Goal: Transaction & Acquisition: Purchase product/service

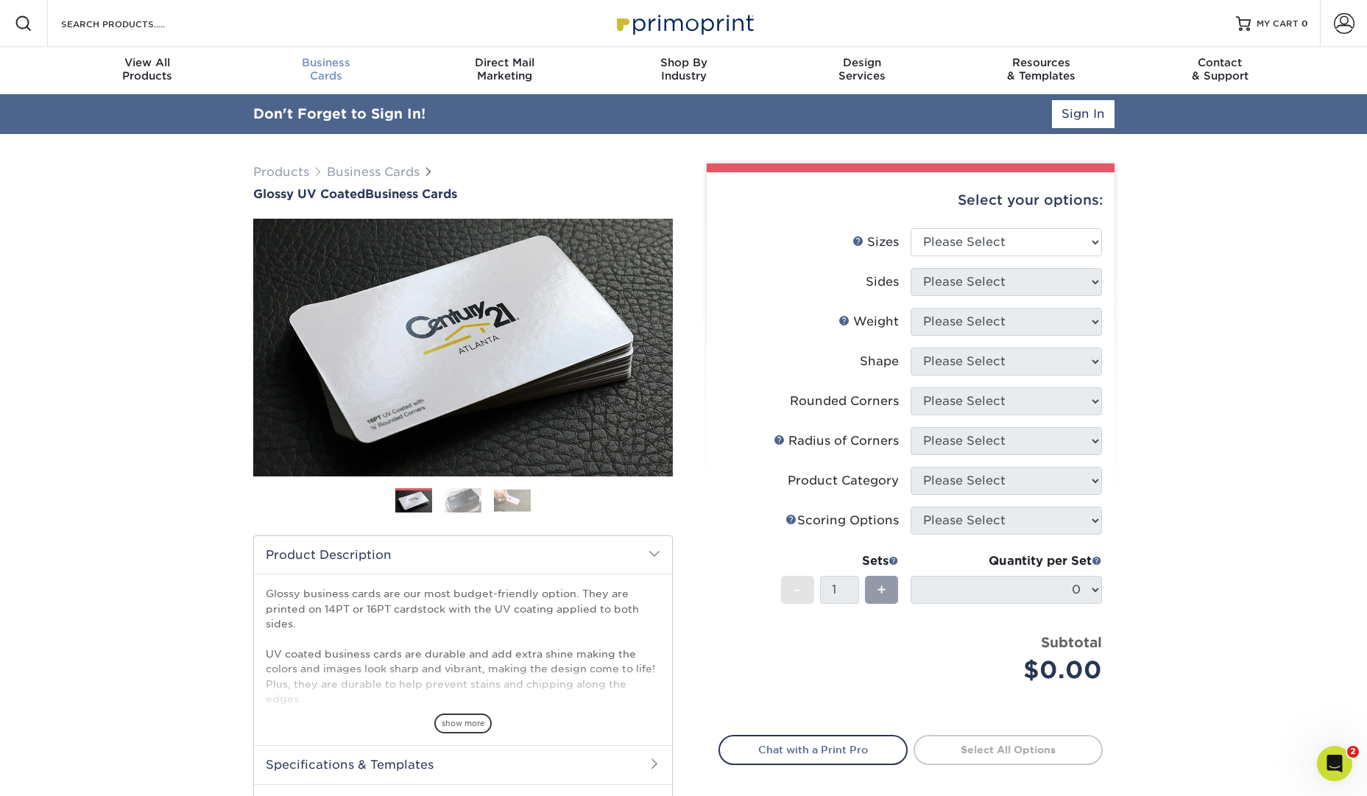
click at [322, 70] on div "Business Cards" at bounding box center [325, 69] width 179 height 26
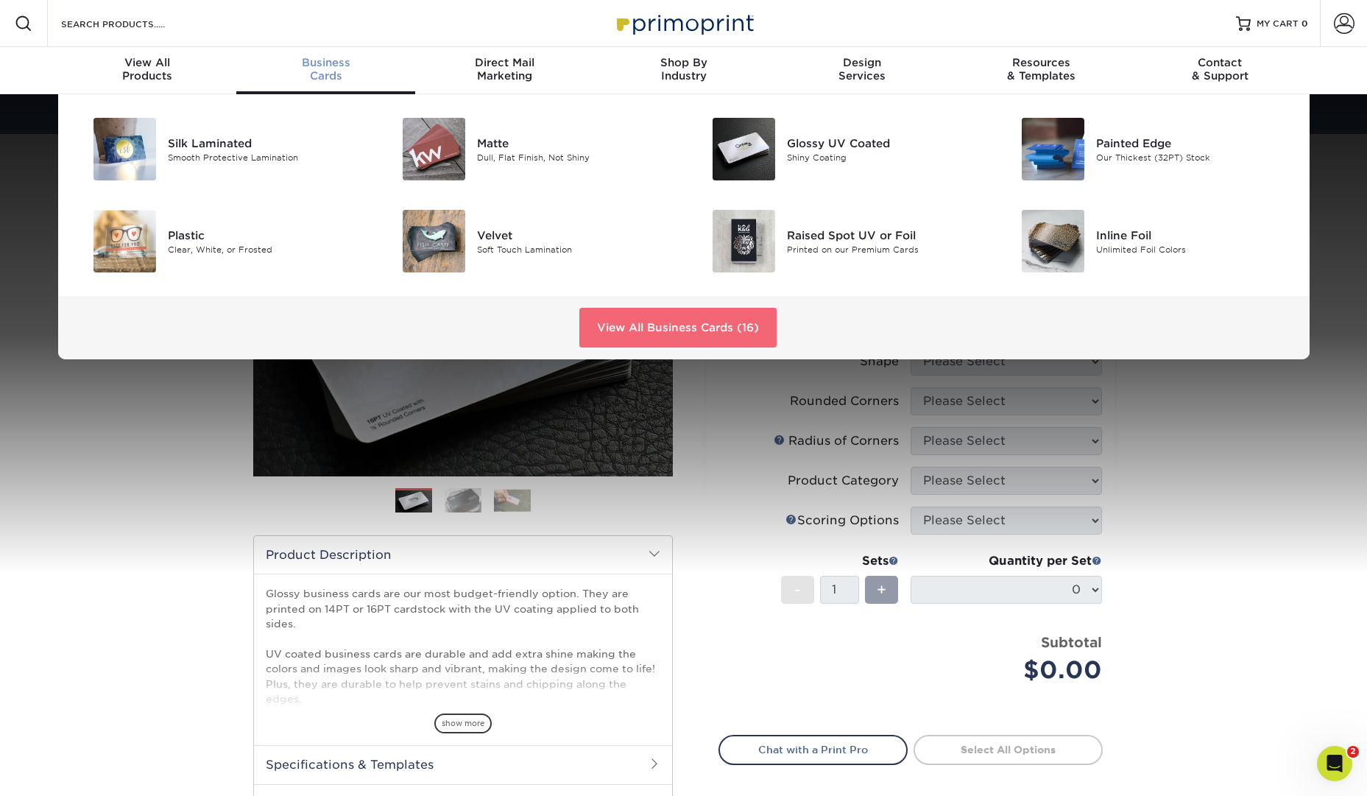
click at [629, 326] on link "View All Business Cards (16)" at bounding box center [677, 328] width 197 height 40
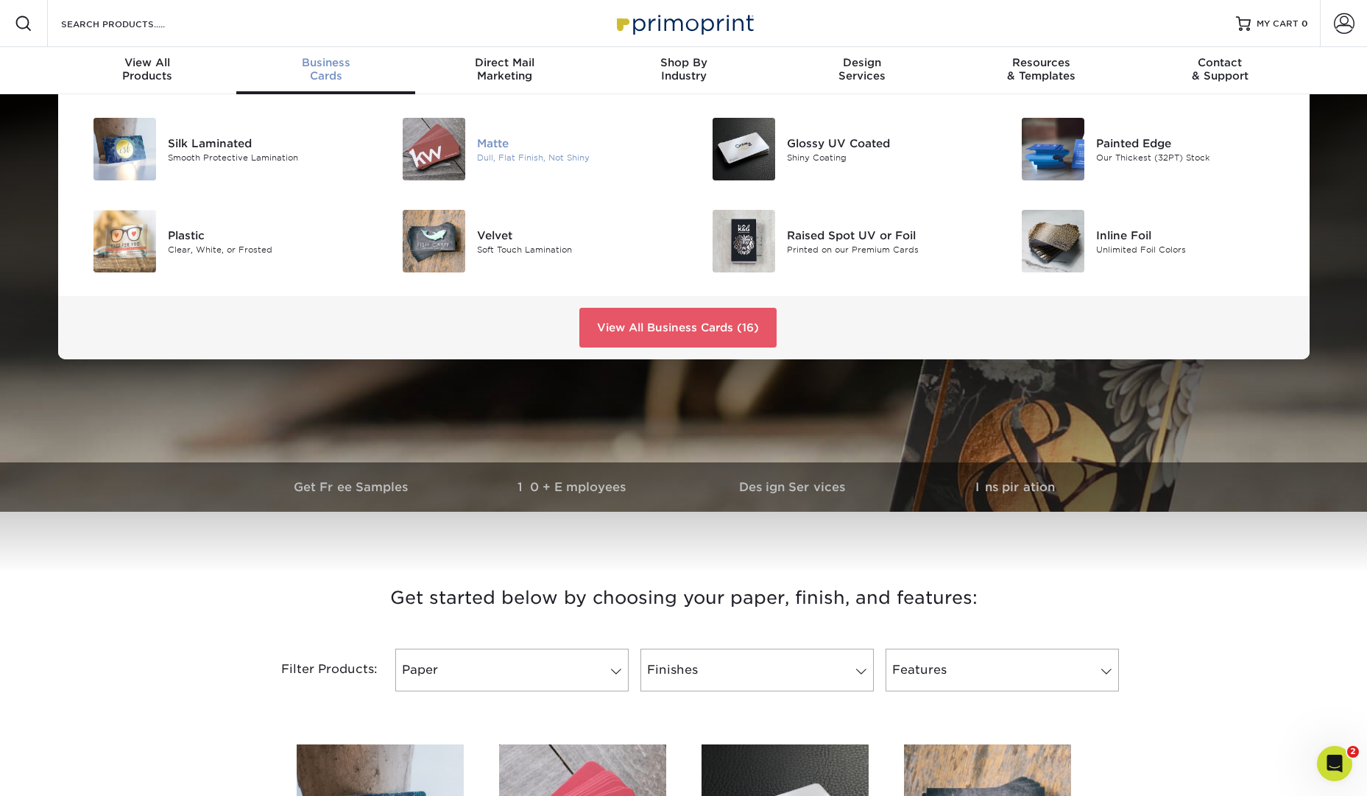
click at [426, 140] on img at bounding box center [434, 149] width 63 height 63
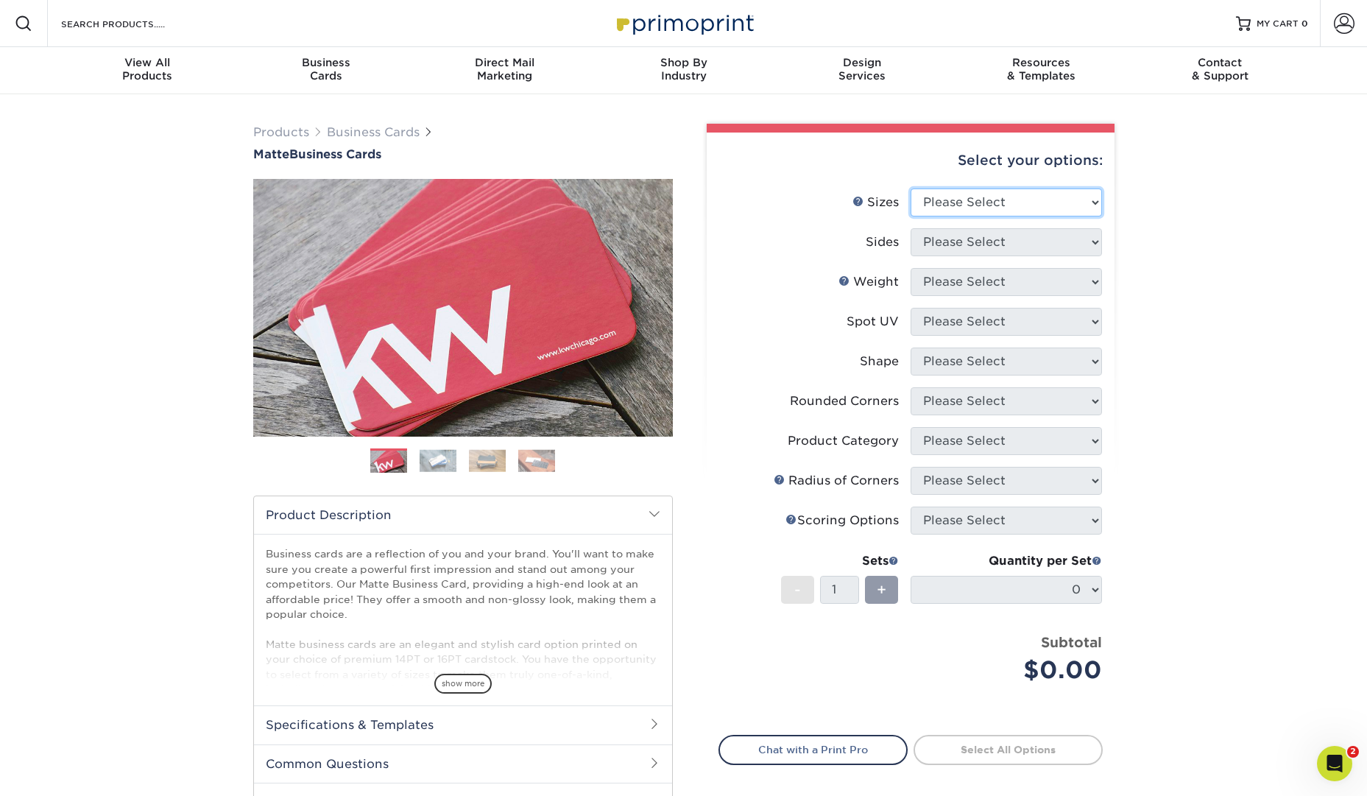
click at [1023, 212] on select "Please Select 1.5" x 3.5" - Mini 1.75" x 3.5" - Mini 2" x 2" - Square 2" x 3" -…" at bounding box center [1005, 202] width 191 height 28
select select "2.00x2.00"
click at [910, 188] on select "Please Select 1.5" x 3.5" - Mini 1.75" x 3.5" - Mini 2" x 2" - Square 2" x 3" -…" at bounding box center [1005, 202] width 191 height 28
click at [1036, 238] on select "Please Select Print Both Sides Print Front Only" at bounding box center [1005, 242] width 191 height 28
select select "32d3c223-f82c-492b-b915-ba065a00862f"
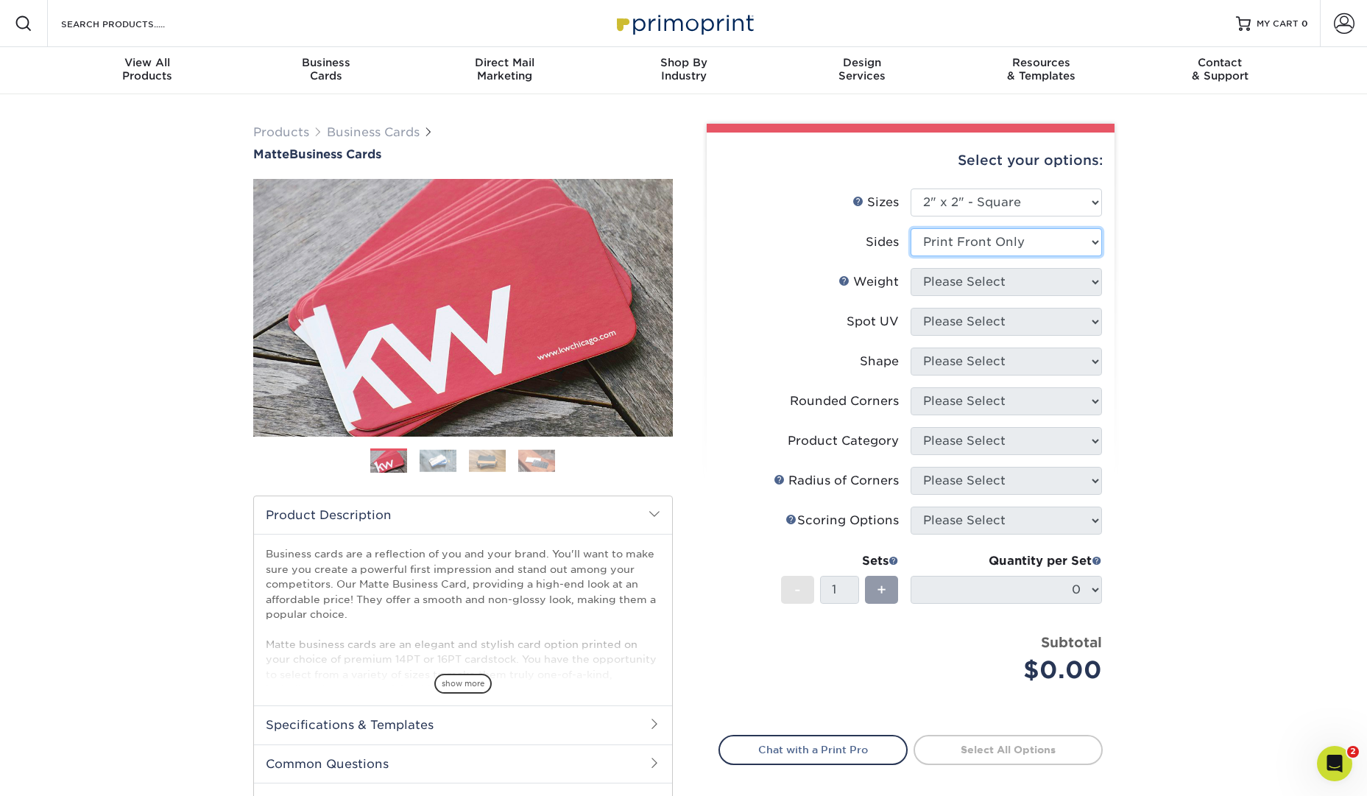
click at [910, 228] on select "Please Select Print Both Sides Print Front Only" at bounding box center [1005, 242] width 191 height 28
click at [1019, 280] on select "Please Select 14PT 16PT" at bounding box center [1005, 282] width 191 height 28
select select "14PT"
click at [910, 268] on select "Please Select 14PT 16PT" at bounding box center [1005, 282] width 191 height 28
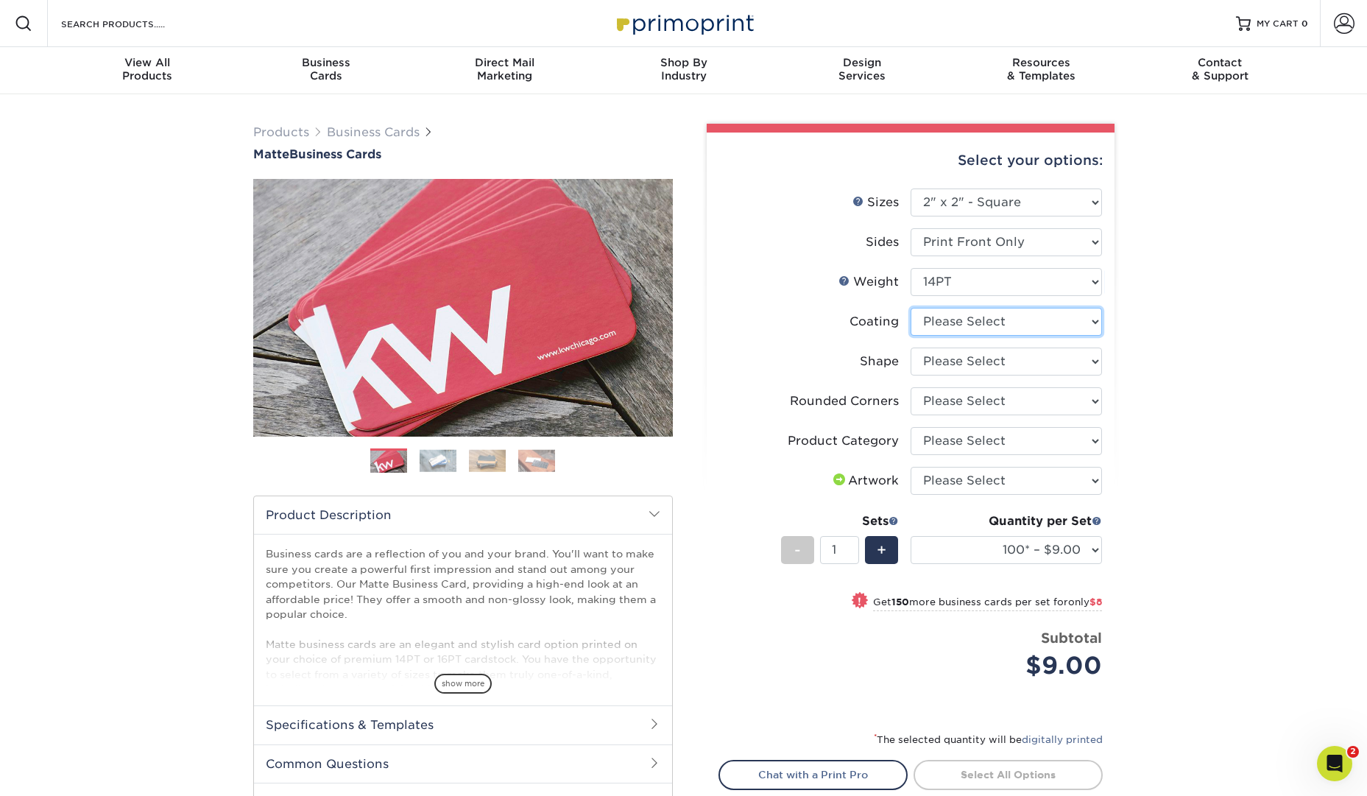
click at [1050, 322] on select at bounding box center [1005, 322] width 191 height 28
select select "121bb7b5-3b4d-429f-bd8d-bbf80e953313"
click at [910, 308] on select at bounding box center [1005, 322] width 191 height 28
select select "-1"
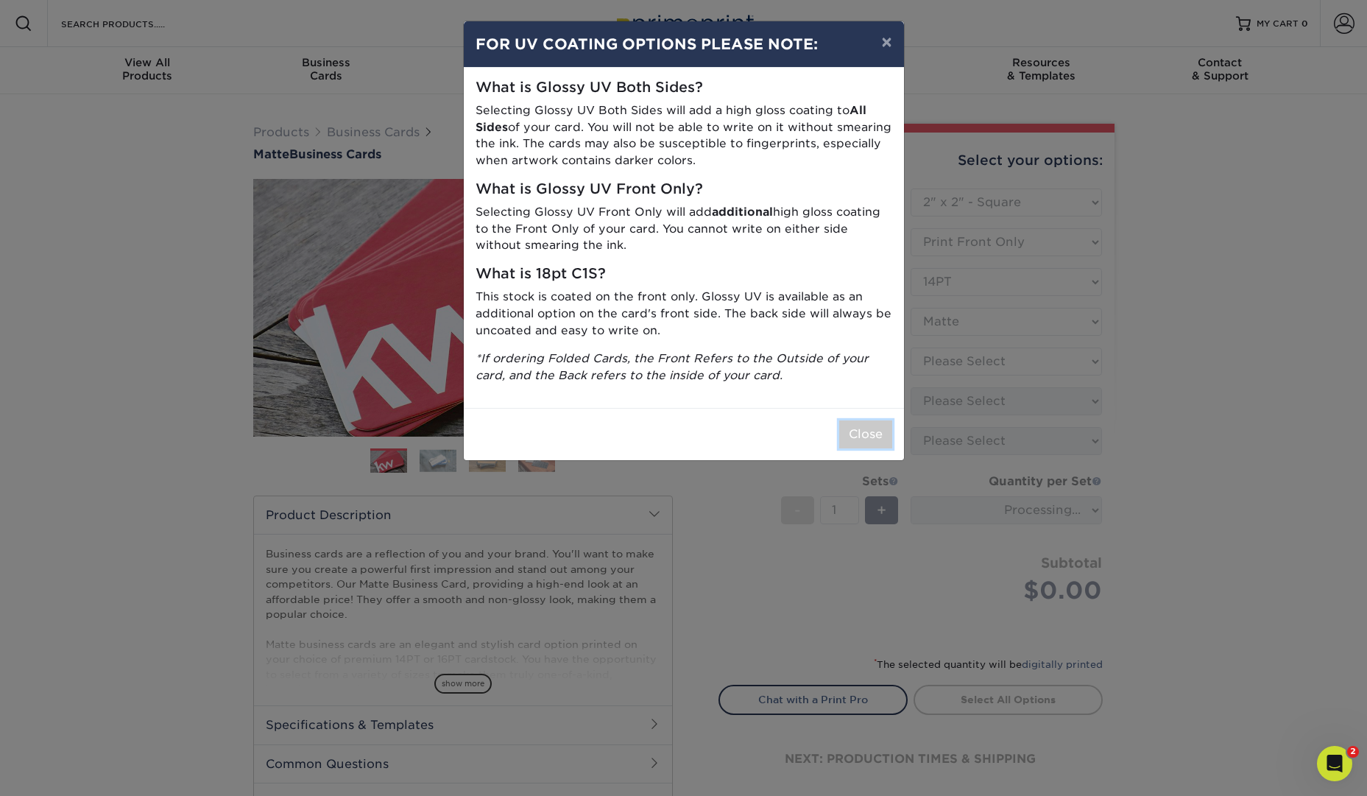
click at [891, 425] on button "Close" at bounding box center [865, 434] width 53 height 28
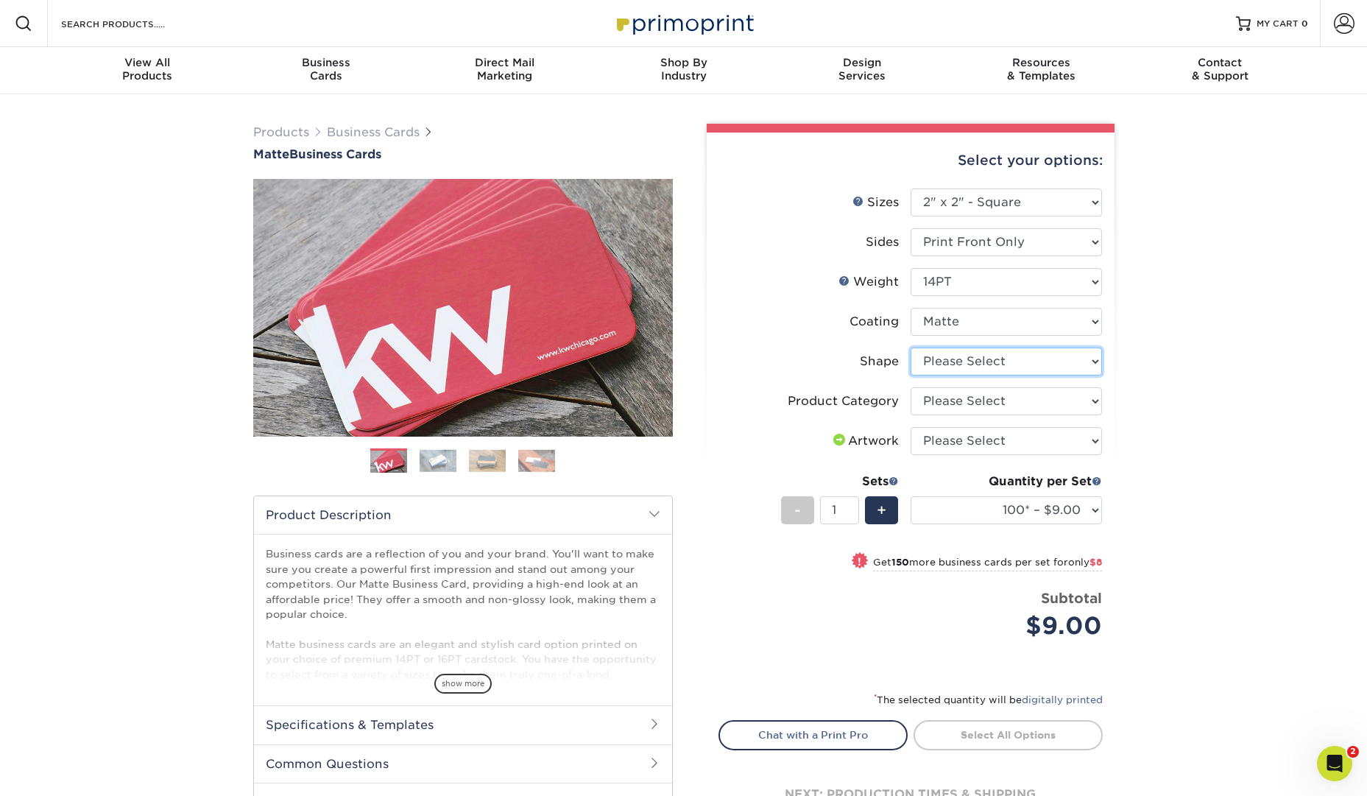
click at [1080, 366] on select "Please Select Standard" at bounding box center [1005, 361] width 191 height 28
select select "standard"
click at [910, 347] on select "Please Select Standard" at bounding box center [1005, 361] width 191 height 28
select select "-1"
click at [1084, 399] on select "Please Select Business Cards" at bounding box center [1005, 401] width 191 height 28
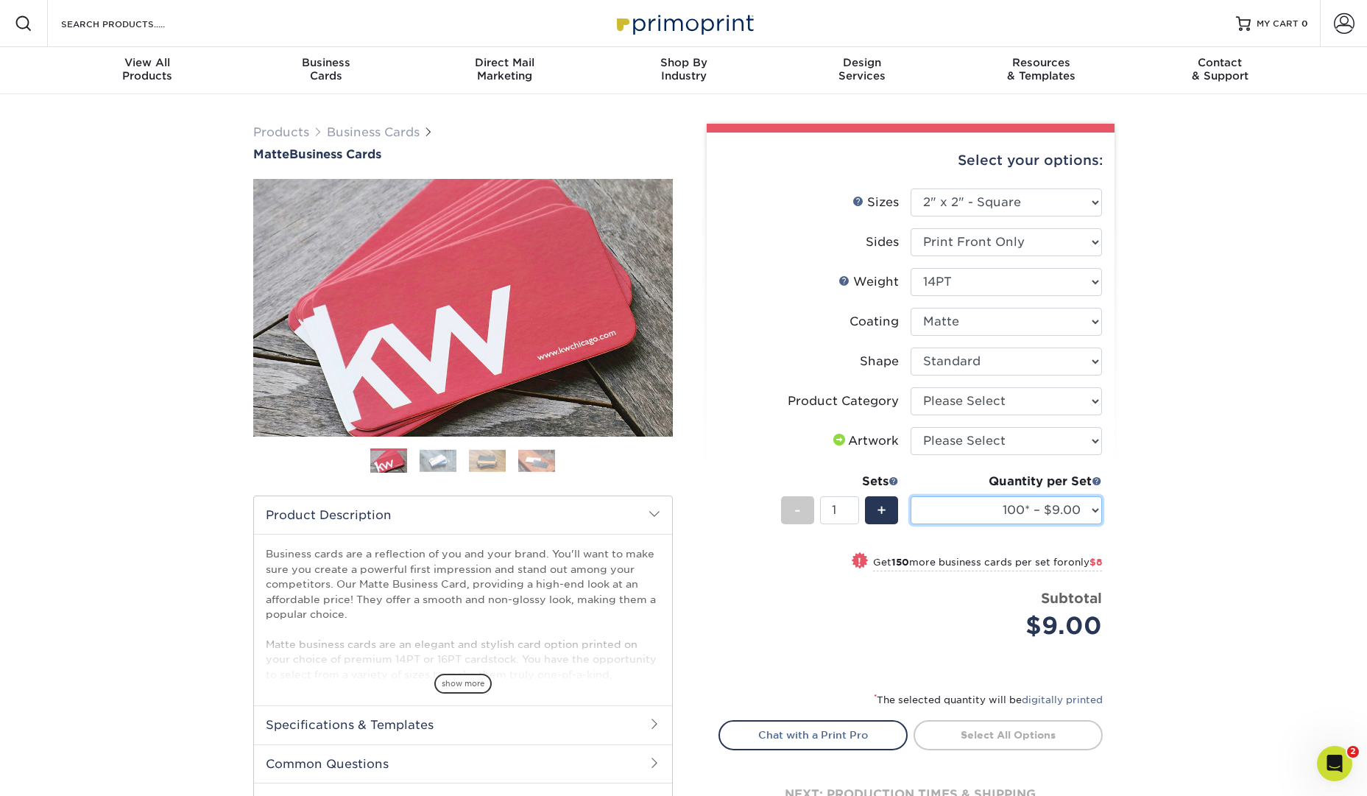
click at [1070, 516] on select "100* – $9.00 250* – $17.00 500 – $33.00 1000 – $47.00 2500 – $97.00 5000 – $143…" at bounding box center [1005, 510] width 191 height 28
click at [1069, 496] on select "100* – $9.00 250* – $17.00 500 – $33.00 1000 – $47.00 2500 – $97.00 5000 – $143…" at bounding box center [1005, 510] width 191 height 28
click at [1081, 238] on select "Please Select Print Both Sides Print Front Only" at bounding box center [1005, 242] width 191 height 28
select select "13abbda7-1d64-4f25-8bb2-c179b224825d"
click at [910, 228] on select "Please Select Print Both Sides Print Front Only" at bounding box center [1005, 242] width 191 height 28
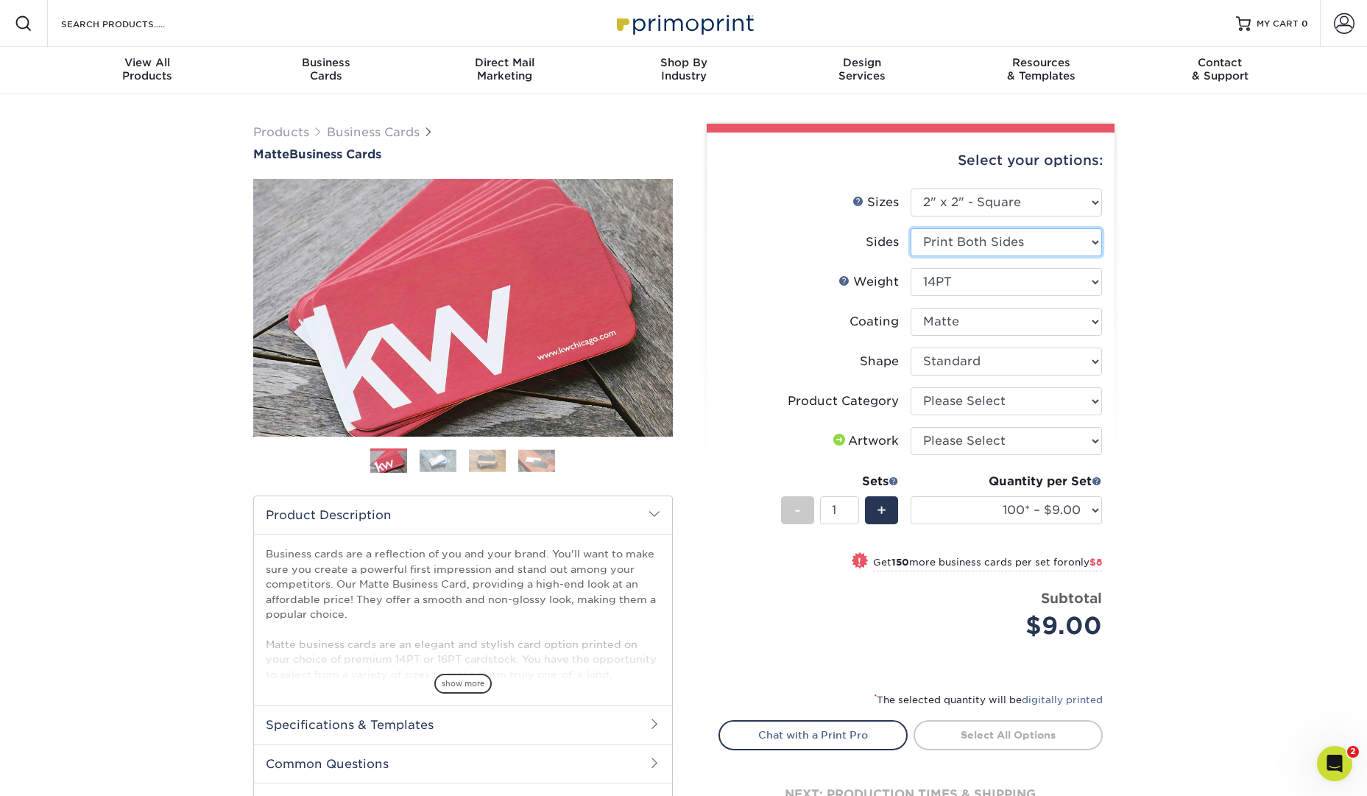
select select
select select "-1"
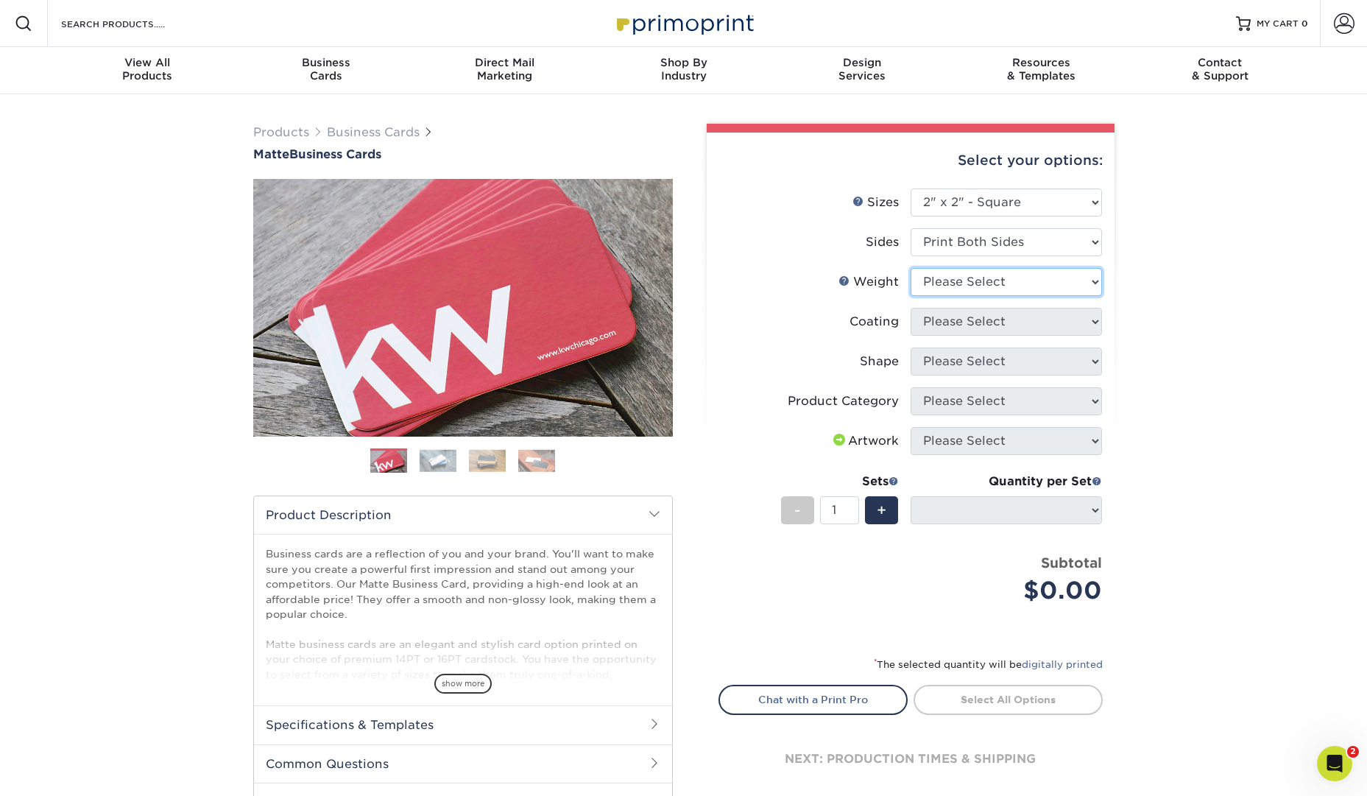
click at [1055, 286] on select "Please Select 14PT 16PT" at bounding box center [1005, 282] width 191 height 28
select select "14PT"
click at [910, 268] on select "Please Select 14PT 16PT" at bounding box center [1005, 282] width 191 height 28
select select "-1"
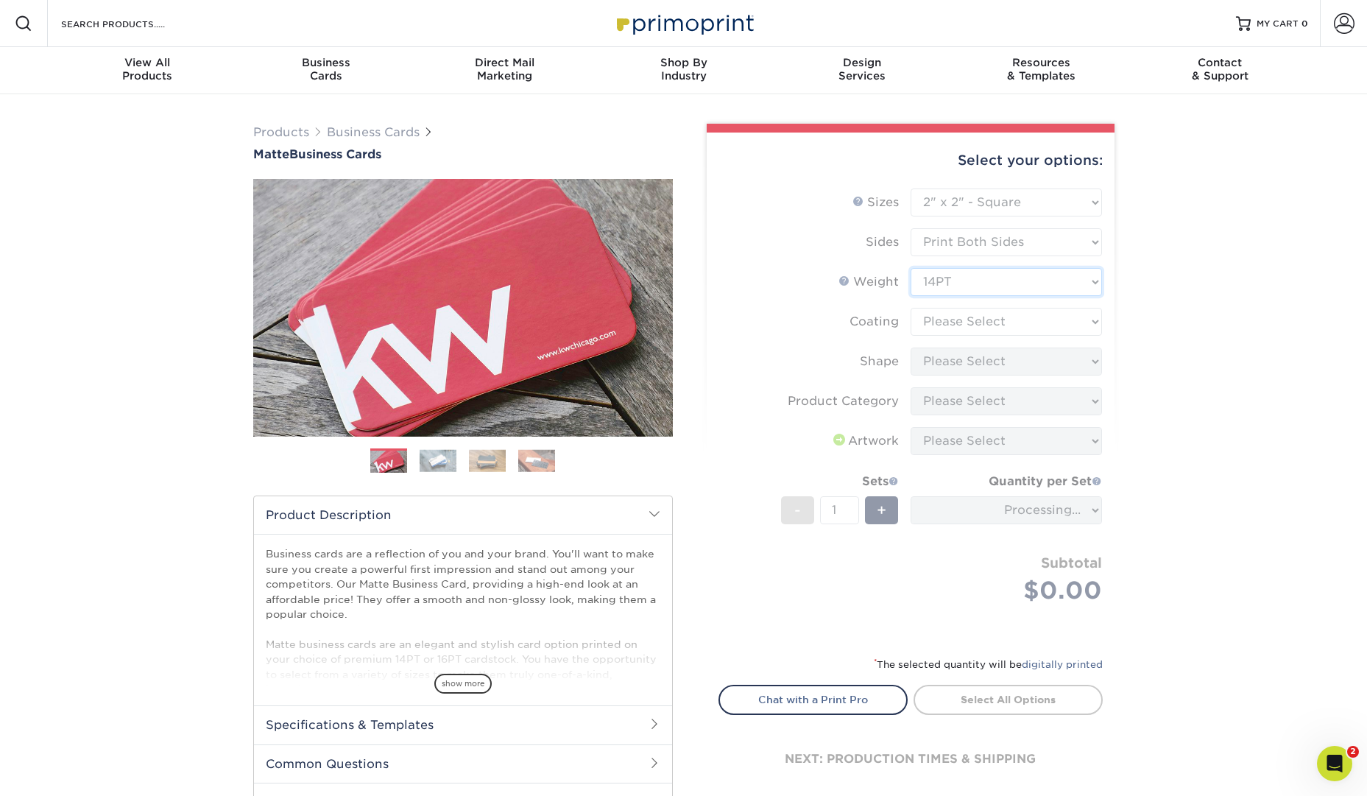
scroll to position [1, 0]
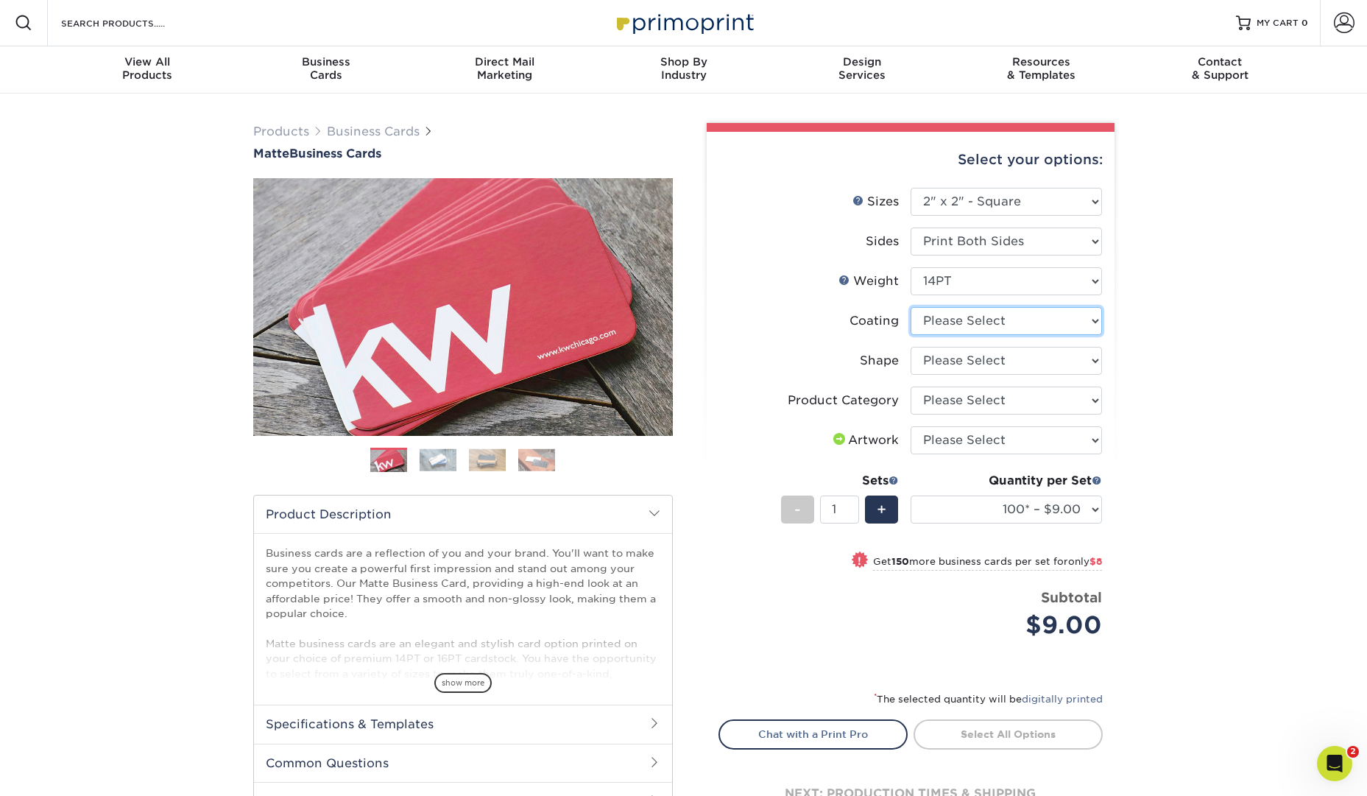
click at [1084, 320] on select at bounding box center [1005, 321] width 191 height 28
select select "121bb7b5-3b4d-429f-bd8d-bbf80e953313"
click at [910, 307] on select at bounding box center [1005, 321] width 191 height 28
select select "-1"
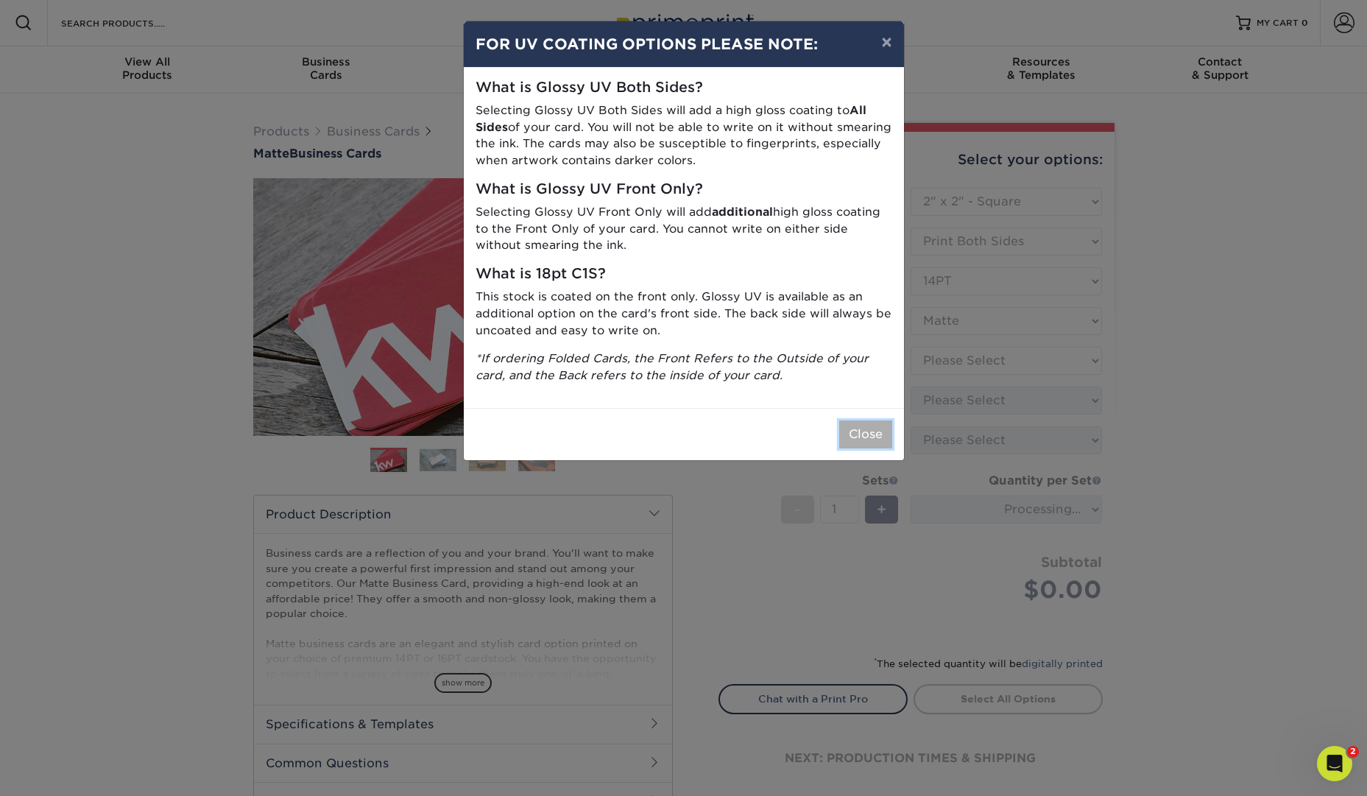
click at [865, 431] on button "Close" at bounding box center [865, 434] width 53 height 28
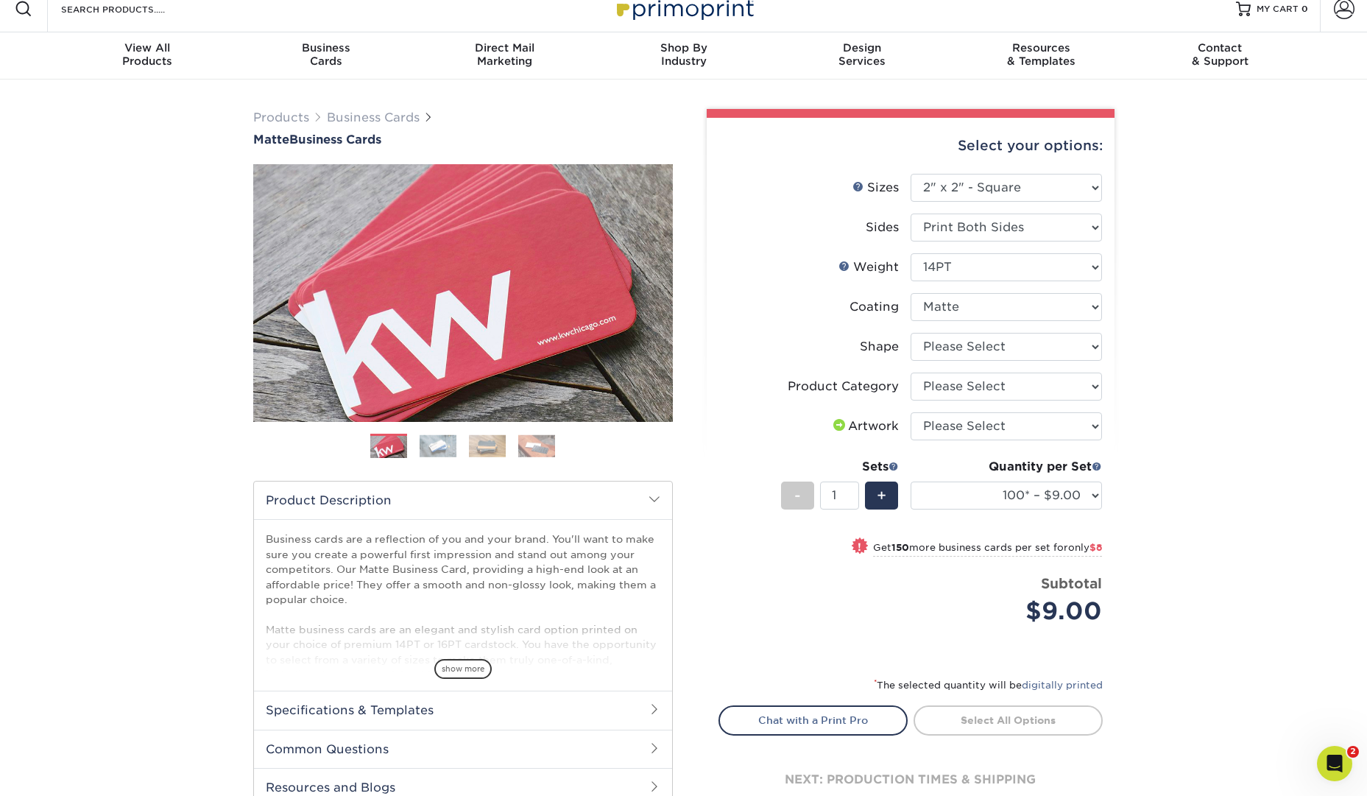
scroll to position [15, 0]
click at [1083, 489] on select "100* – $9.00 250* – $17.00 500 – $33.00 1000 – $47.00 2500 – $101.00 5000 – $14…" at bounding box center [1005, 495] width 191 height 28
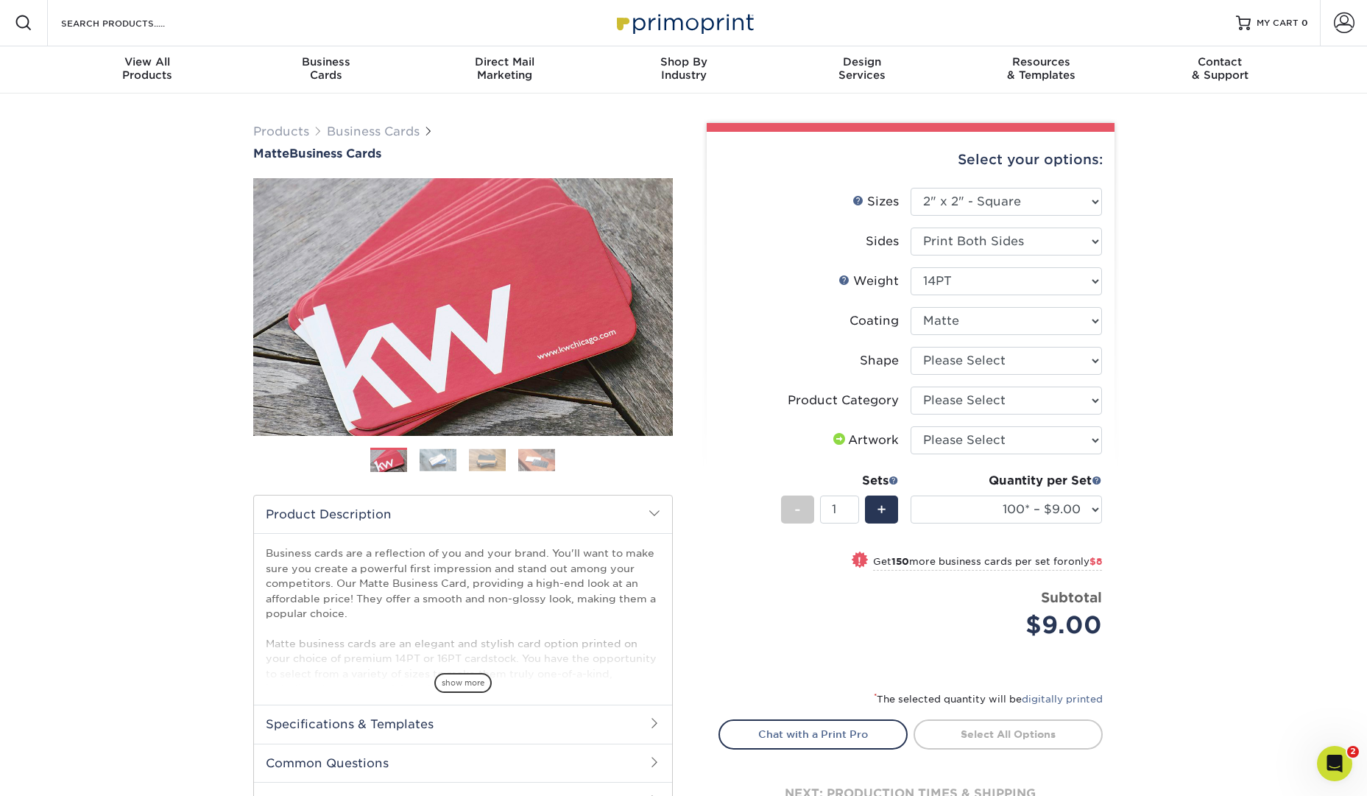
scroll to position [0, 0]
click at [1061, 355] on select "Please Select Standard" at bounding box center [1005, 361] width 191 height 28
click at [1060, 208] on select "Please Select 1.5" x 3.5" - Mini 1.75" x 3.5" - Mini 2" x 2" - Square 2" x 3" -…" at bounding box center [1005, 202] width 191 height 28
click at [1062, 202] on select "Please Select 1.5" x 3.5" - Mini 1.75" x 3.5" - Mini 2" x 2" - Square 2" x 3" -…" at bounding box center [1005, 202] width 191 height 28
click at [1051, 218] on li "Sizes Help Sizes Please Select 1.5" x 3.5" - Mini 1.75" x 3.5" - Mini 2" x 2" -…" at bounding box center [910, 208] width 383 height 40
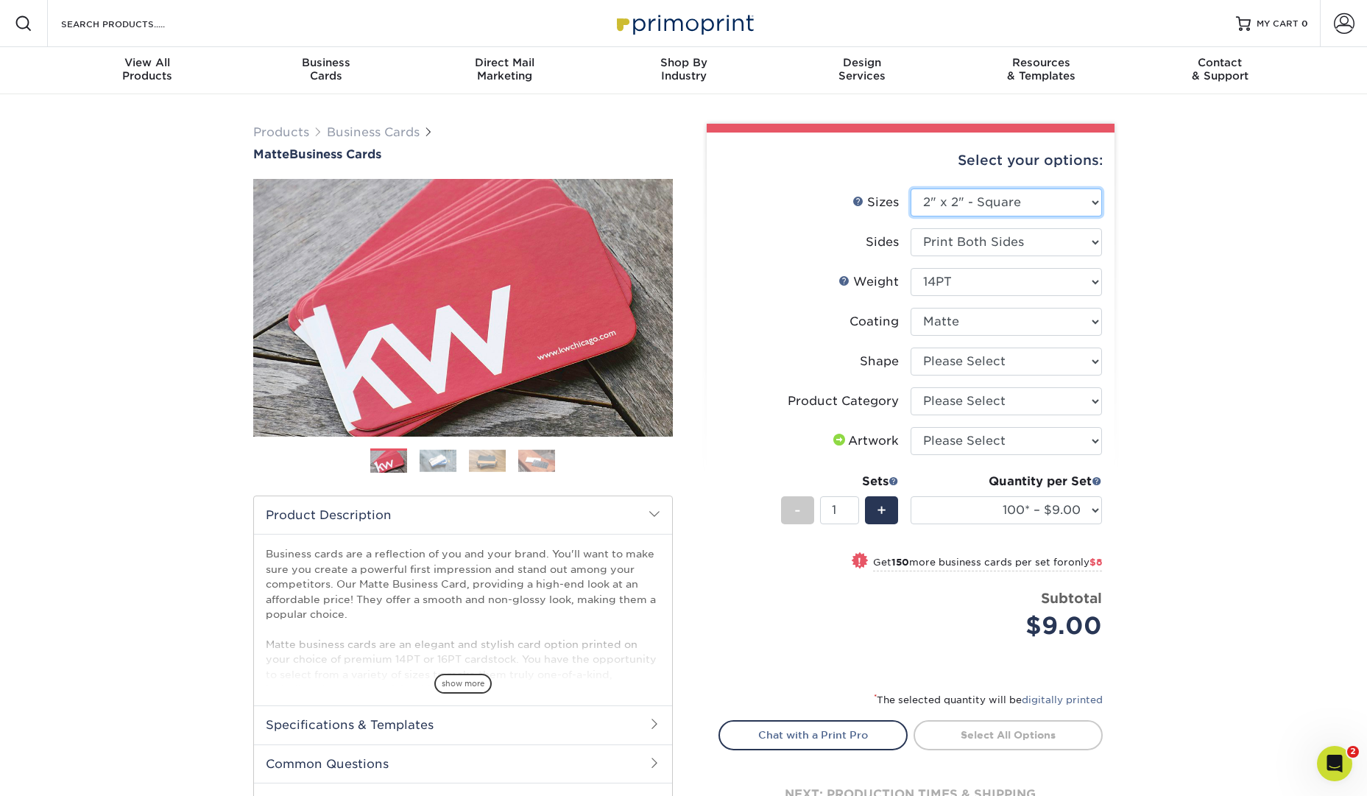
click at [1056, 212] on select "Please Select 1.5" x 3.5" - Mini 1.75" x 3.5" - Mini 2" x 2" - Square 2" x 3" -…" at bounding box center [1005, 202] width 191 height 28
select select "2.00x3.00"
click at [910, 188] on select "Please Select 1.5" x 3.5" - Mini 1.75" x 3.5" - Mini 2" x 2" - Square 2" x 3" -…" at bounding box center [1005, 202] width 191 height 28
select select
select select "-1"
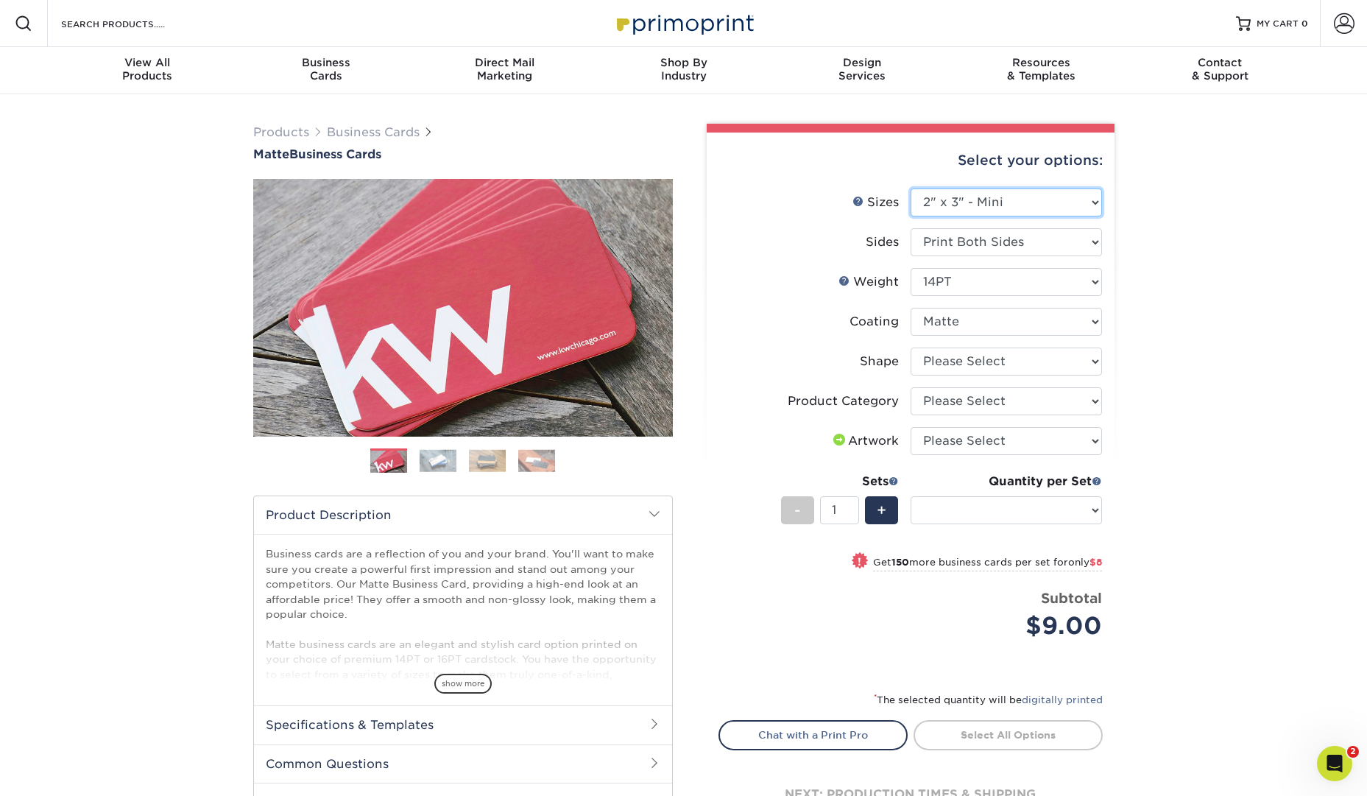
select select "-1"
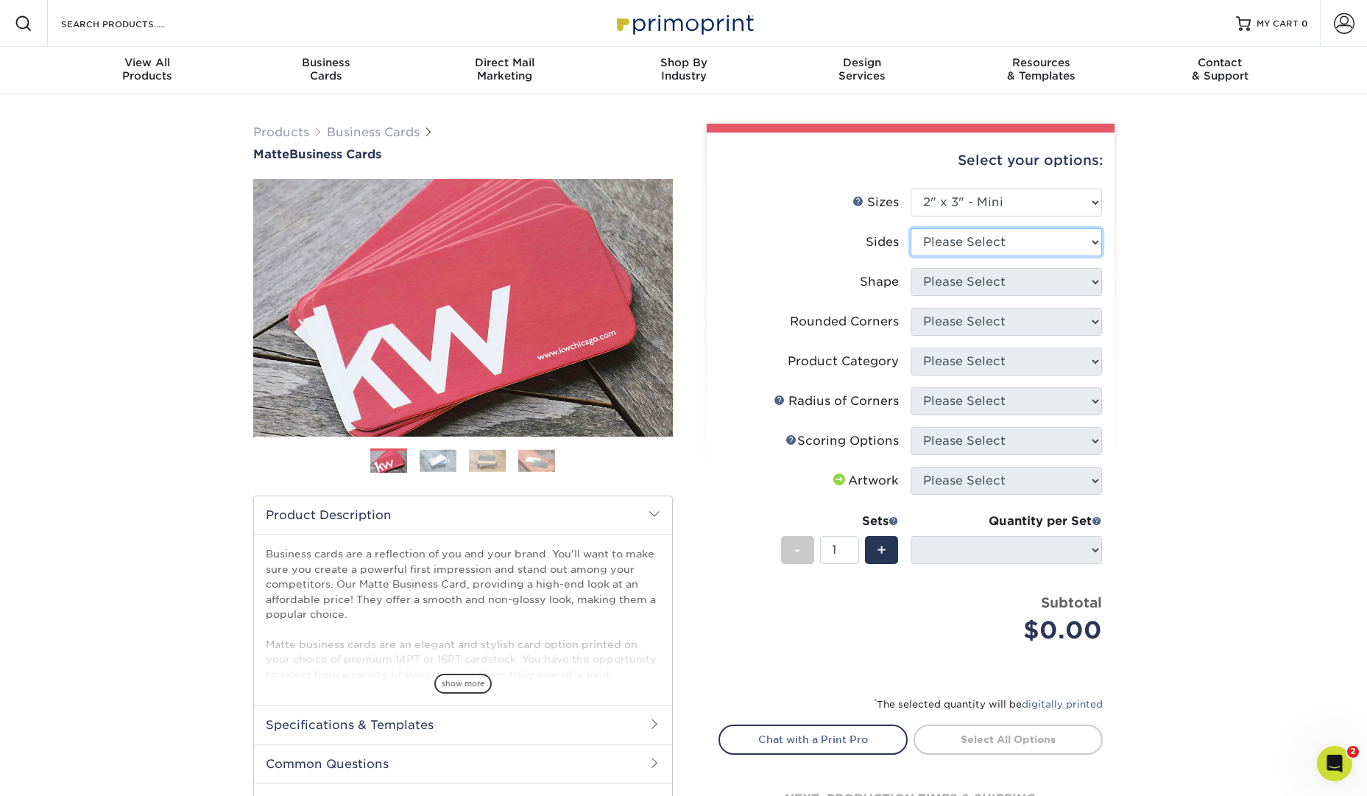
click at [1063, 244] on select "Please Select Print Both Sides Print Front Only" at bounding box center [1005, 242] width 191 height 28
select select "32d3c223-f82c-492b-b915-ba065a00862f"
click at [910, 228] on select "Please Select Print Both Sides Print Front Only" at bounding box center [1005, 242] width 191 height 28
select select
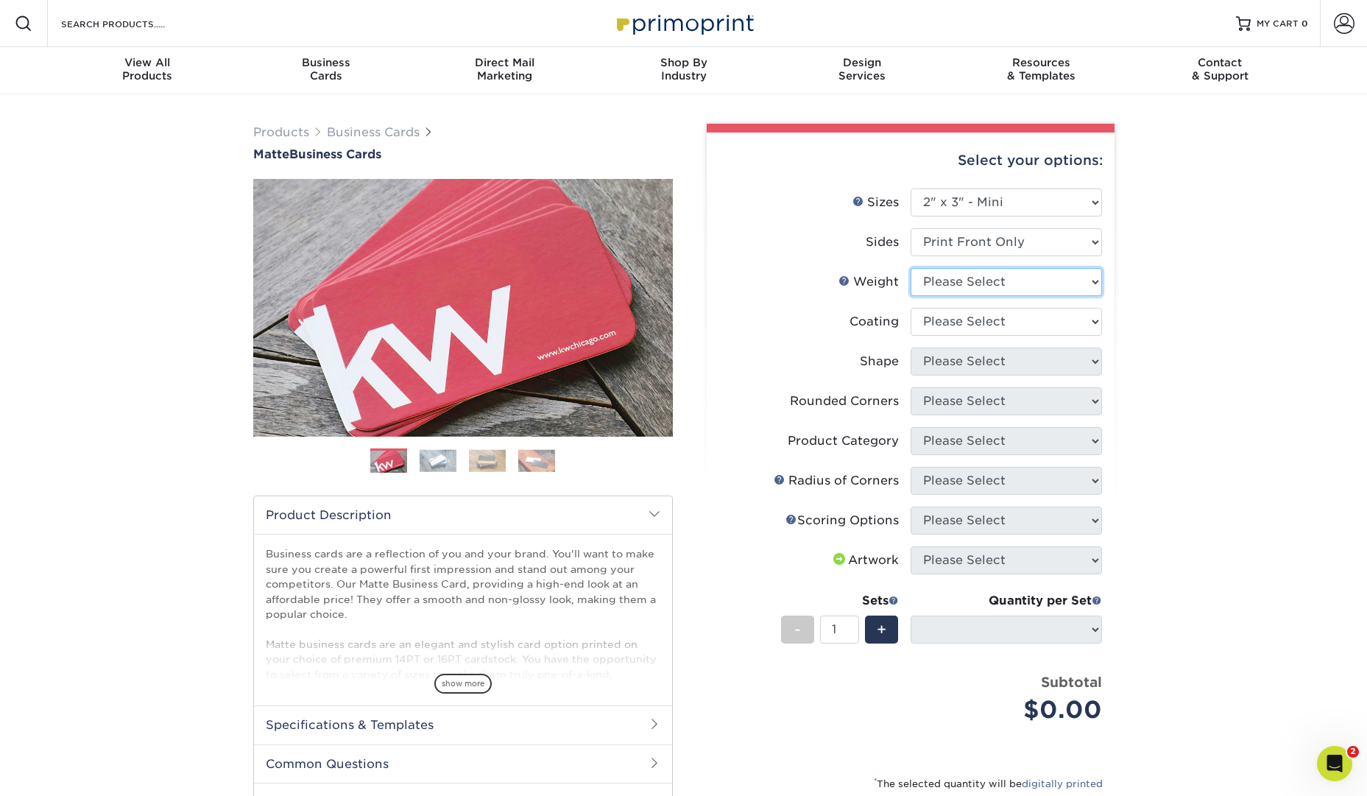
click at [1066, 277] on select "Please Select 14PT 16PT" at bounding box center [1005, 282] width 191 height 28
select select "14PT"
click at [910, 268] on select "Please Select 14PT 16PT" at bounding box center [1005, 282] width 191 height 28
select select "-1"
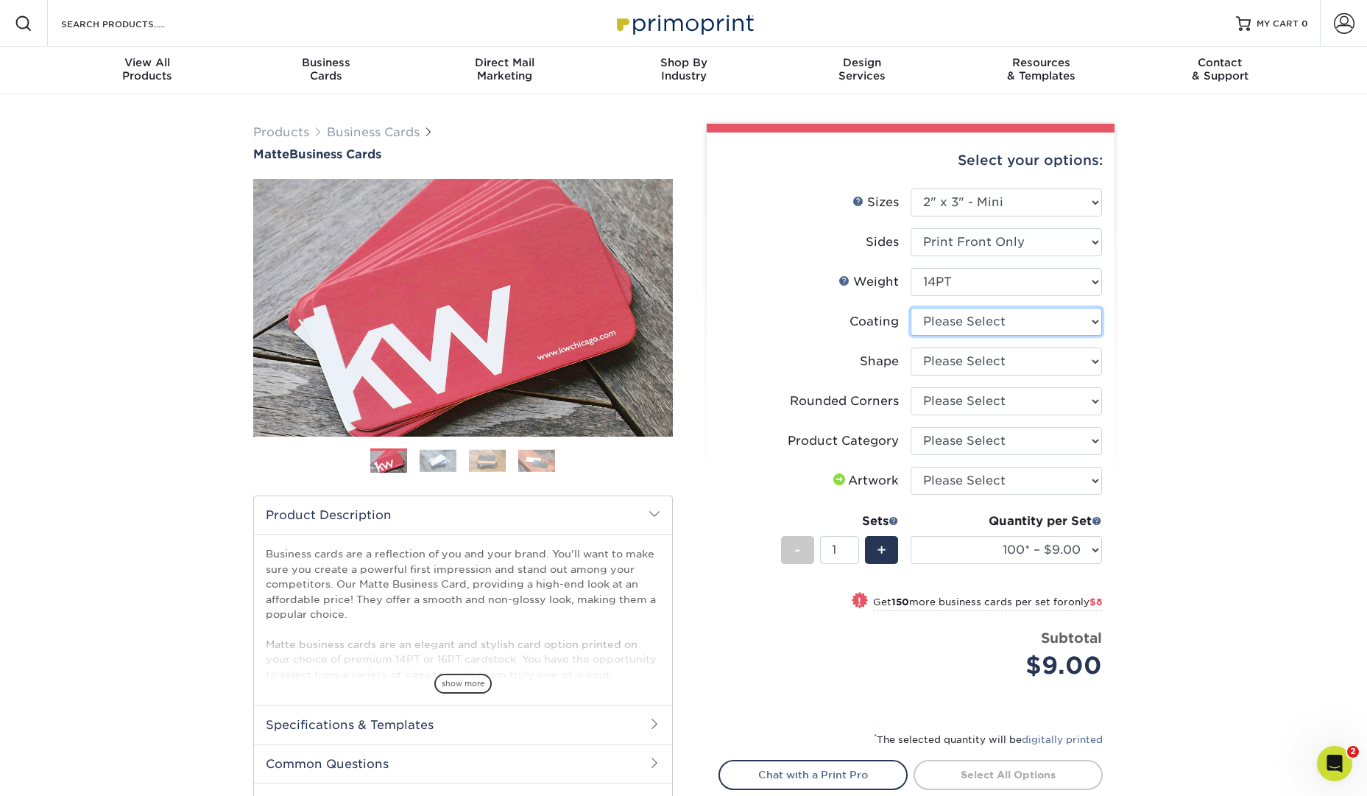
click at [1071, 322] on select at bounding box center [1005, 322] width 191 height 28
select select "121bb7b5-3b4d-429f-bd8d-bbf80e953313"
click at [910, 308] on select at bounding box center [1005, 322] width 191 height 28
select select "-1"
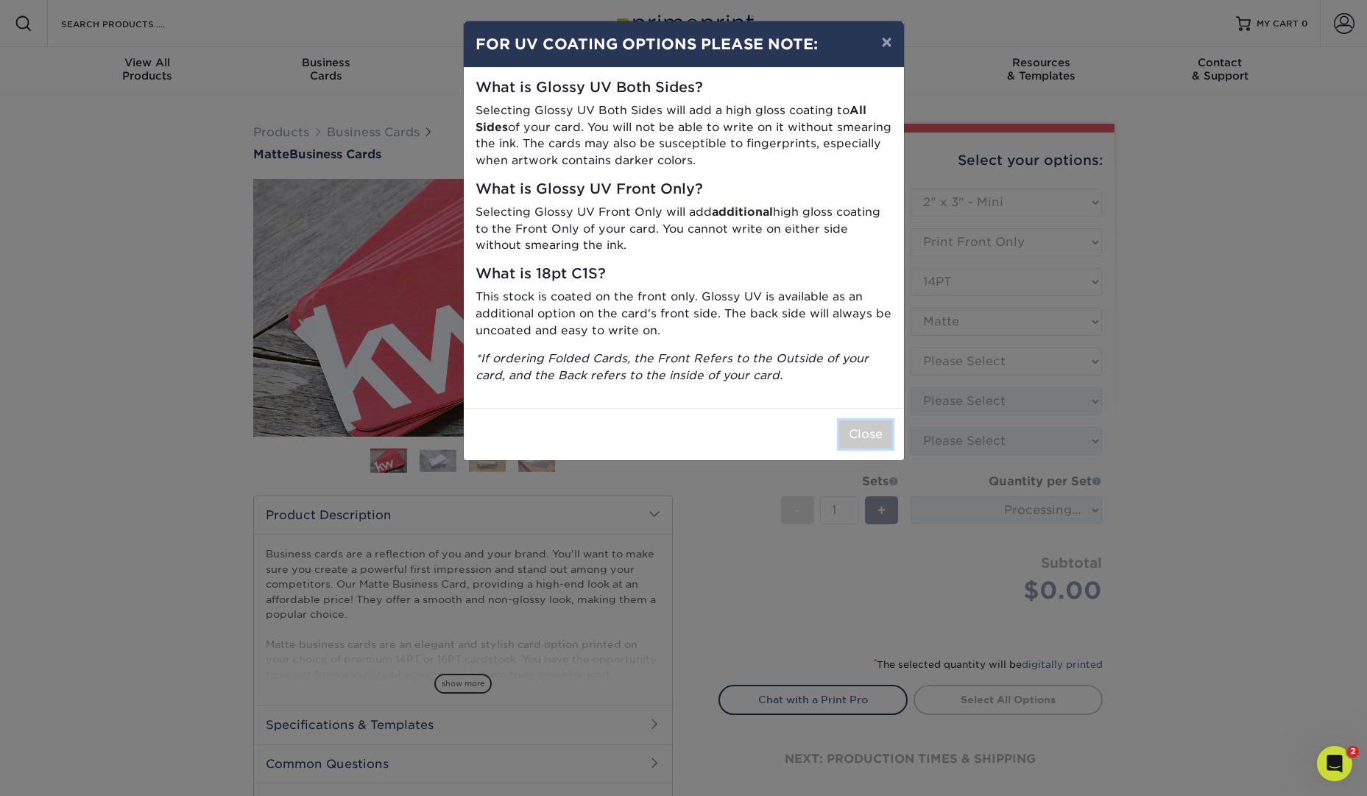
click at [885, 432] on button "Close" at bounding box center [865, 434] width 53 height 28
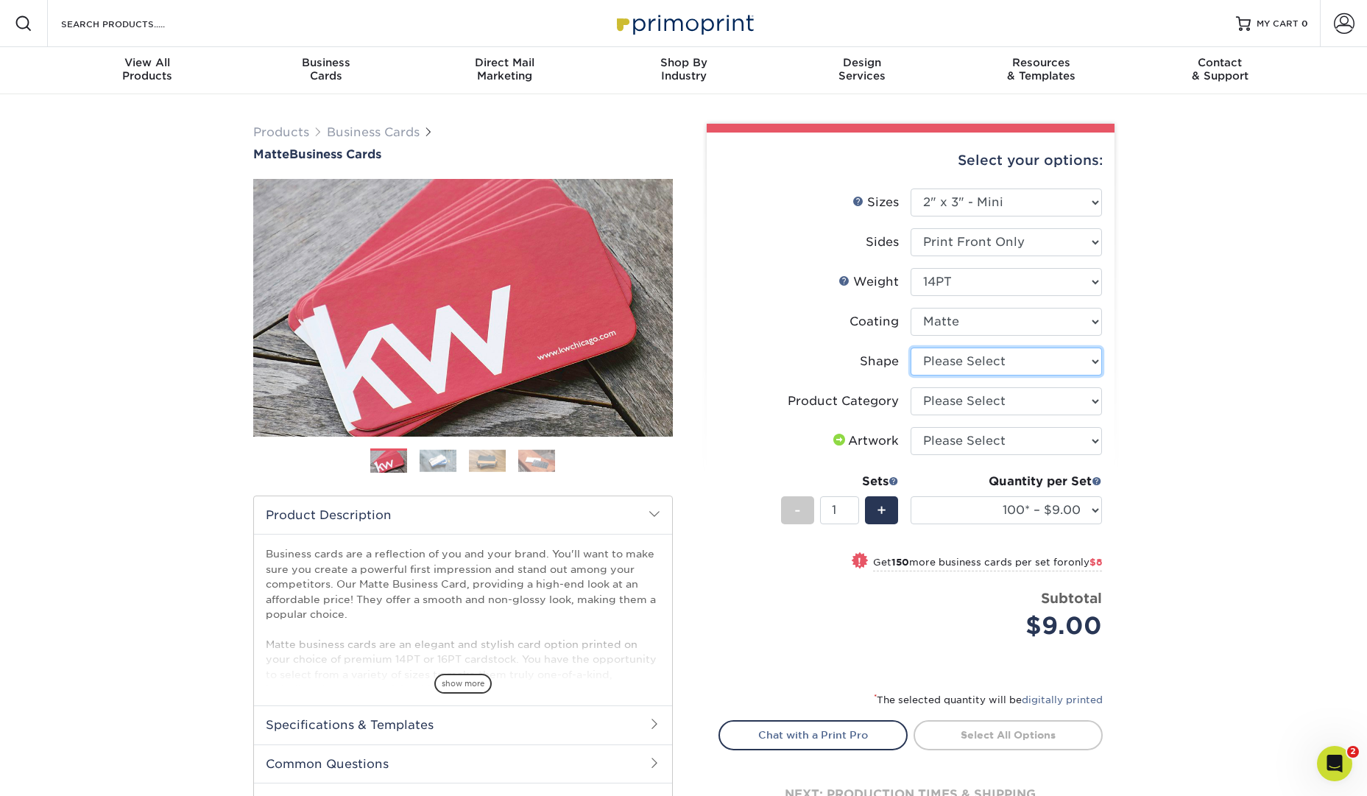
click at [1086, 362] on select "Please Select Standard" at bounding box center [1005, 361] width 191 height 28
select select "standard"
click at [910, 347] on select "Please Select Standard" at bounding box center [1005, 361] width 191 height 28
select select "-1"
click at [1091, 510] on select "100* – $9.00 250* – $17.00 500 – $33.00 1000 – $47.00 2500 – $97.00 5000 – $143…" at bounding box center [1005, 510] width 191 height 28
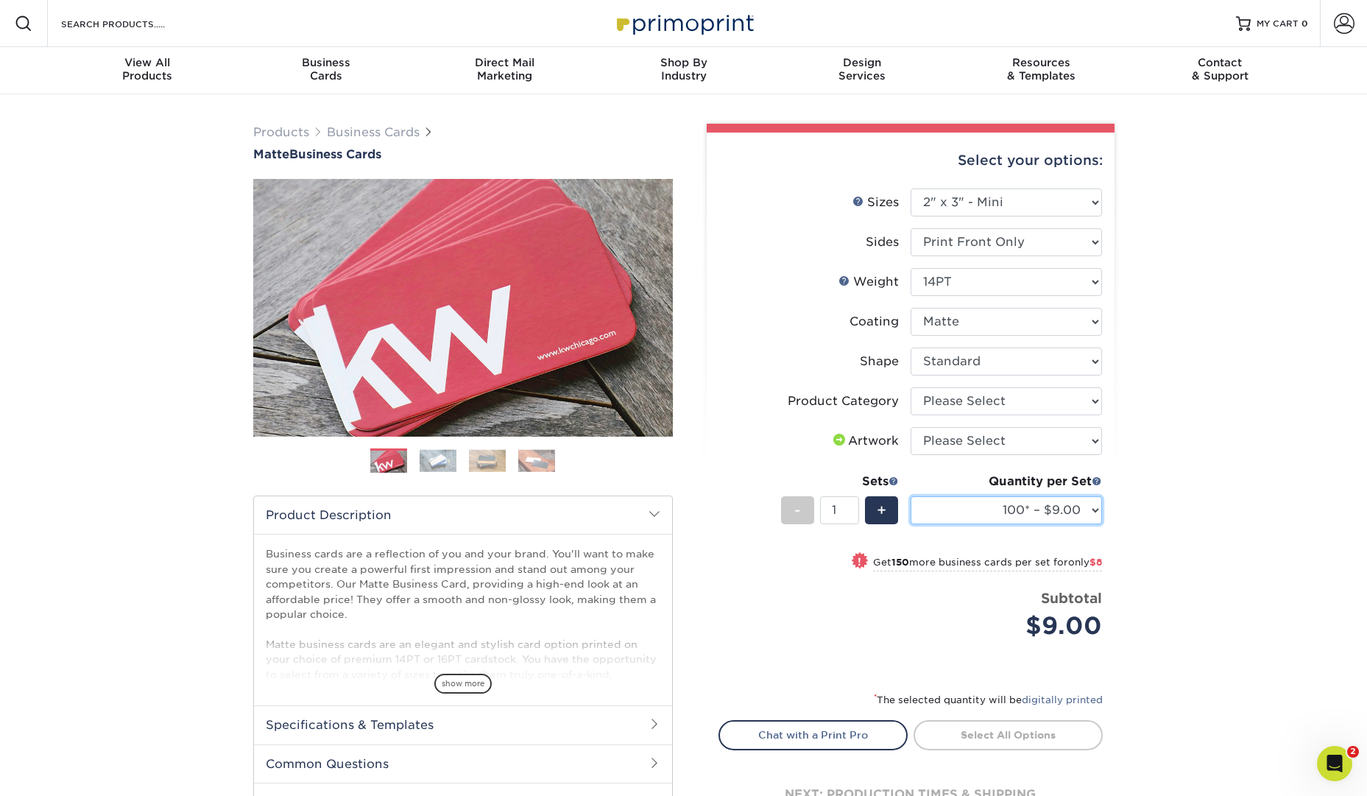
click at [1056, 516] on select "100* – $9.00 250* – $17.00 500 – $33.00 1000 – $47.00 2500 – $97.00 5000 – $143…" at bounding box center [1005, 510] width 191 height 28
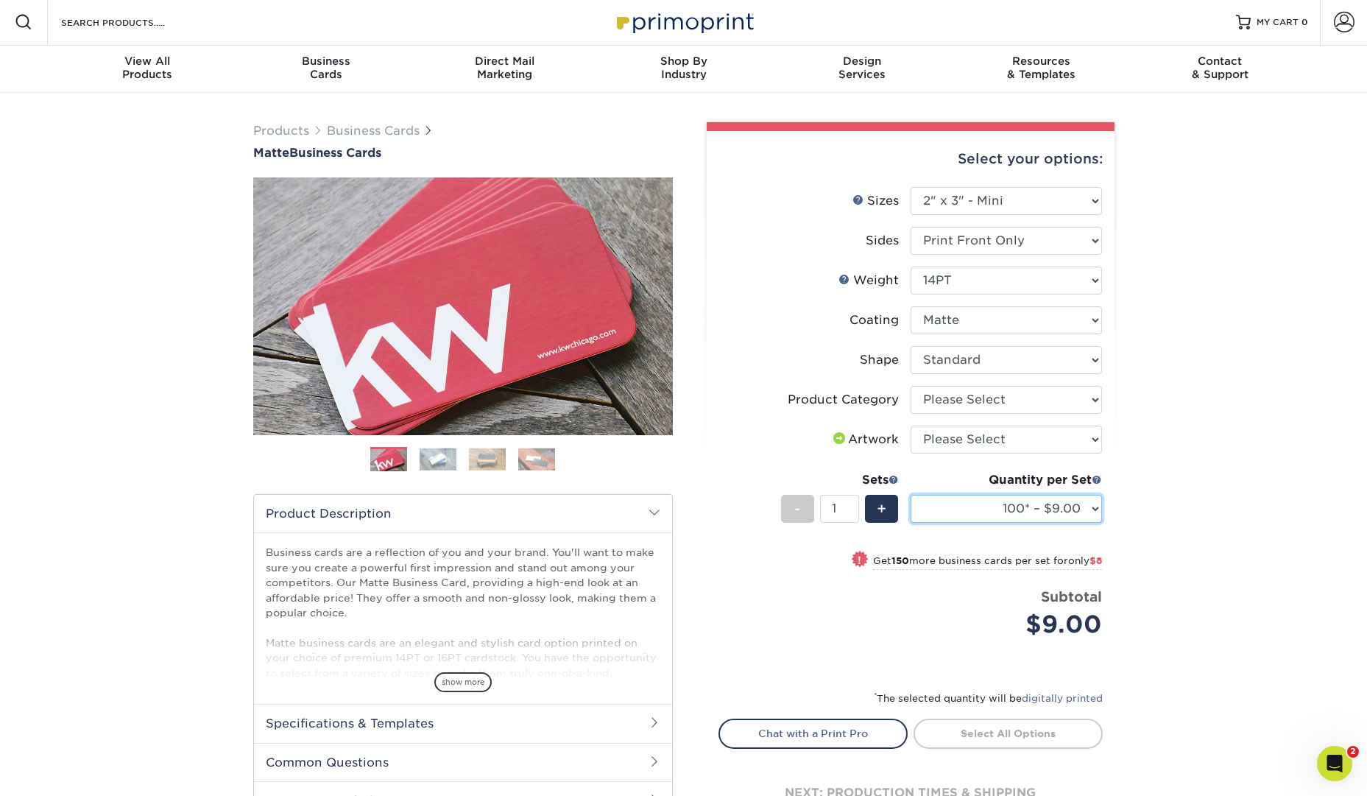
click at [1075, 500] on select "100* – $9.00 250* – $17.00 500 – $33.00 1000 – $47.00 2500 – $97.00 5000 – $143…" at bounding box center [1005, 509] width 191 height 28
click at [1033, 244] on select "Please Select Print Both Sides Print Front Only" at bounding box center [1005, 241] width 191 height 28
select select "13abbda7-1d64-4f25-8bb2-c179b224825d"
click at [910, 227] on select "Please Select Print Both Sides Print Front Only" at bounding box center [1005, 241] width 191 height 28
select select
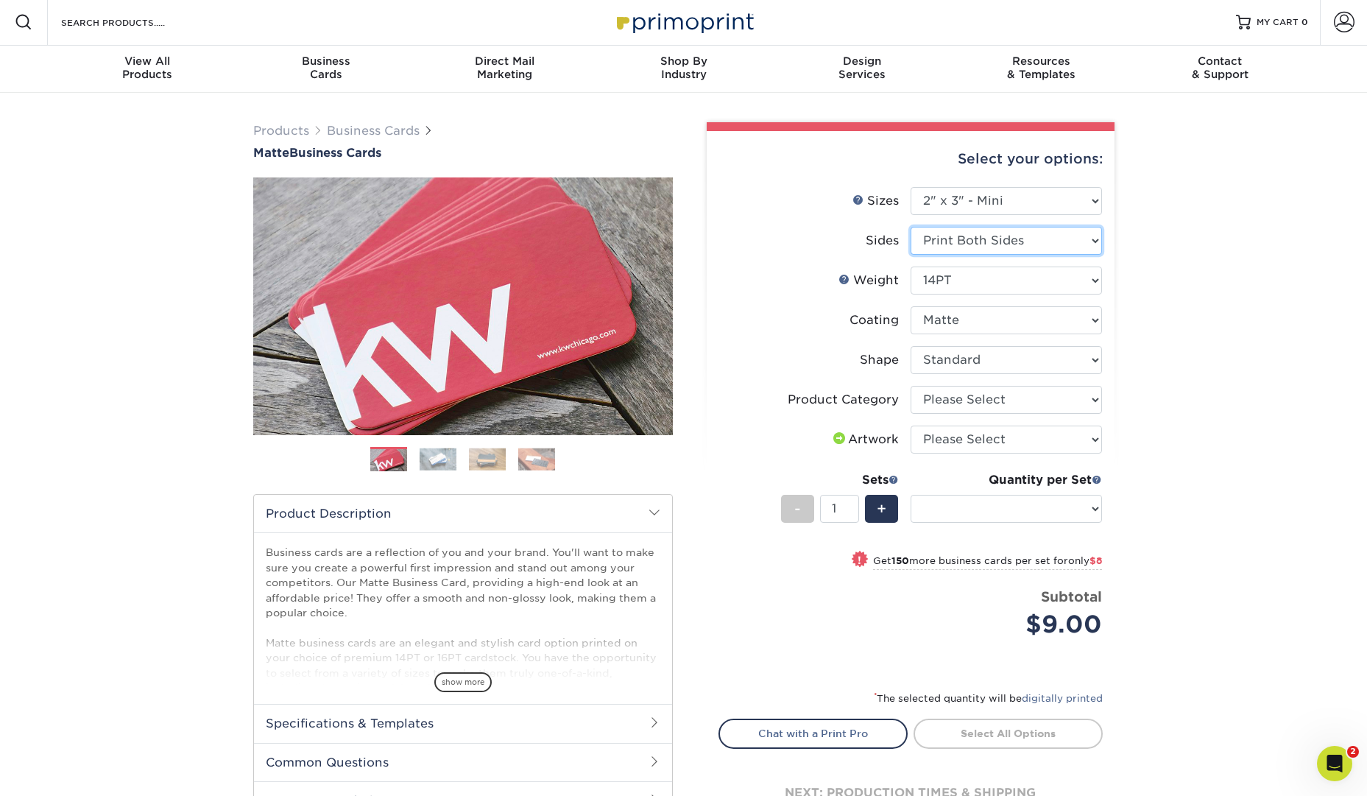
select select "-1"
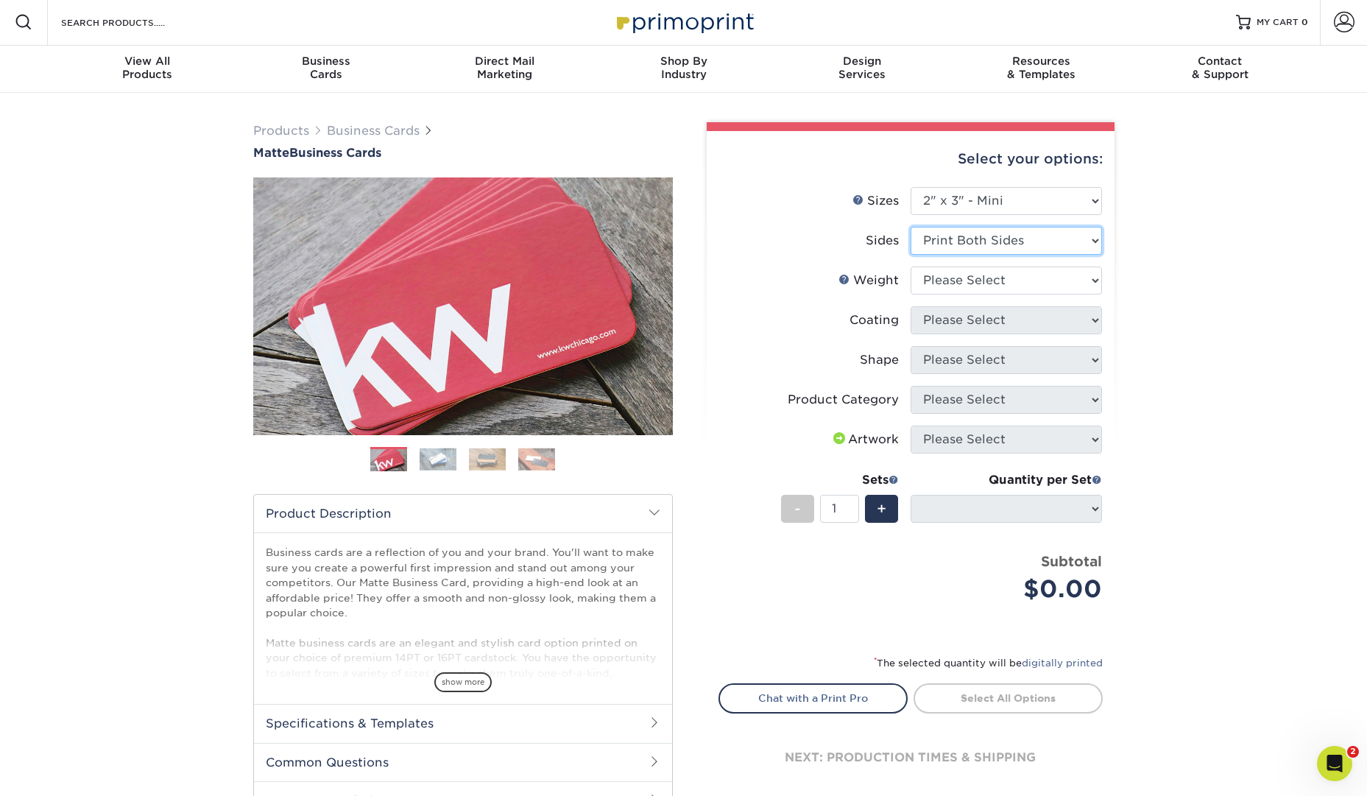
scroll to position [1, 0]
click at [1039, 283] on select "Please Select 14PT 16PT" at bounding box center [1005, 281] width 191 height 28
select select "14PT"
click at [910, 267] on select "Please Select 14PT 16PT" at bounding box center [1005, 281] width 191 height 28
select select "-1"
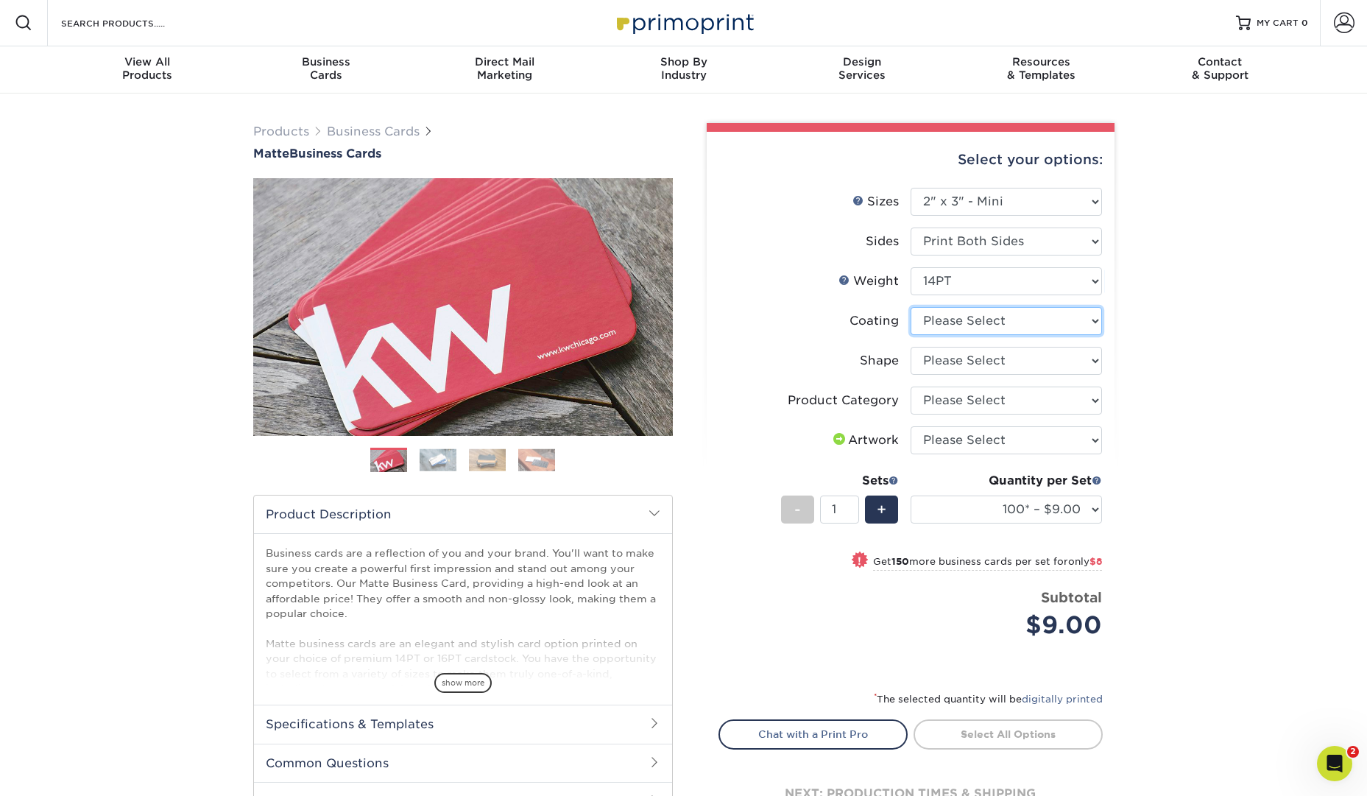
click at [1071, 323] on select at bounding box center [1005, 321] width 191 height 28
select select "121bb7b5-3b4d-429f-bd8d-bbf80e953313"
click at [910, 307] on select at bounding box center [1005, 321] width 191 height 28
select select "-1"
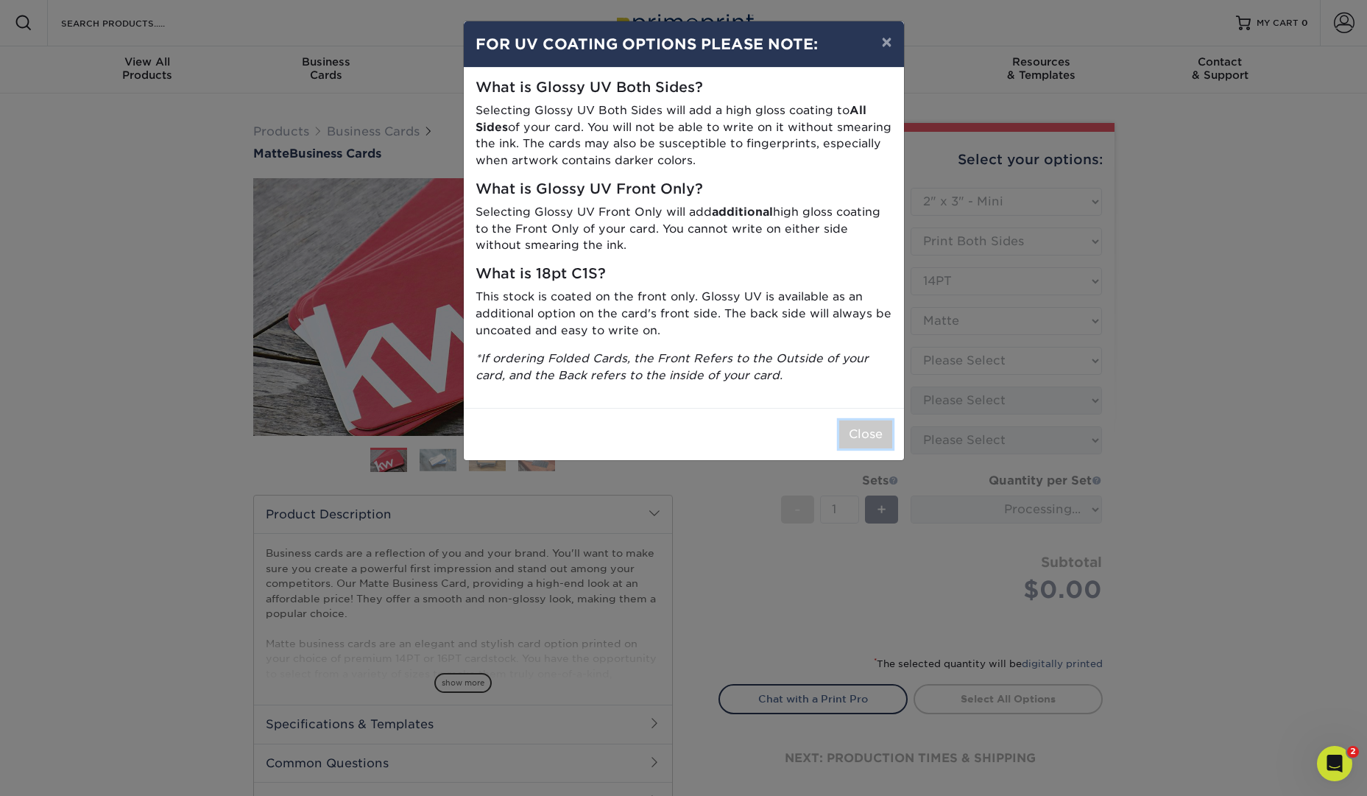
click at [877, 438] on button "Close" at bounding box center [865, 434] width 53 height 28
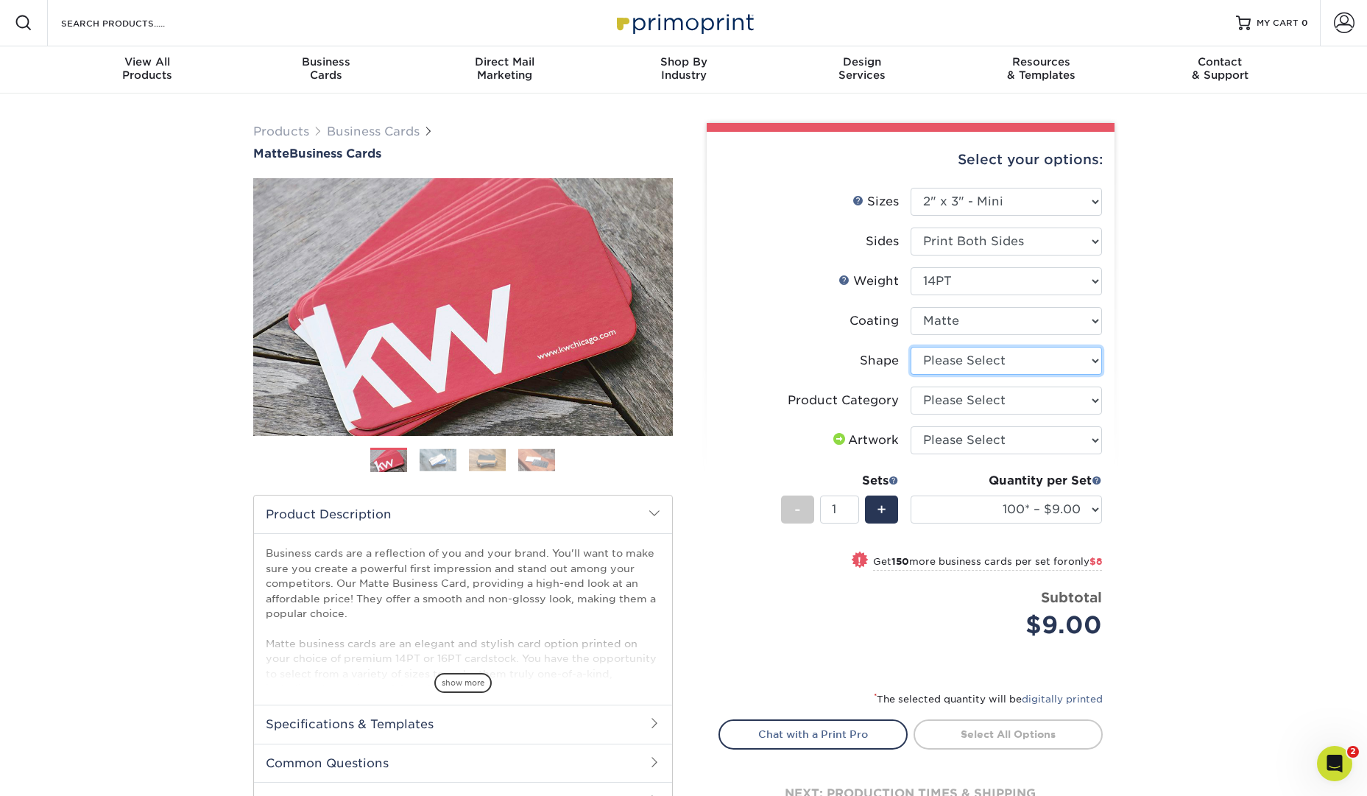
click at [1084, 364] on select "Please Select Standard" at bounding box center [1005, 361] width 191 height 28
select select "standard"
click at [910, 347] on select "Please Select Standard" at bounding box center [1005, 361] width 191 height 28
select select "-1"
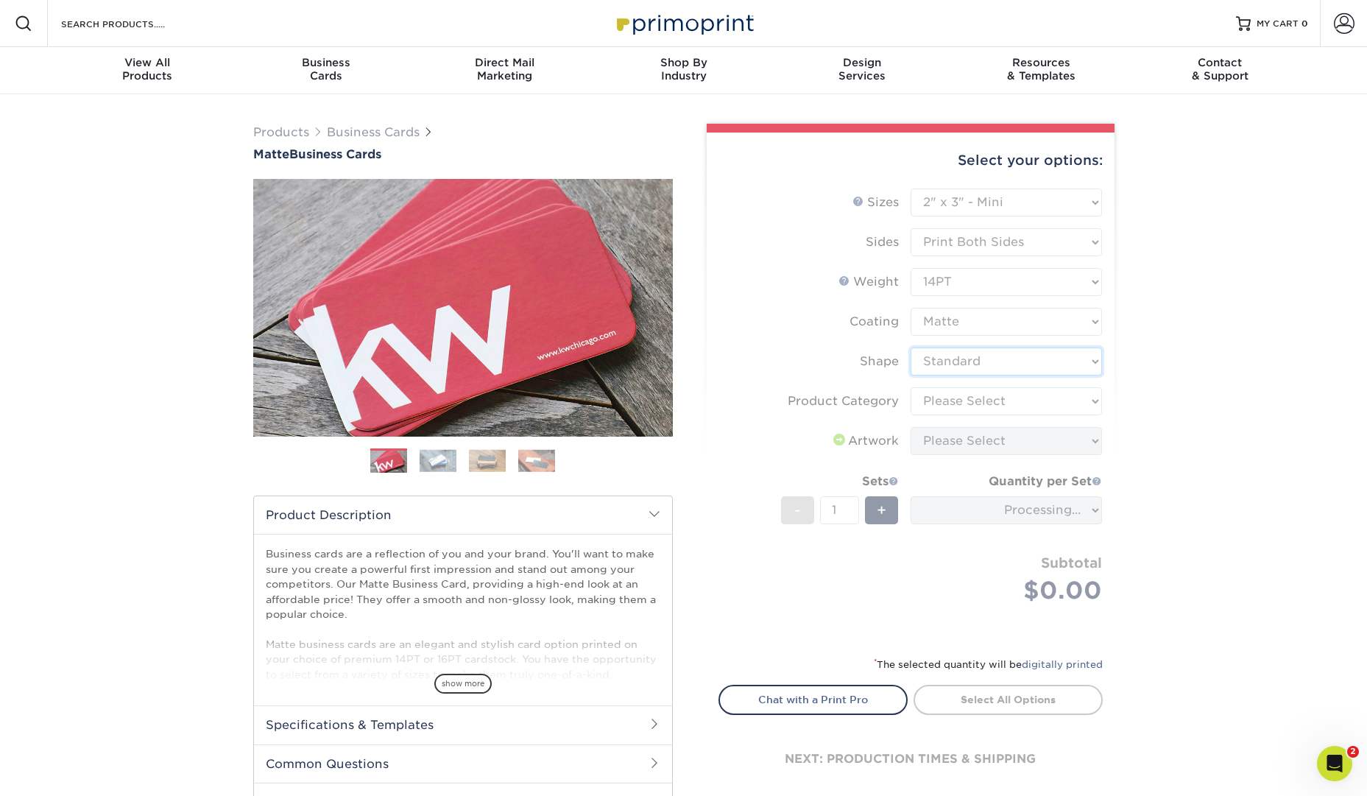
scroll to position [3, 0]
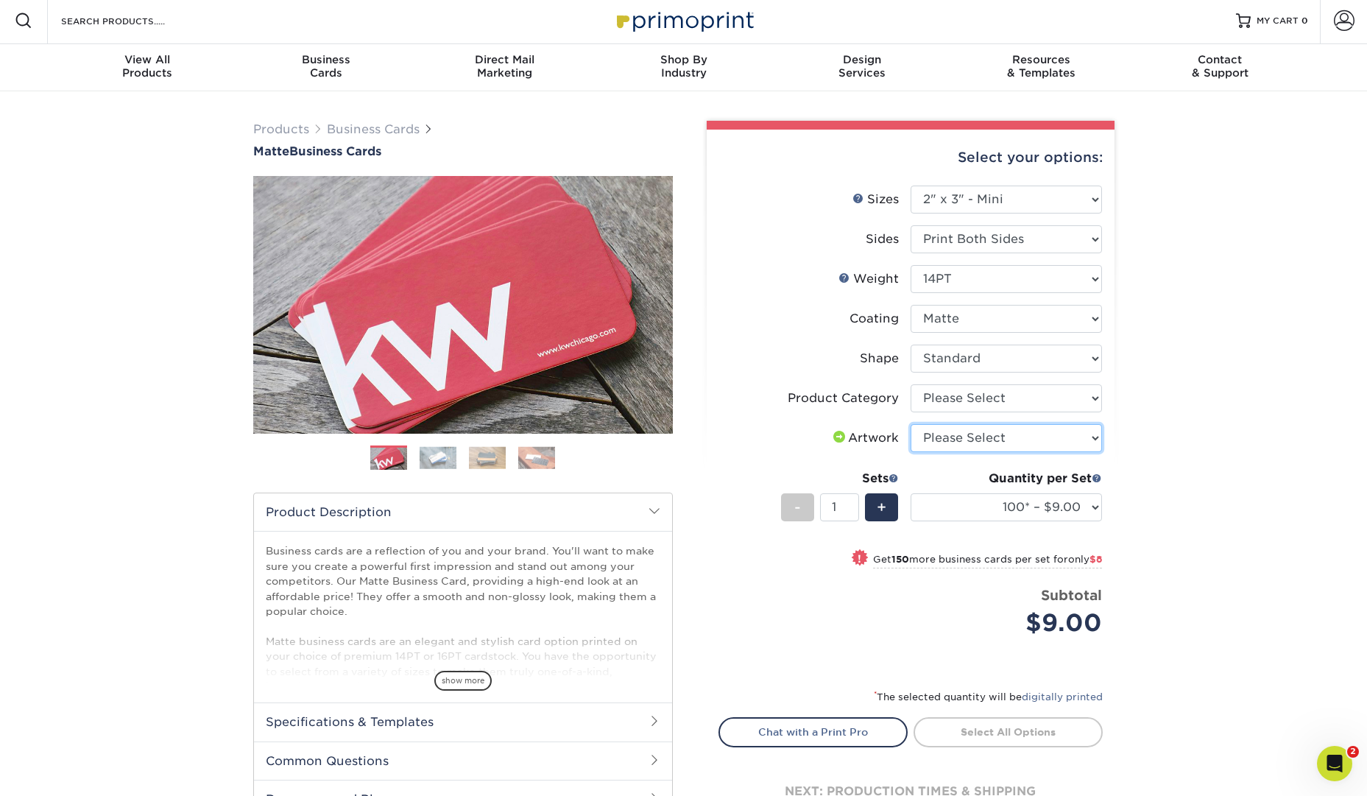
click at [1078, 446] on select "Please Select I will upload files I need a design - $100" at bounding box center [1005, 438] width 191 height 28
click at [1098, 498] on select "100* – $9.00 250* – $17.00 500 – $33.00 1000 – $47.00 2500 – $101.00 5000 – $14…" at bounding box center [1005, 507] width 191 height 28
click at [1080, 505] on select "100* – $9.00 250* – $17.00 500 – $33.00 1000 – $47.00 2500 – $101.00 5000 – $14…" at bounding box center [1005, 507] width 191 height 28
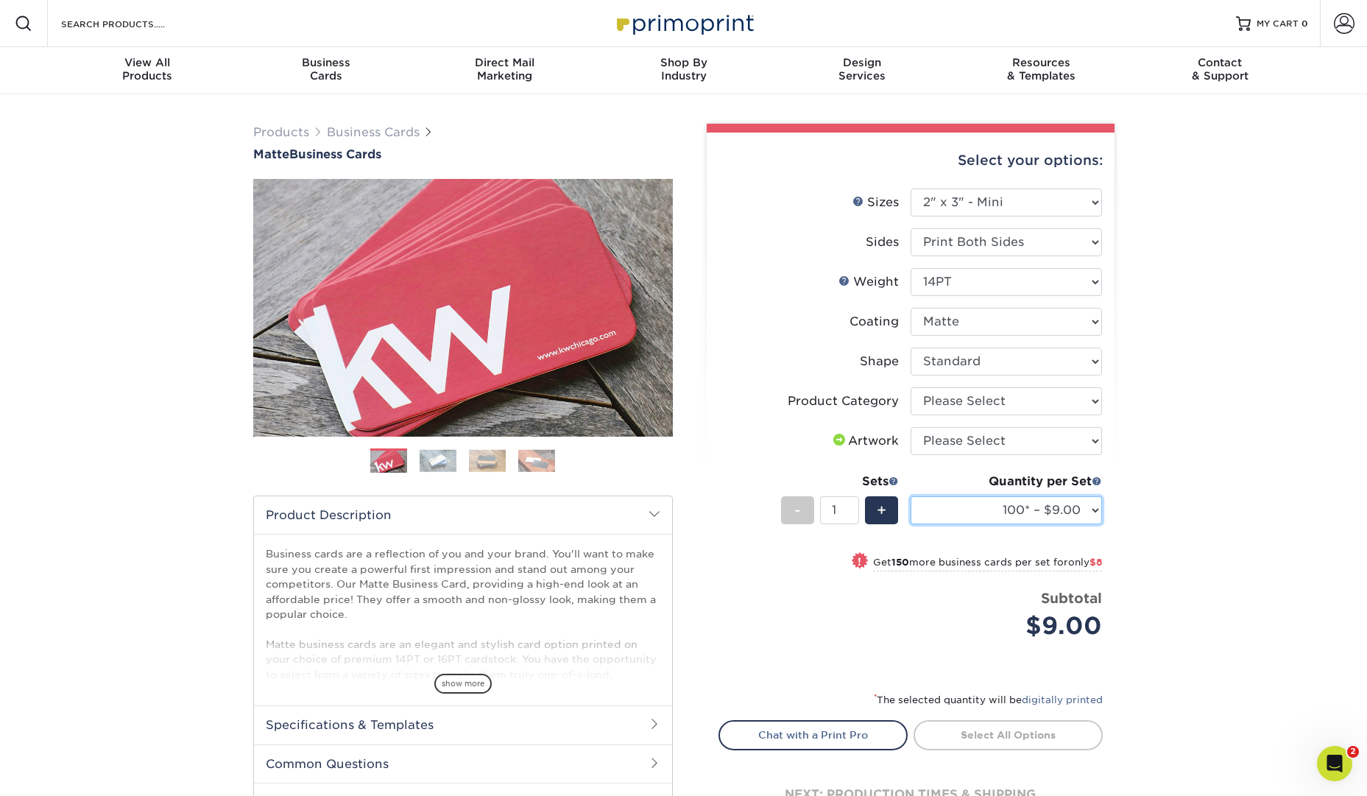
scroll to position [0, 0]
click at [1031, 210] on select "Please Select 1.5" x 3.5" - Mini 1.75" x 3.5" - Mini 2" x 2" - Square 2" x 3" -…" at bounding box center [1005, 202] width 191 height 28
select select "2.12x3.38"
click at [910, 188] on select "Please Select 1.5" x 3.5" - Mini 1.75" x 3.5" - Mini 2" x 2" - Square 2" x 3" -…" at bounding box center [1005, 202] width 191 height 28
select select "-1"
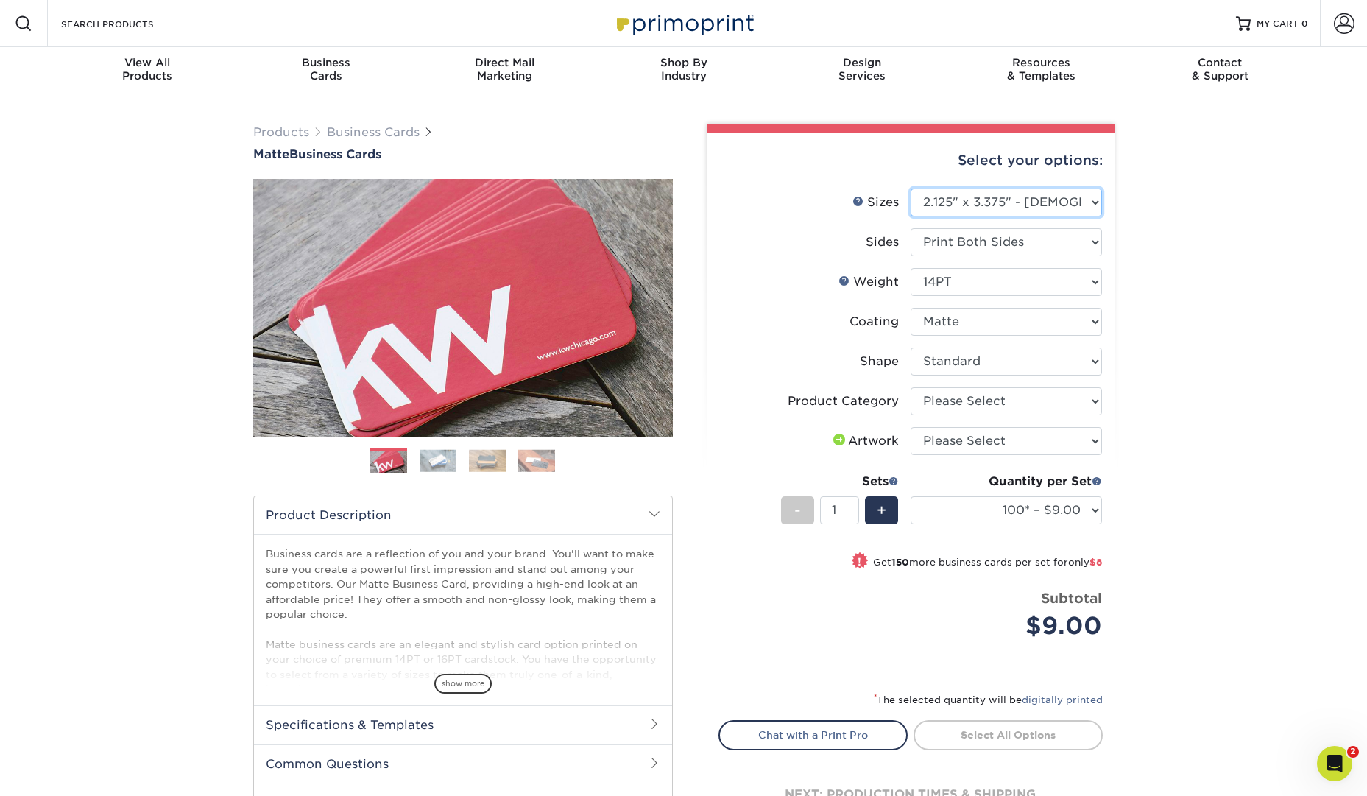
select select
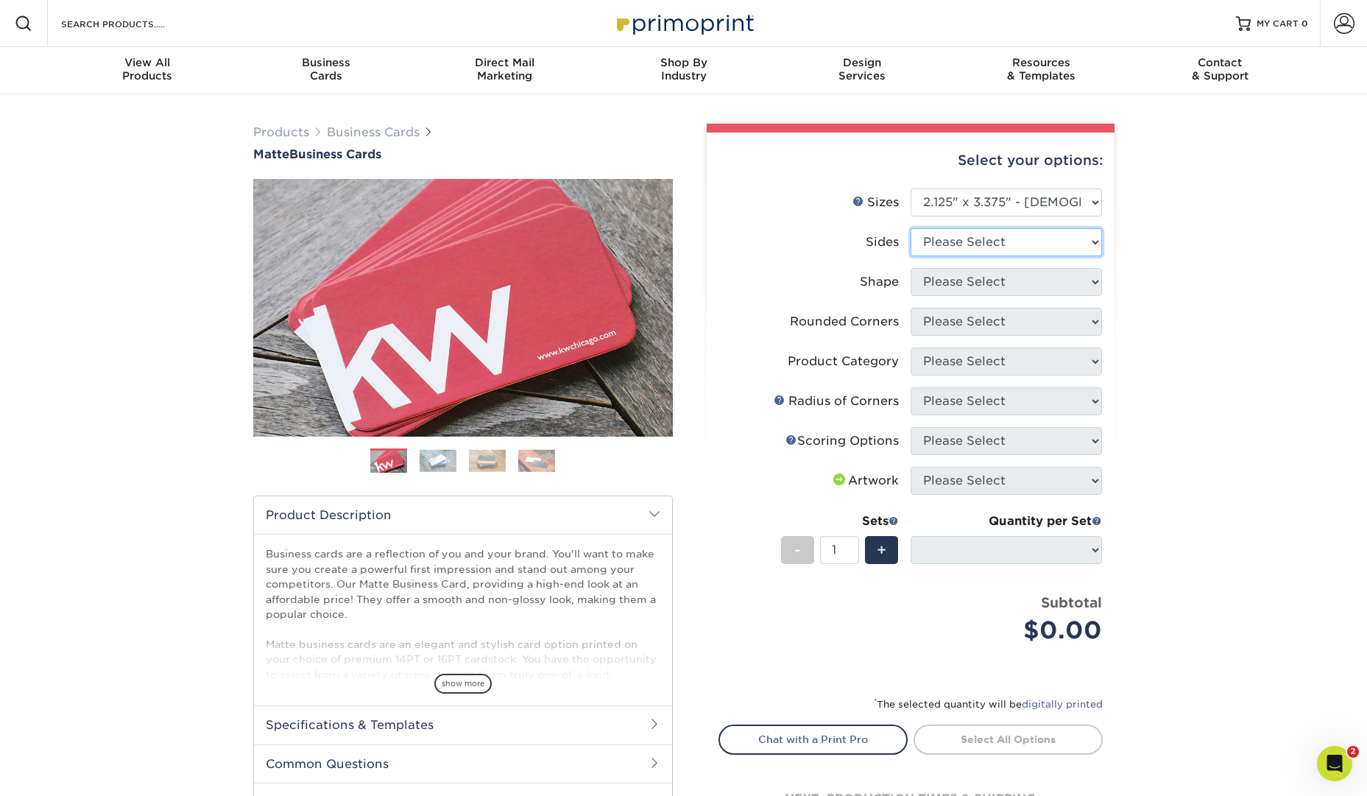
click at [1028, 235] on select "Please Select Print Both Sides Print Front Only" at bounding box center [1005, 242] width 191 height 28
select select "32d3c223-f82c-492b-b915-ba065a00862f"
click at [910, 228] on select "Please Select Print Both Sides Print Front Only" at bounding box center [1005, 242] width 191 height 28
select select
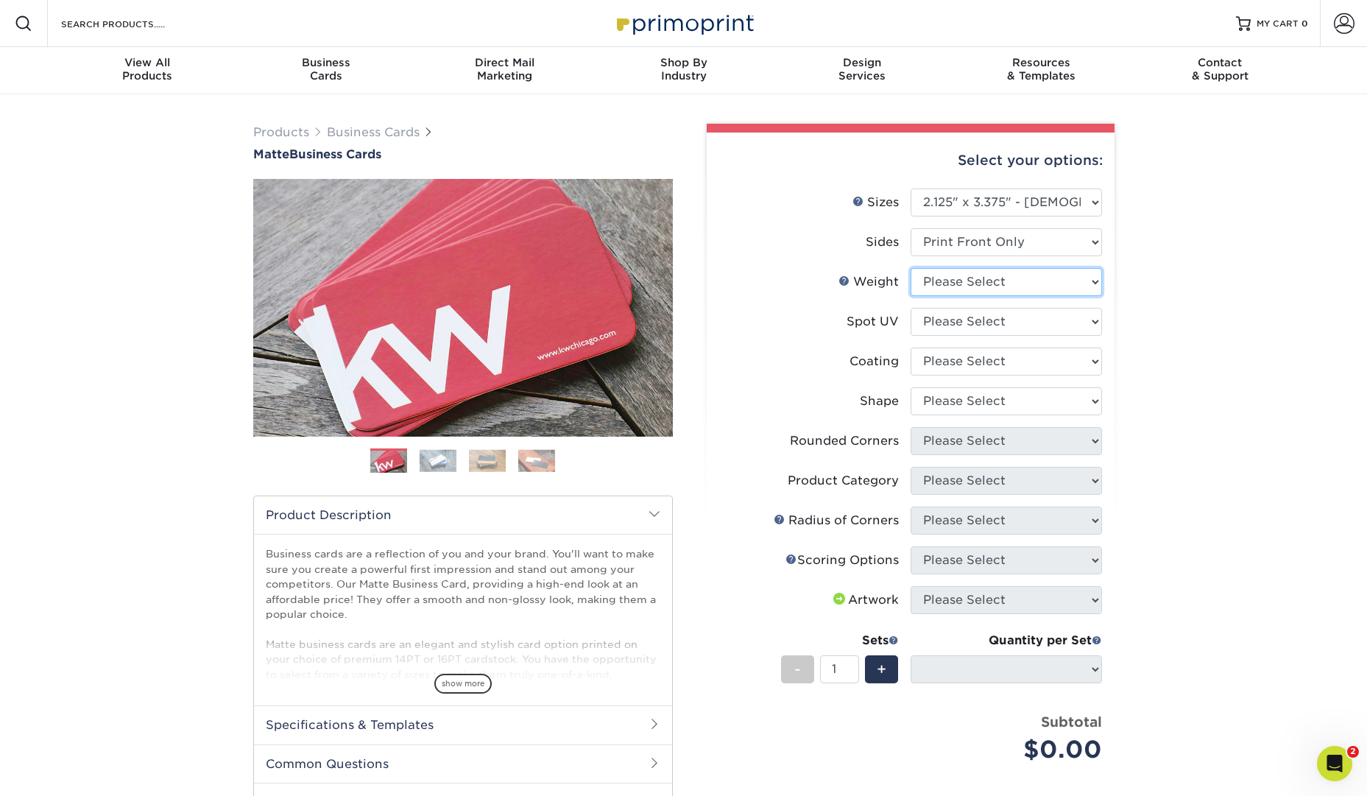
click at [1027, 281] on select "Please Select 16PT 14PT" at bounding box center [1005, 282] width 191 height 28
select select "14PT"
click at [910, 268] on select "Please Select 16PT 14PT" at bounding box center [1005, 282] width 191 height 28
select select
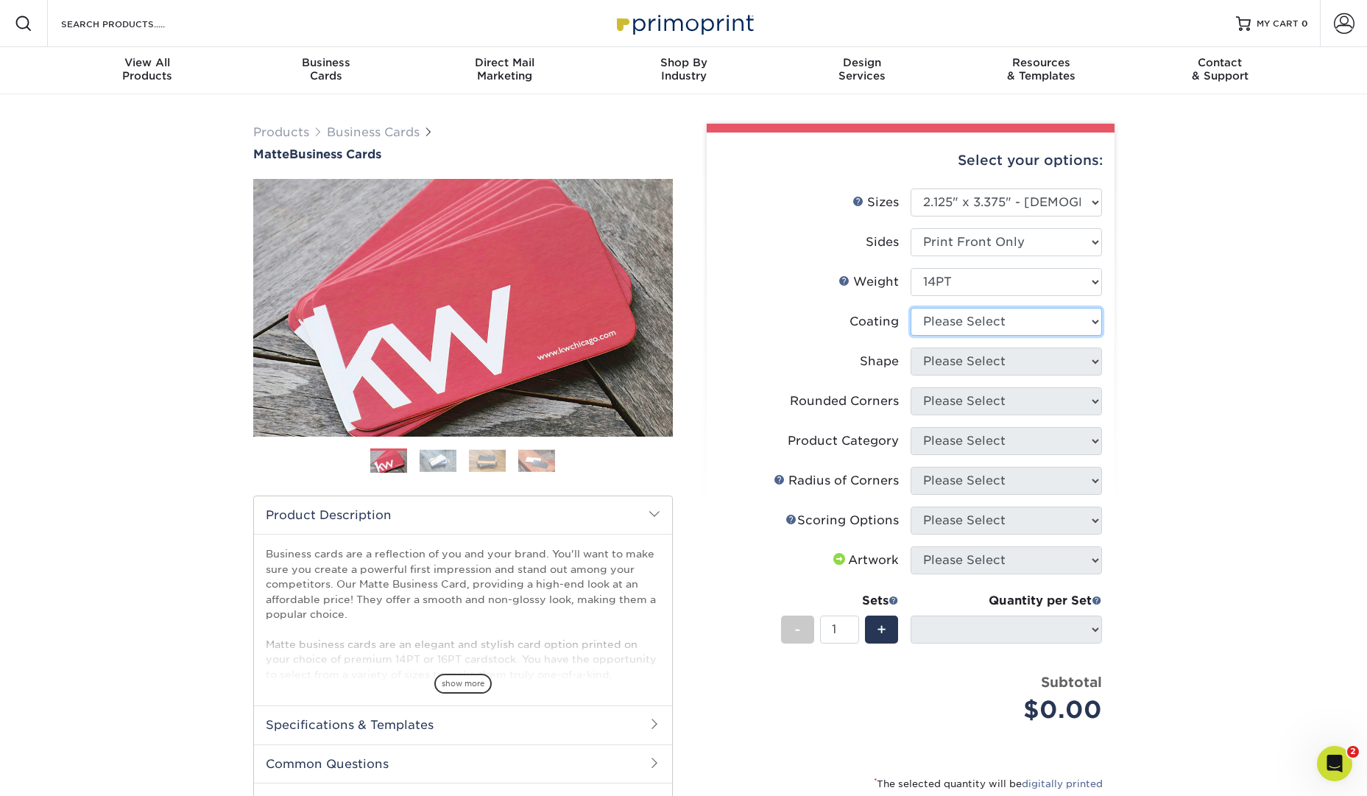
click at [1017, 316] on select at bounding box center [1005, 322] width 191 height 28
select select "121bb7b5-3b4d-429f-bd8d-bbf80e953313"
click at [910, 308] on select at bounding box center [1005, 322] width 191 height 28
select select
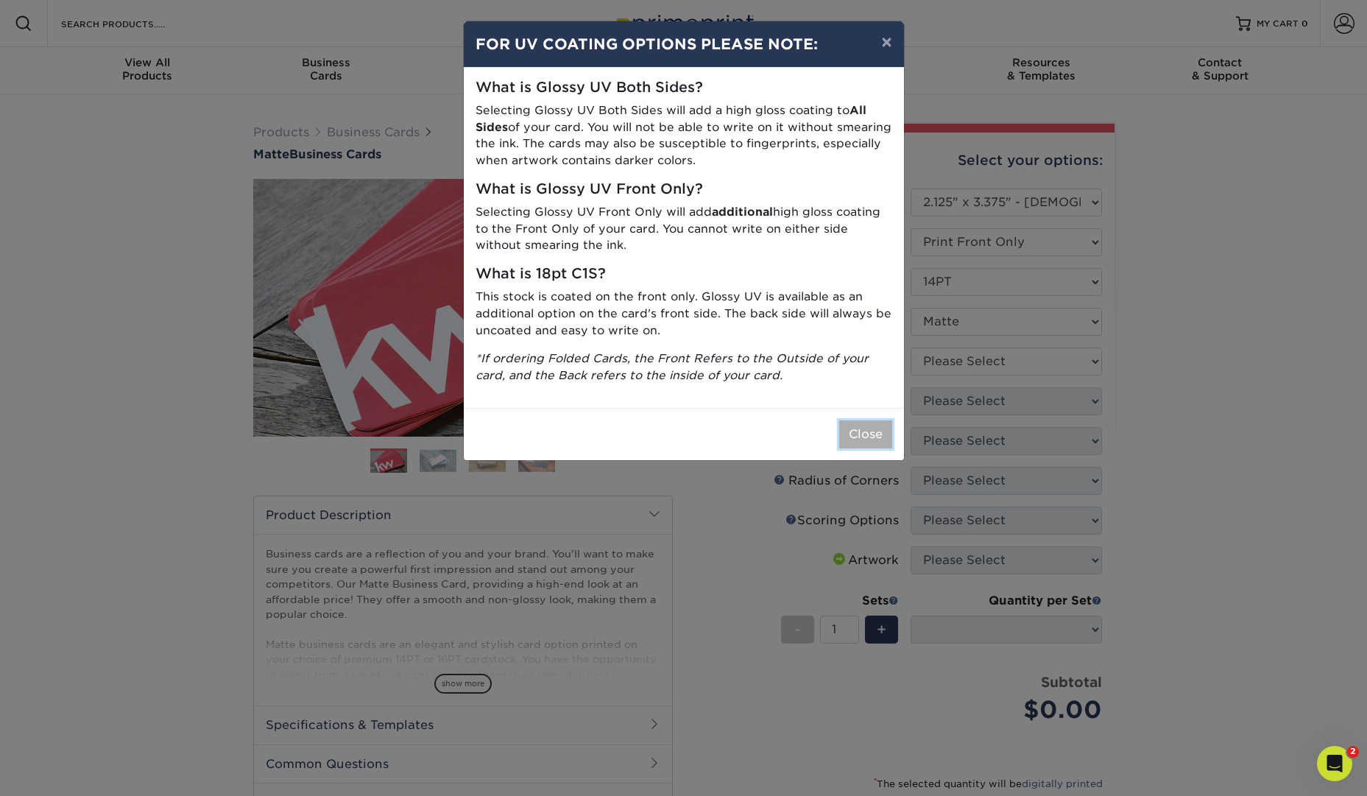
click at [875, 431] on button "Close" at bounding box center [865, 434] width 53 height 28
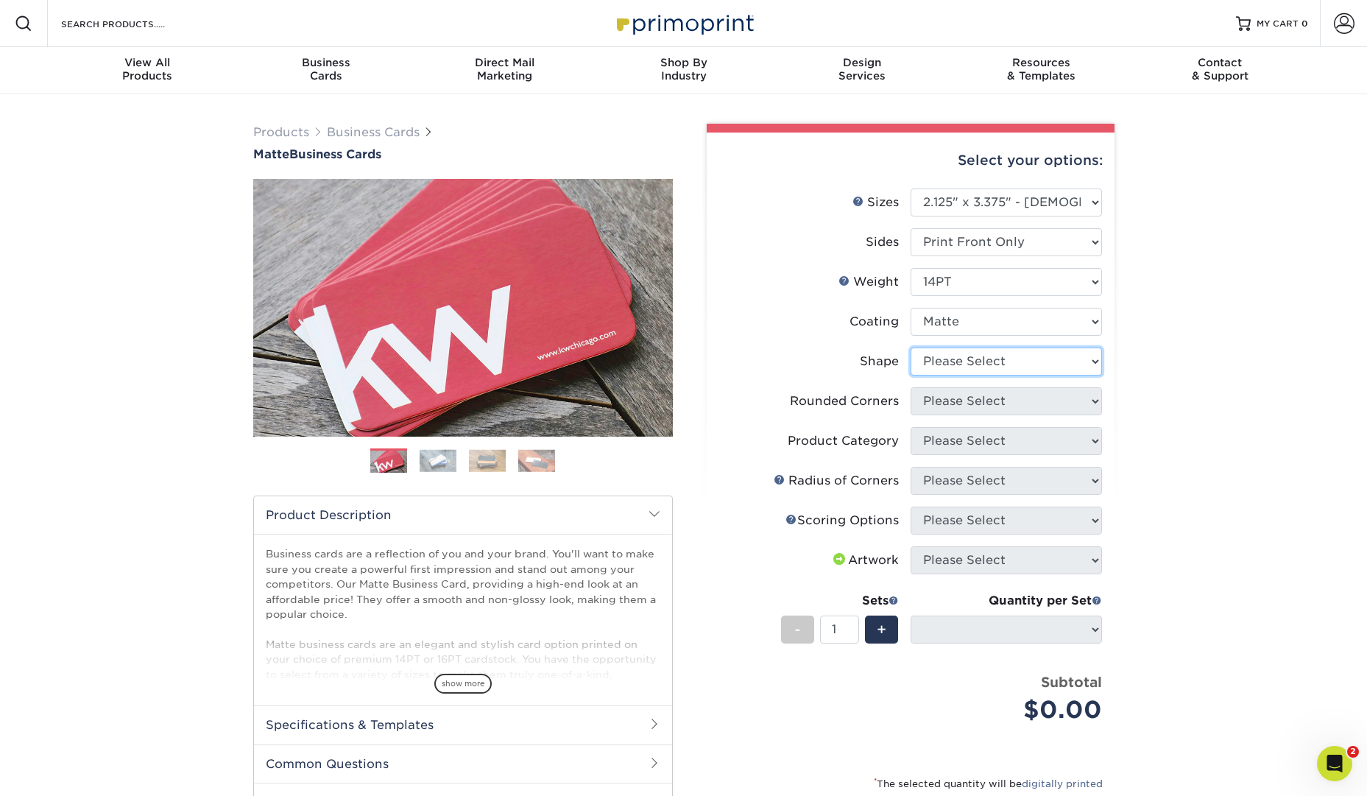
click at [1070, 367] on select "Please Select Standard" at bounding box center [1005, 361] width 191 height 28
select select "standard"
click at [910, 347] on select "Please Select Standard" at bounding box center [1005, 361] width 191 height 28
select select
click at [1055, 397] on select "Please Select Yes - Round 2 Corners Yes - Round 4 Corners No" at bounding box center [1005, 401] width 191 height 28
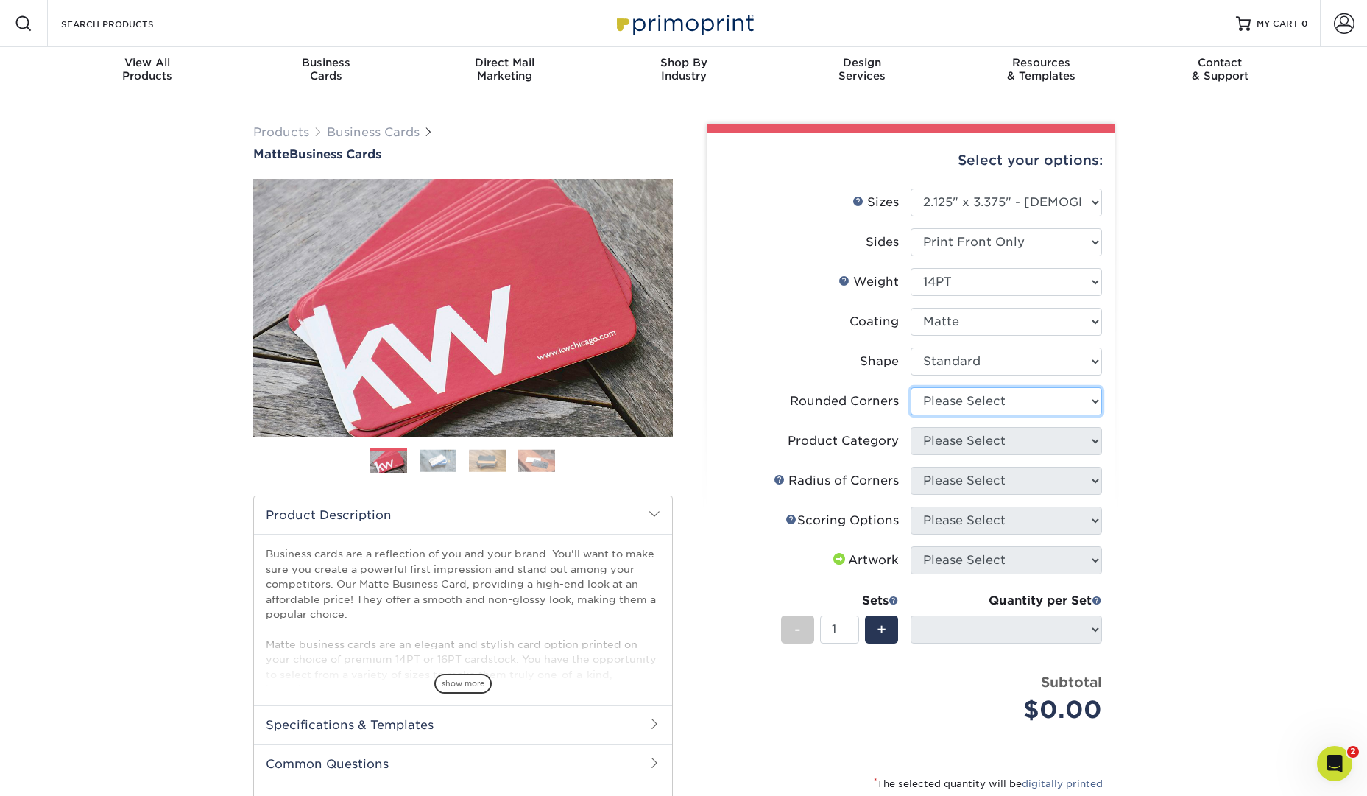
select select "0"
click at [910, 387] on select "Please Select Yes - Round 2 Corners Yes - Round 4 Corners No" at bounding box center [1005, 401] width 191 height 28
select select "-1"
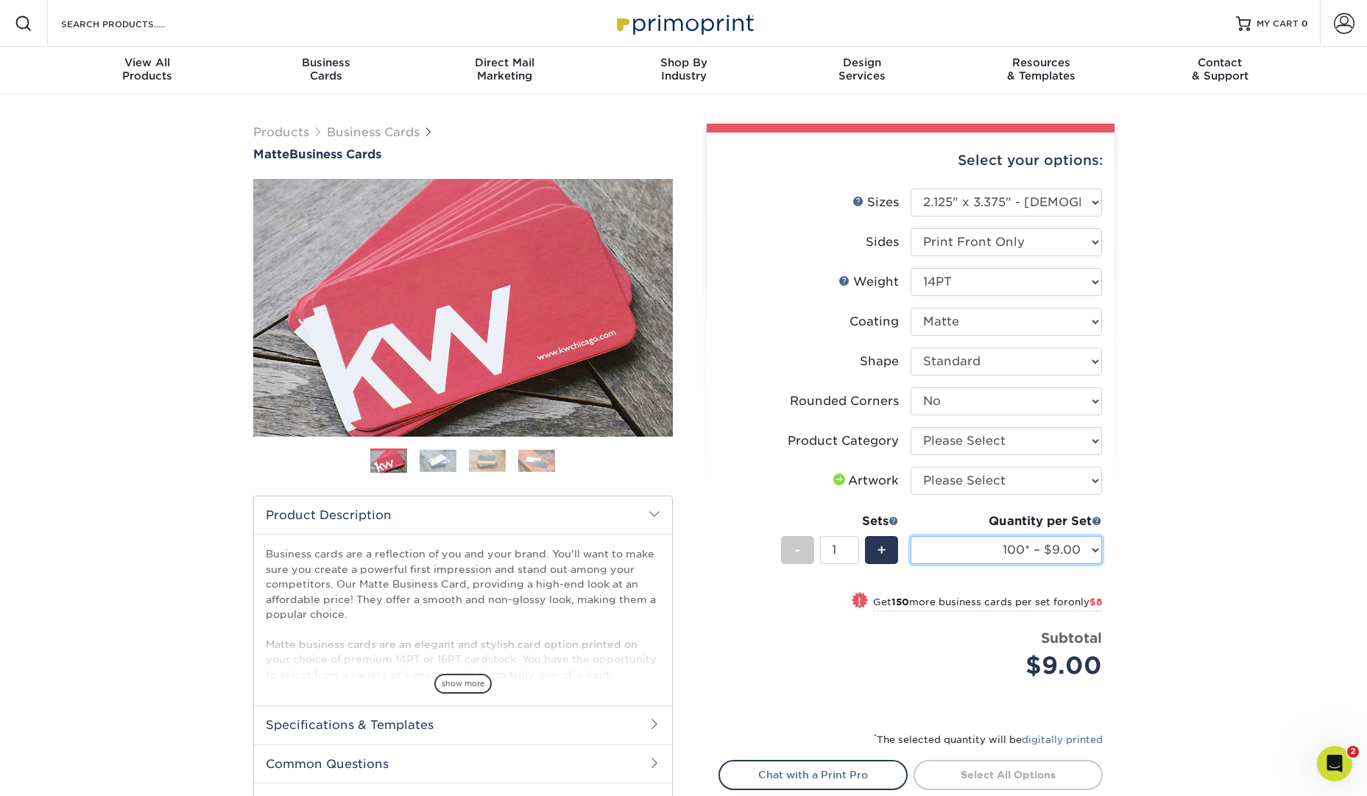
click at [1090, 553] on select "100* – $9.00 250* – $17.00 500 – $33.00 1000 – $46.00 2500 – $95.00 5000 – $141…" at bounding box center [1005, 550] width 191 height 28
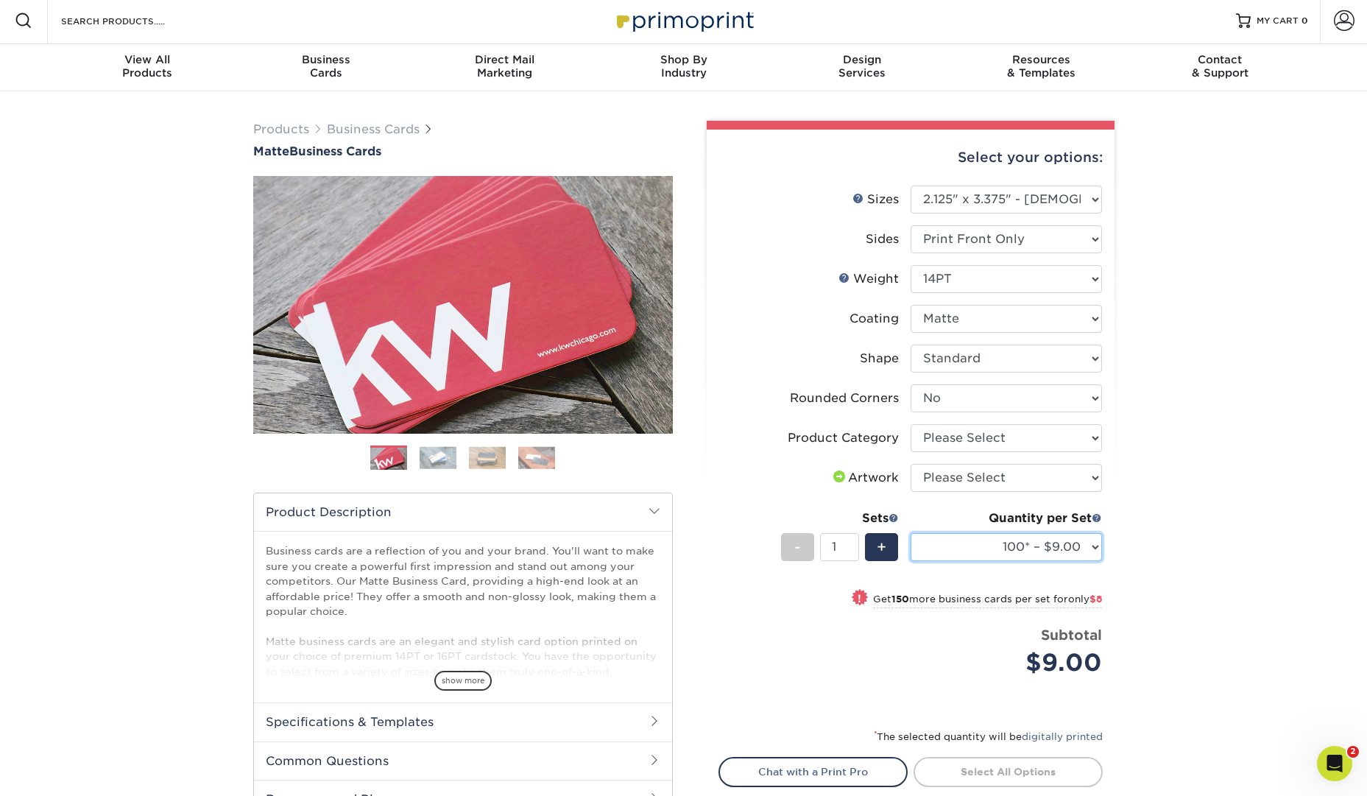
click at [1080, 541] on select "100* – $9.00 250* – $17.00 500 – $33.00 1000 – $46.00 2500 – $95.00 5000 – $141…" at bounding box center [1005, 547] width 191 height 28
click at [1058, 389] on select "Please Select Yes - Round 2 Corners Yes - Round 4 Corners No" at bounding box center [1005, 398] width 191 height 28
select select "7672df9e-0e0a-464d-8e1f-920c575e4da3"
click at [910, 384] on select "Please Select Yes - Round 2 Corners Yes - Round 4 Corners No" at bounding box center [1005, 398] width 191 height 28
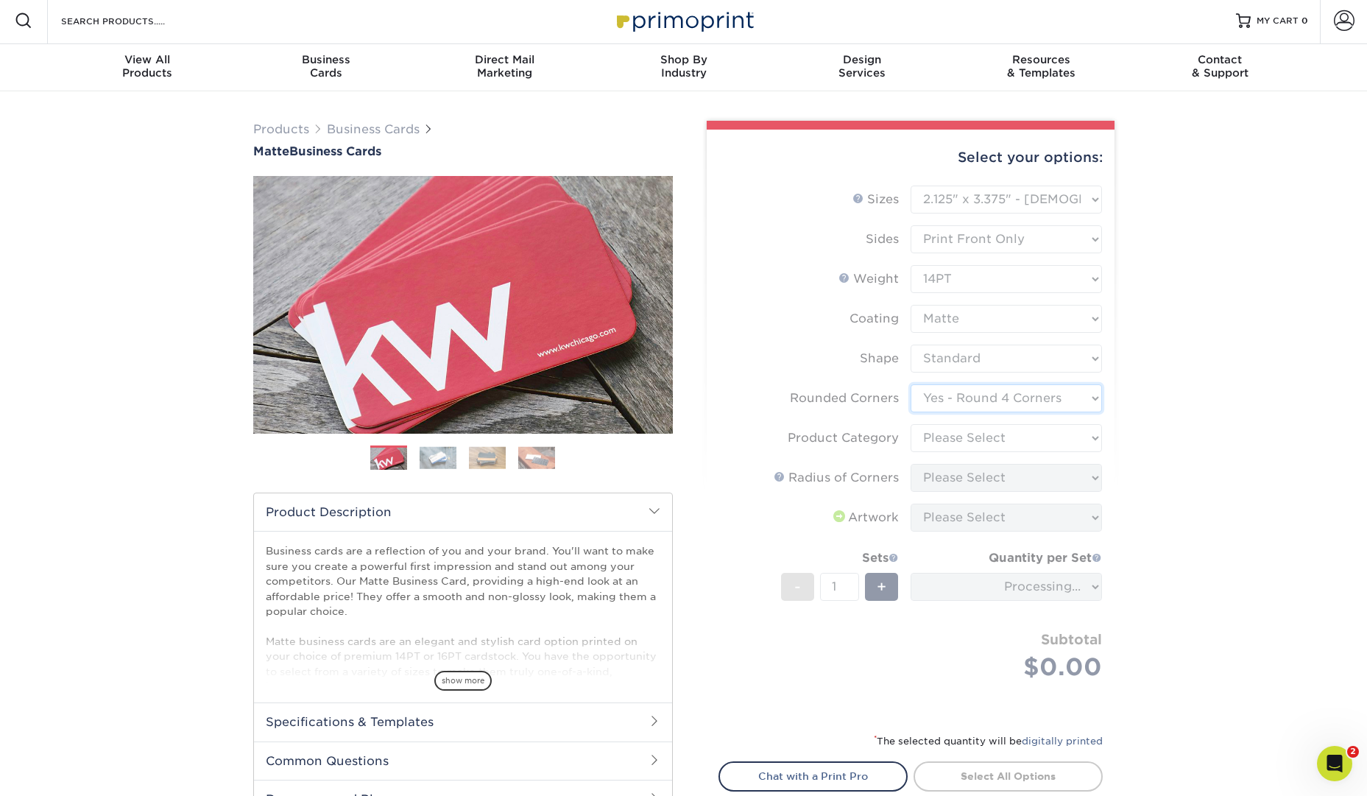
scroll to position [4, 0]
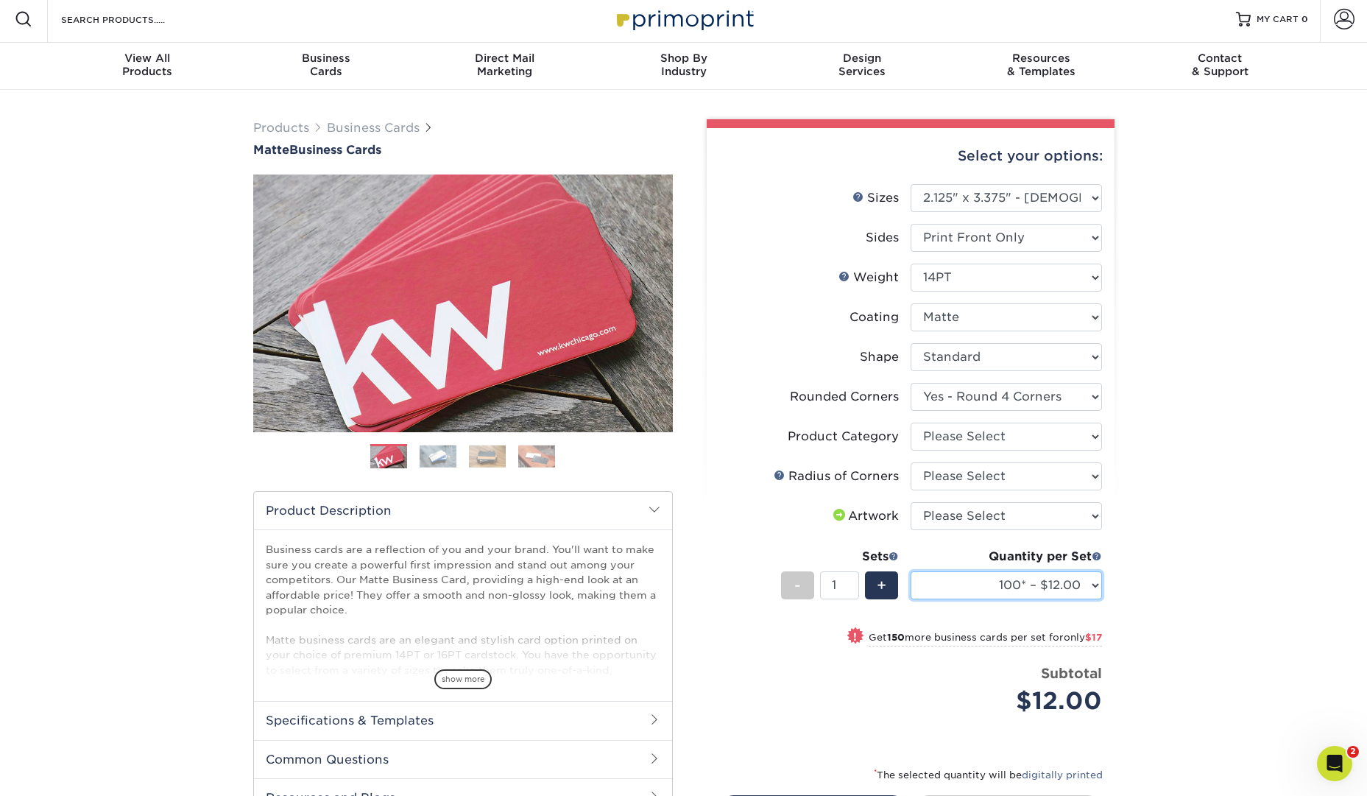
click at [1089, 588] on select "100* – $12.00 250* – $29.00 500 – $57.00 1000 – $70.00 2500 – $120.00 5000 – $1…" at bounding box center [1005, 585] width 191 height 28
click at [1082, 245] on select "Please Select Print Both Sides Print Front Only" at bounding box center [1005, 238] width 191 height 28
select select "13abbda7-1d64-4f25-8bb2-c179b224825d"
click at [910, 224] on select "Please Select Print Both Sides Print Front Only" at bounding box center [1005, 238] width 191 height 28
select select "-1"
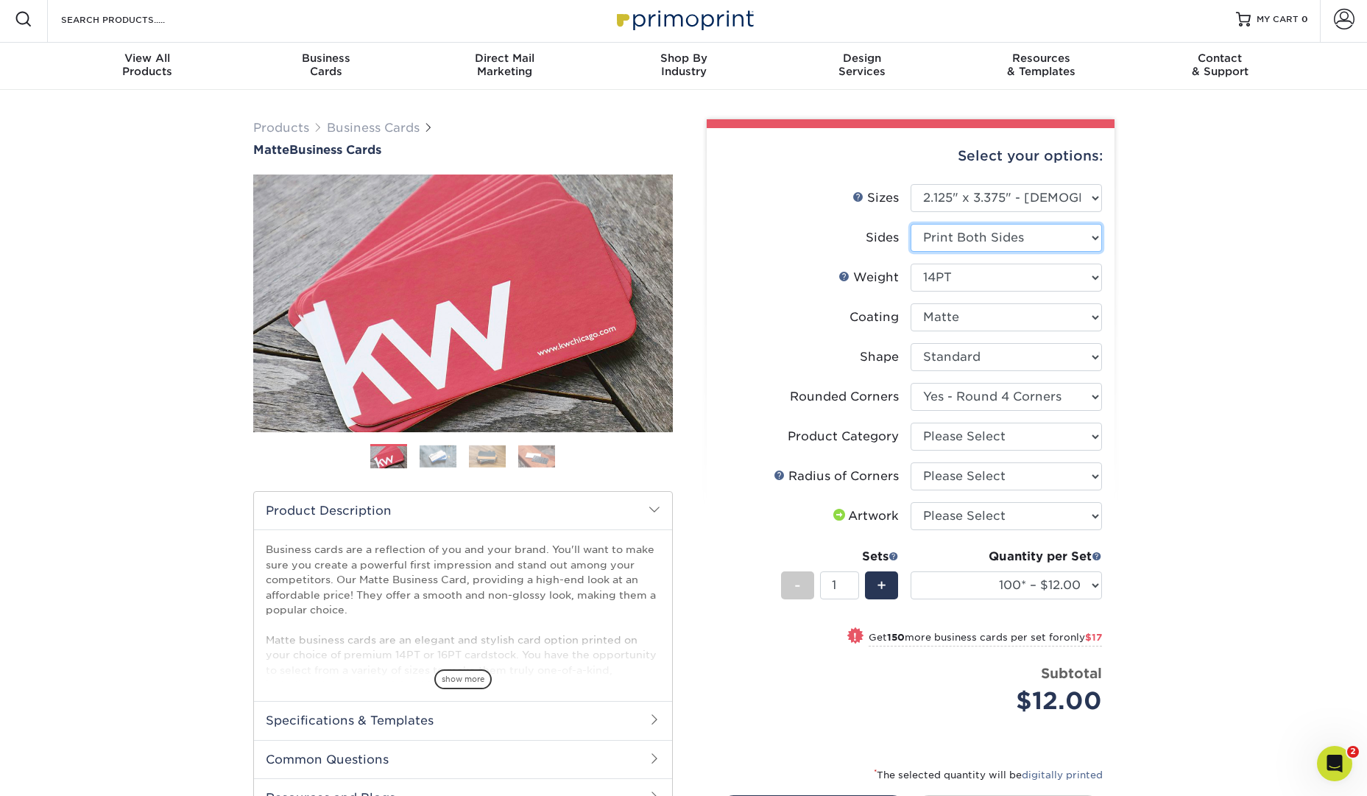
select select
select select "-1"
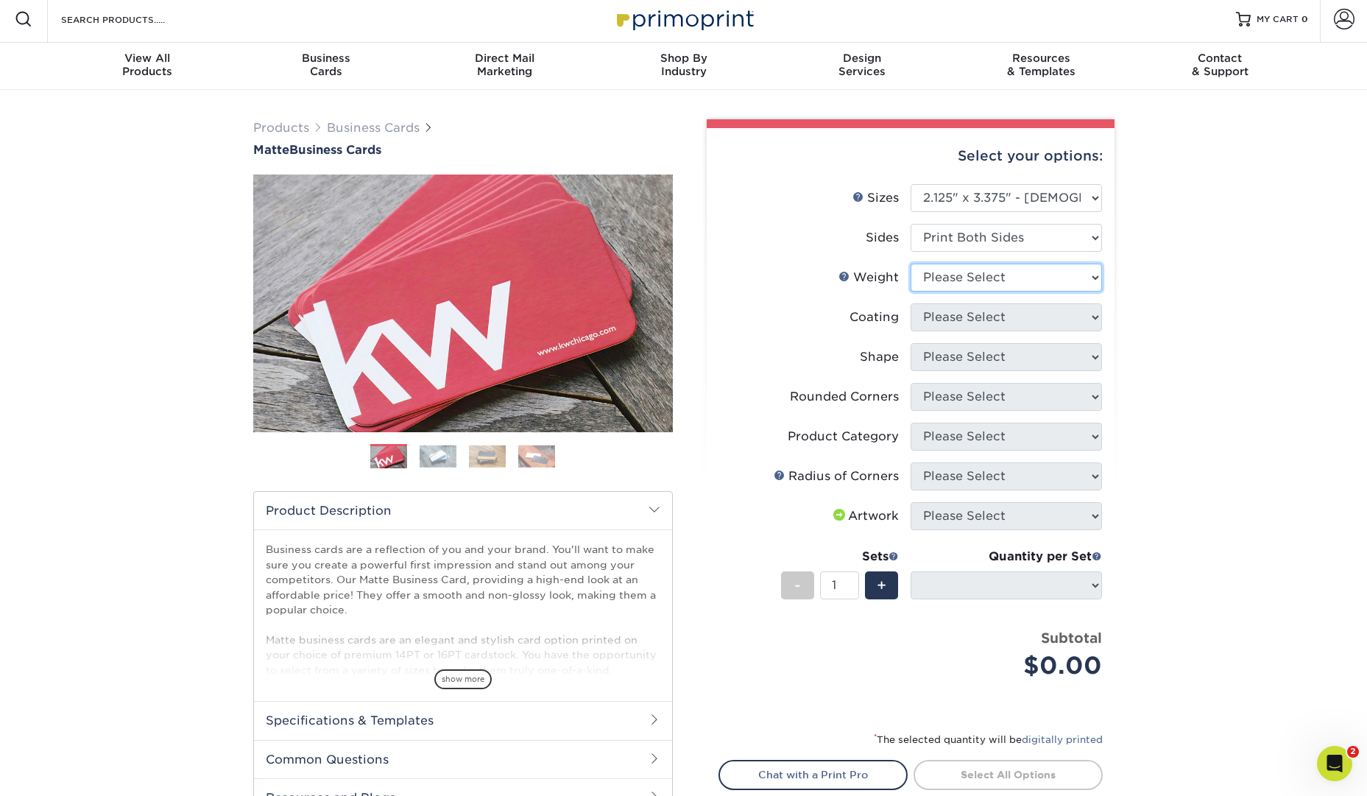
click at [1064, 271] on select "Please Select 16PT 14PT" at bounding box center [1005, 277] width 191 height 28
select select "14PT"
click at [910, 263] on select "Please Select 16PT 14PT" at bounding box center [1005, 277] width 191 height 28
select select
click at [1041, 317] on select at bounding box center [1005, 317] width 191 height 28
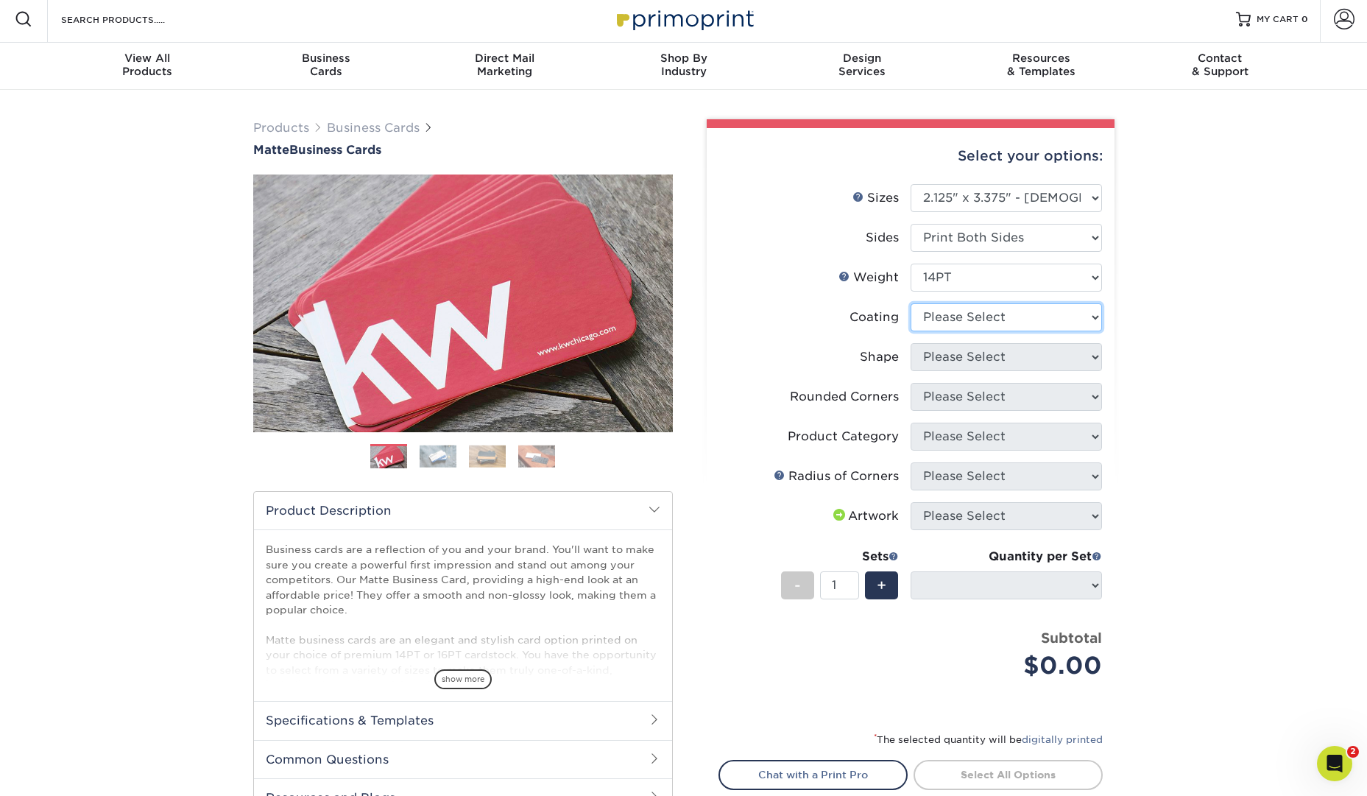
select select "121bb7b5-3b4d-429f-bd8d-bbf80e953313"
click at [910, 303] on select at bounding box center [1005, 317] width 191 height 28
select select
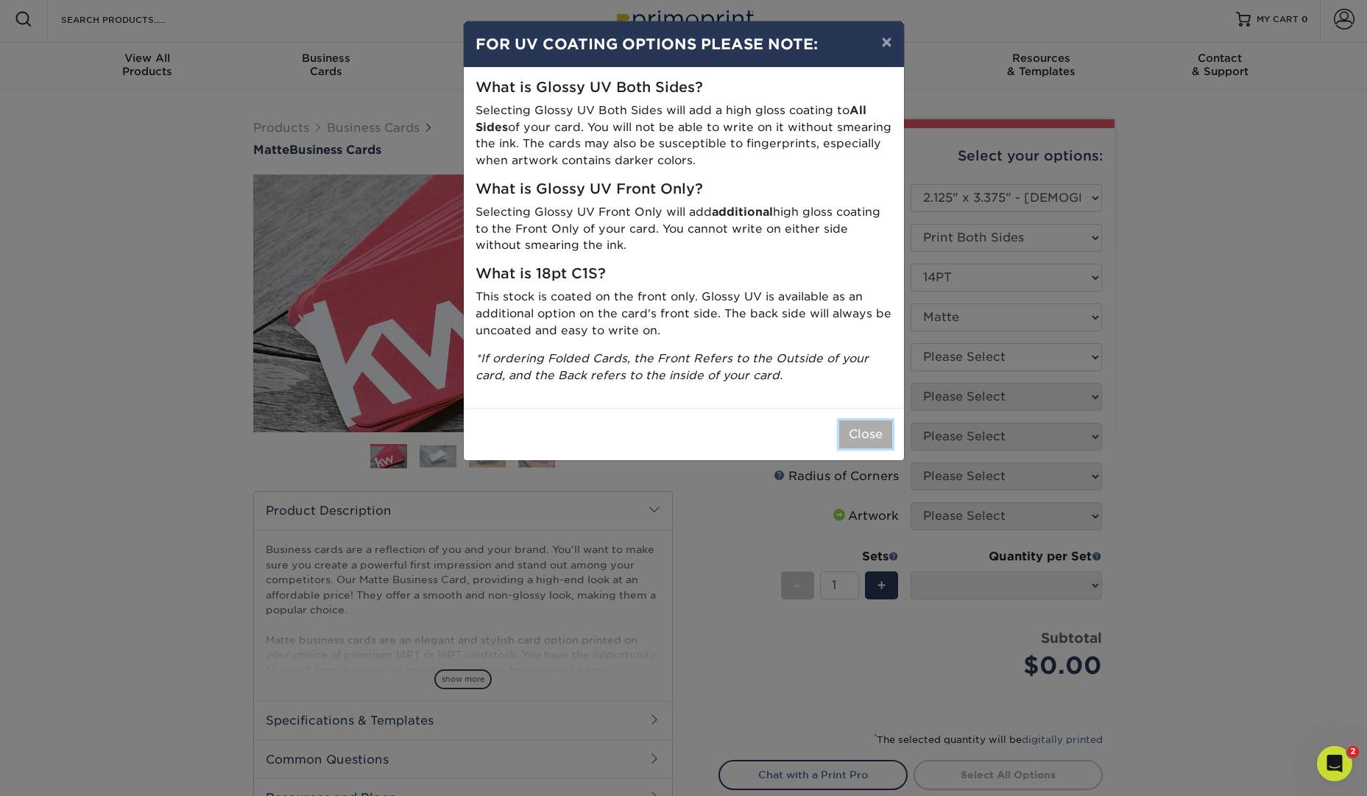
click at [860, 431] on button "Close" at bounding box center [865, 434] width 53 height 28
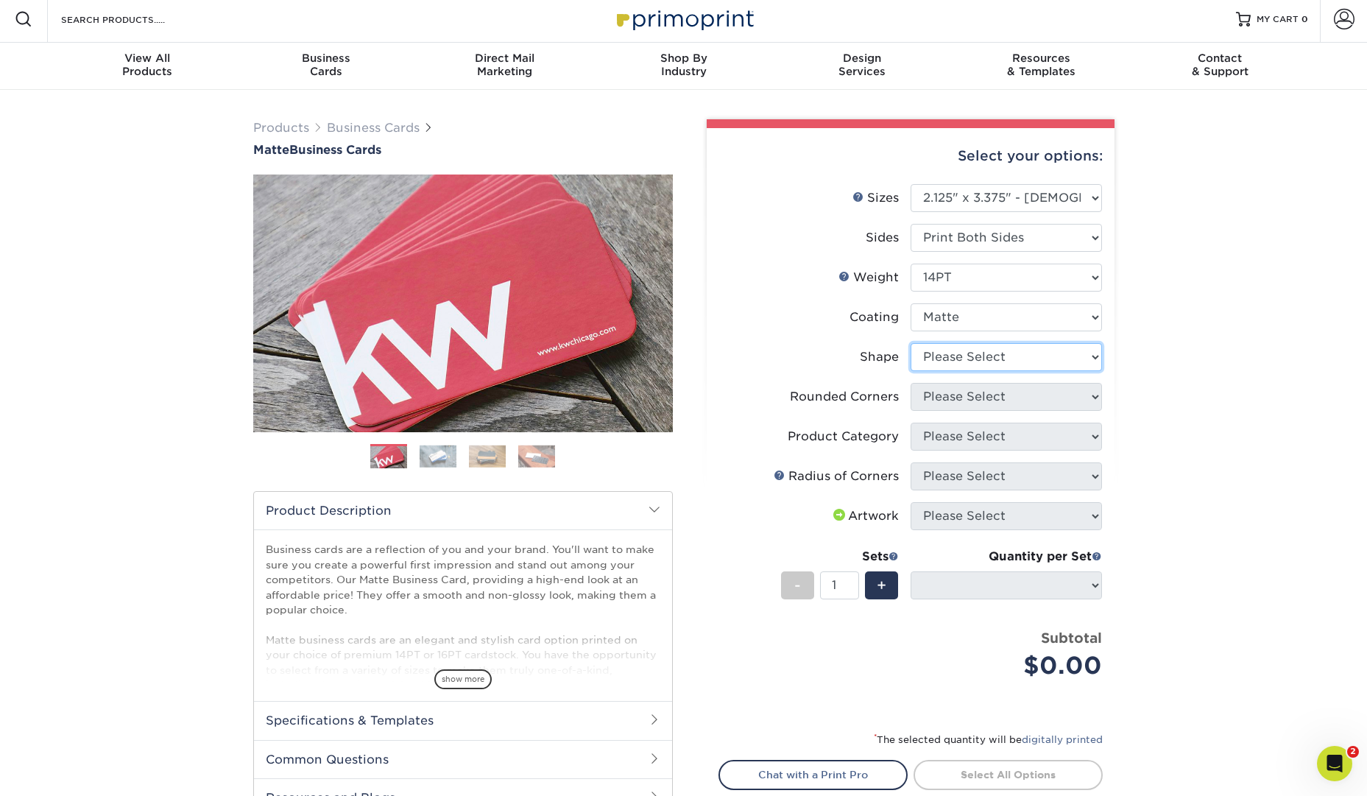
click at [1033, 350] on select "Please Select Standard" at bounding box center [1005, 357] width 191 height 28
select select "standard"
click at [910, 343] on select "Please Select Standard" at bounding box center [1005, 357] width 191 height 28
select select
click at [1044, 389] on select "Please Select Yes - Round 2 Corners Yes - Round 4 Corners No" at bounding box center [1005, 397] width 191 height 28
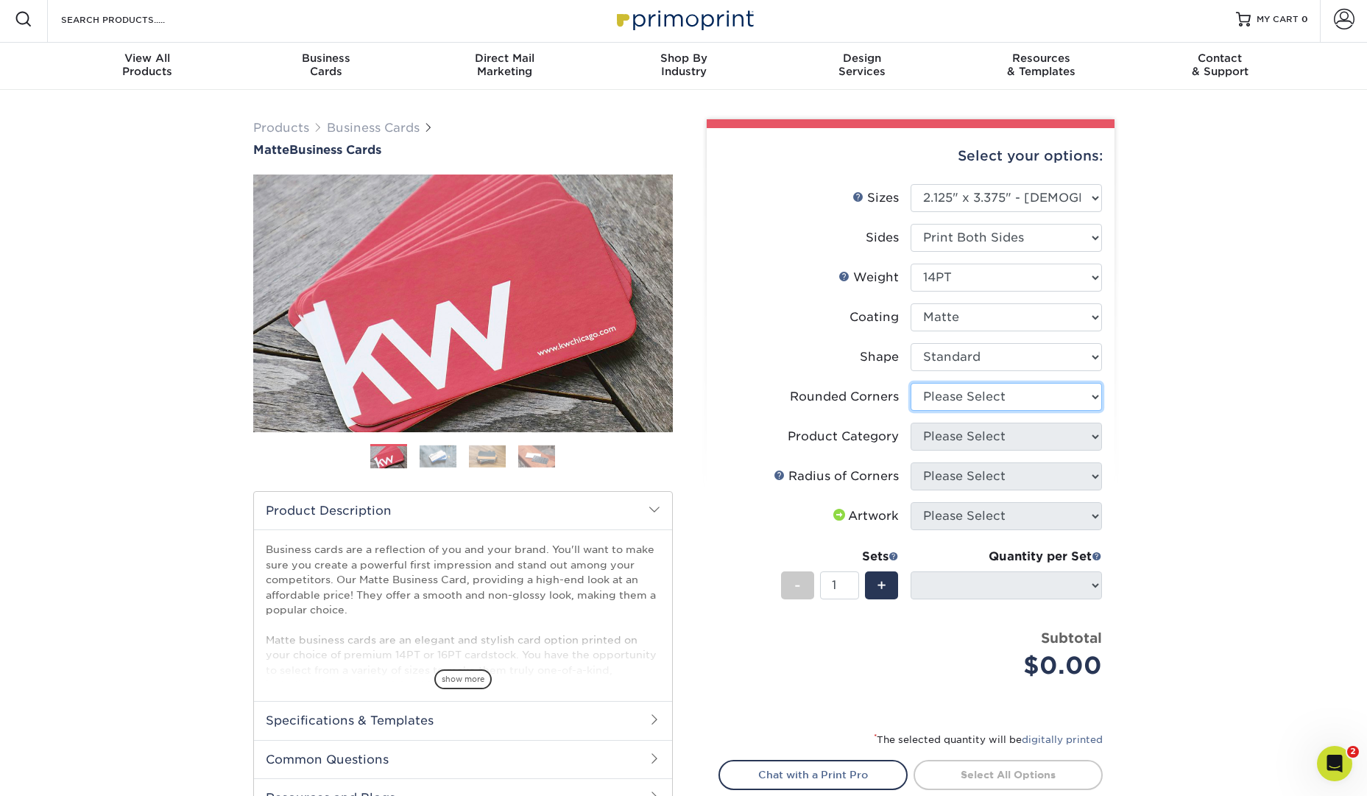
select select "0"
click at [910, 383] on select "Please Select Yes - Round 2 Corners Yes - Round 4 Corners No" at bounding box center [1005, 397] width 191 height 28
select select "-1"
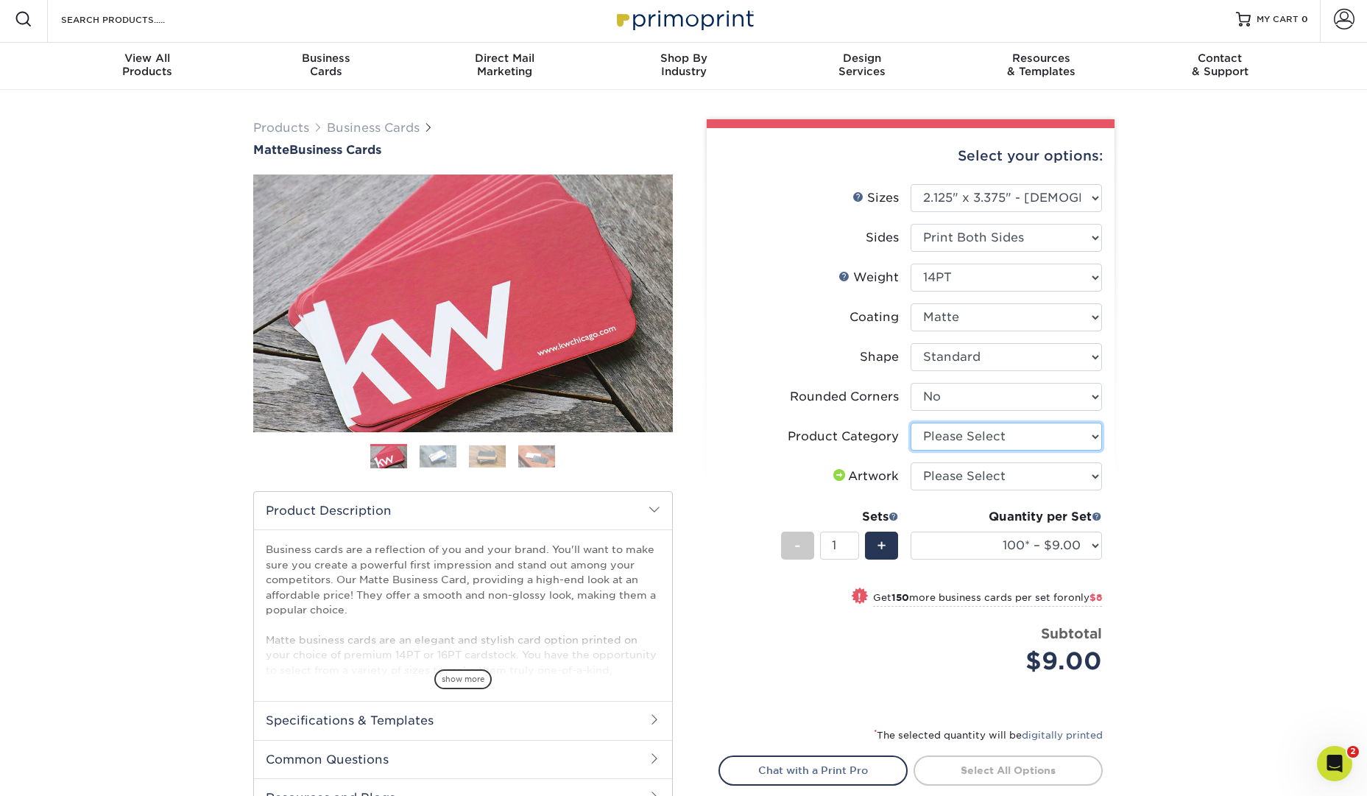
click at [1087, 436] on select "Please Select Business Cards" at bounding box center [1005, 436] width 191 height 28
click at [1100, 537] on select "100* – $9.00 250* – $17.00 500 – $33.00 1000 – $46.00 2500 – $99.00 5000 – $141…" at bounding box center [1005, 545] width 191 height 28
click at [1051, 537] on select "100* – $9.00 250* – $17.00 500 – $33.00 1000 – $46.00 2500 – $99.00 5000 – $141…" at bounding box center [1005, 545] width 191 height 28
click at [1085, 539] on select "100* – $9.00 250* – $17.00 500 – $33.00 1000 – $46.00 2500 – $99.00 5000 – $141…" at bounding box center [1005, 545] width 191 height 28
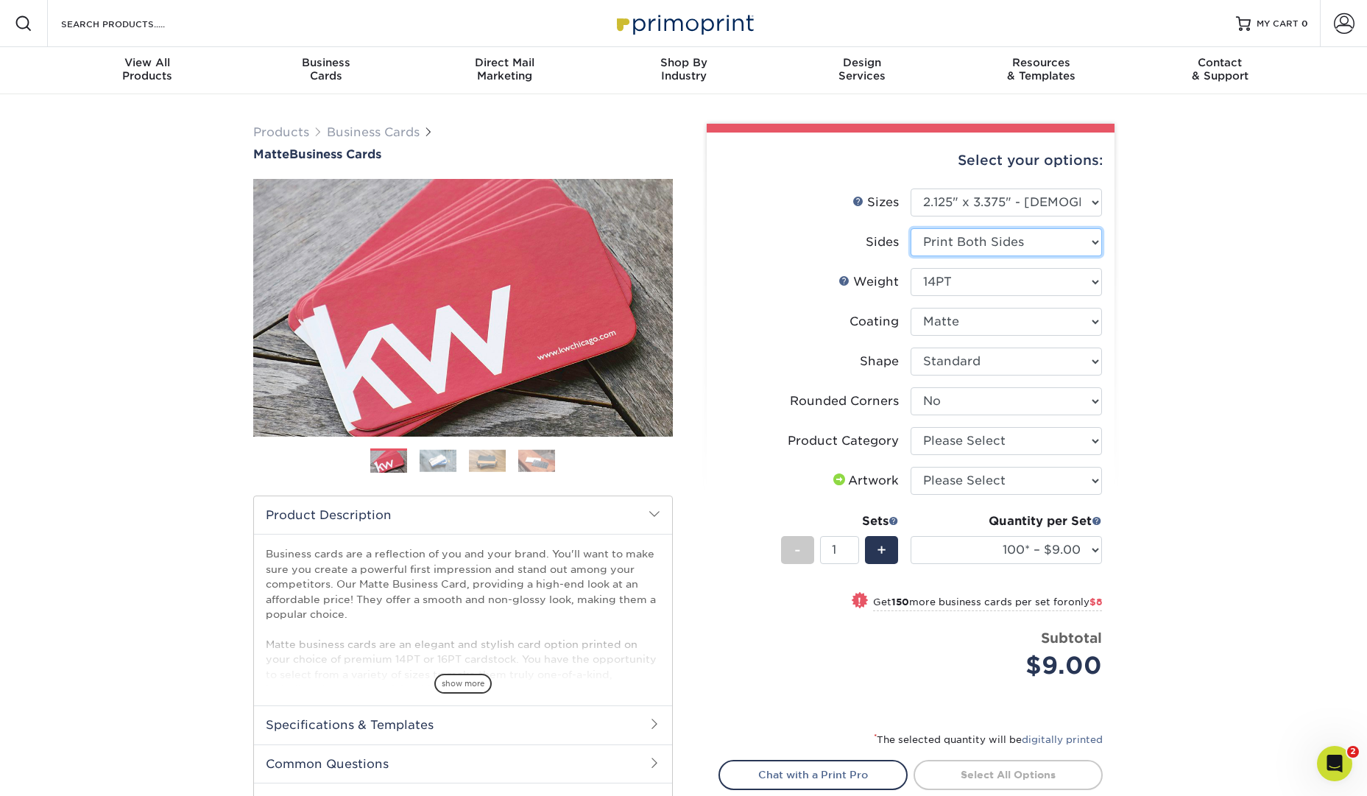
click at [1038, 233] on select "Please Select Print Both Sides Print Front Only" at bounding box center [1005, 242] width 191 height 28
click at [1077, 404] on select "Please Select Yes - Round 2 Corners Yes - Round 4 Corners No" at bounding box center [1005, 401] width 191 height 28
click at [910, 387] on select "Please Select Yes - Round 2 Corners Yes - Round 4 Corners No" at bounding box center [1005, 401] width 191 height 28
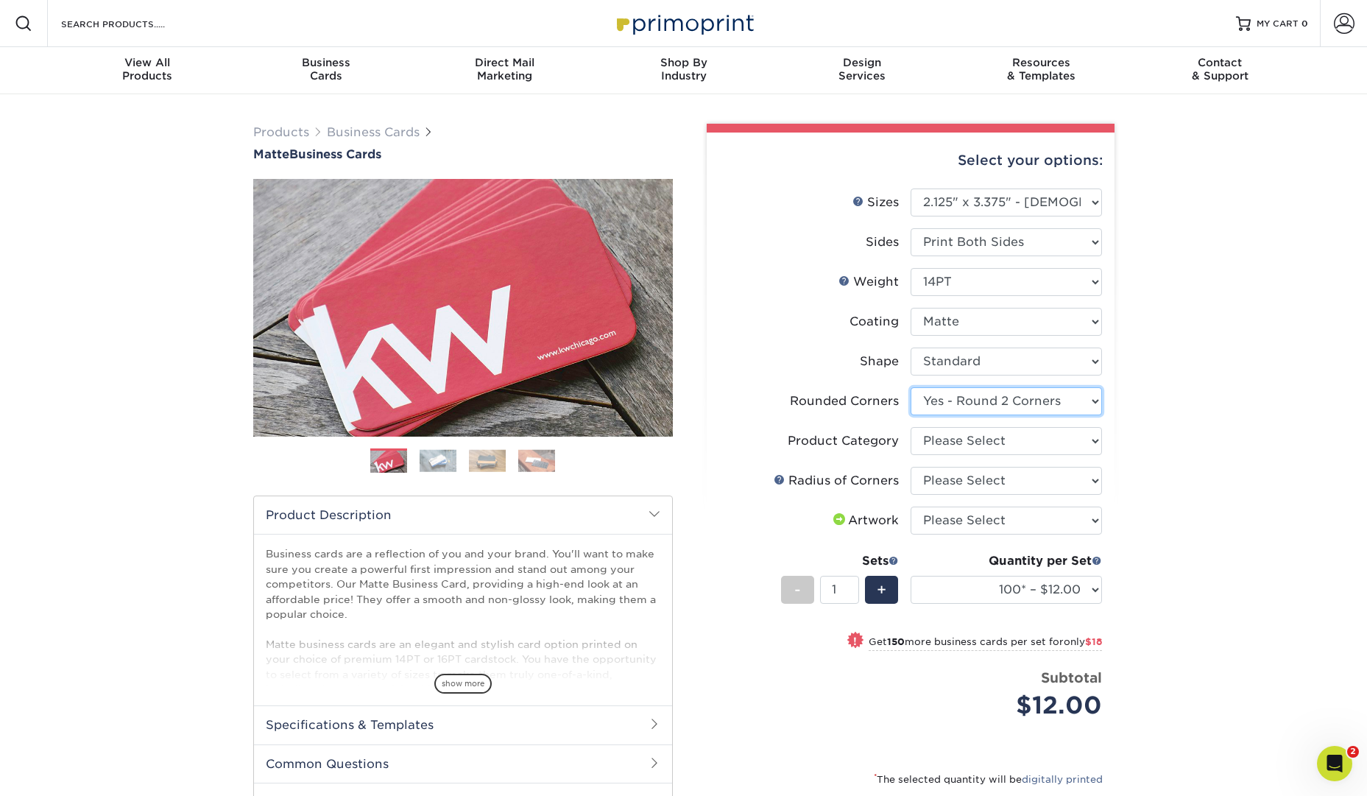
click at [1087, 407] on select "Please Select Yes - Round 2 Corners Yes - Round 4 Corners No" at bounding box center [1005, 401] width 191 height 28
select select "7672df9e-0e0a-464d-8e1f-920c575e4da3"
click at [910, 387] on select "Please Select Yes - Round 2 Corners Yes - Round 4 Corners No" at bounding box center [1005, 401] width 191 height 28
click at [1091, 580] on select "100* – $12.00 250* – $30.00 500 – $60.00 1000 – $74.00 2500 – $136.00 5000 – $2…" at bounding box center [1005, 590] width 191 height 28
click at [1078, 604] on div "Quantity per Set 100* – $12.00 250* – $30.00 500 – $60.00 1000 – $74.00 2500 – …" at bounding box center [1005, 586] width 191 height 68
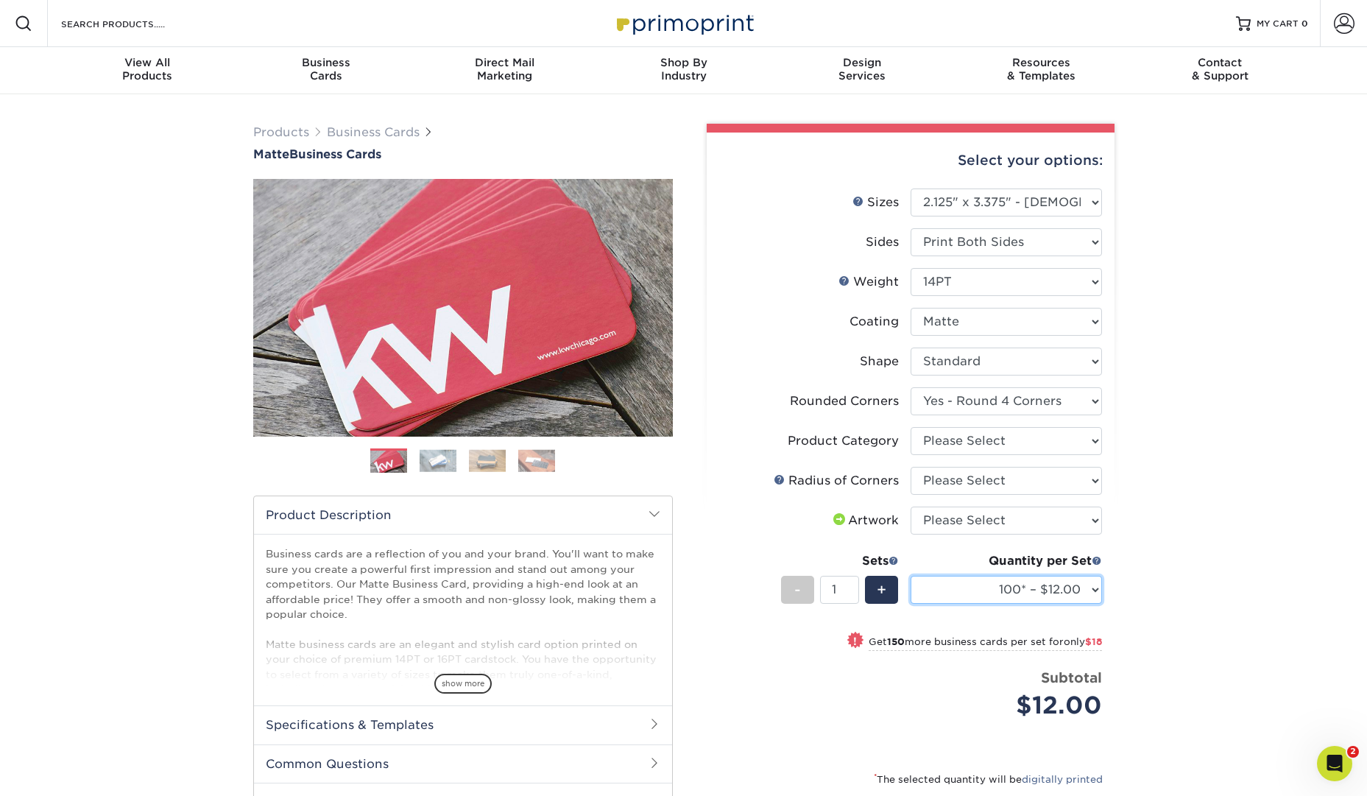
click at [1083, 601] on select "100* – $12.00 250* – $30.00 500 – $60.00 1000 – $74.00 2500 – $136.00 5000 – $2…" at bounding box center [1005, 590] width 191 height 28
click at [1015, 206] on select "Please Select 1.5" x 3.5" - Mini 1.75" x 3.5" - Mini 2" x 2" - Square 2" x 3" -…" at bounding box center [1005, 202] width 191 height 28
select select "2.50x2.50"
click at [910, 188] on select "Please Select 1.5" x 3.5" - Mini 1.75" x 3.5" - Mini 2" x 2" - Square 2" x 3" -…" at bounding box center [1005, 202] width 191 height 28
select select "-1"
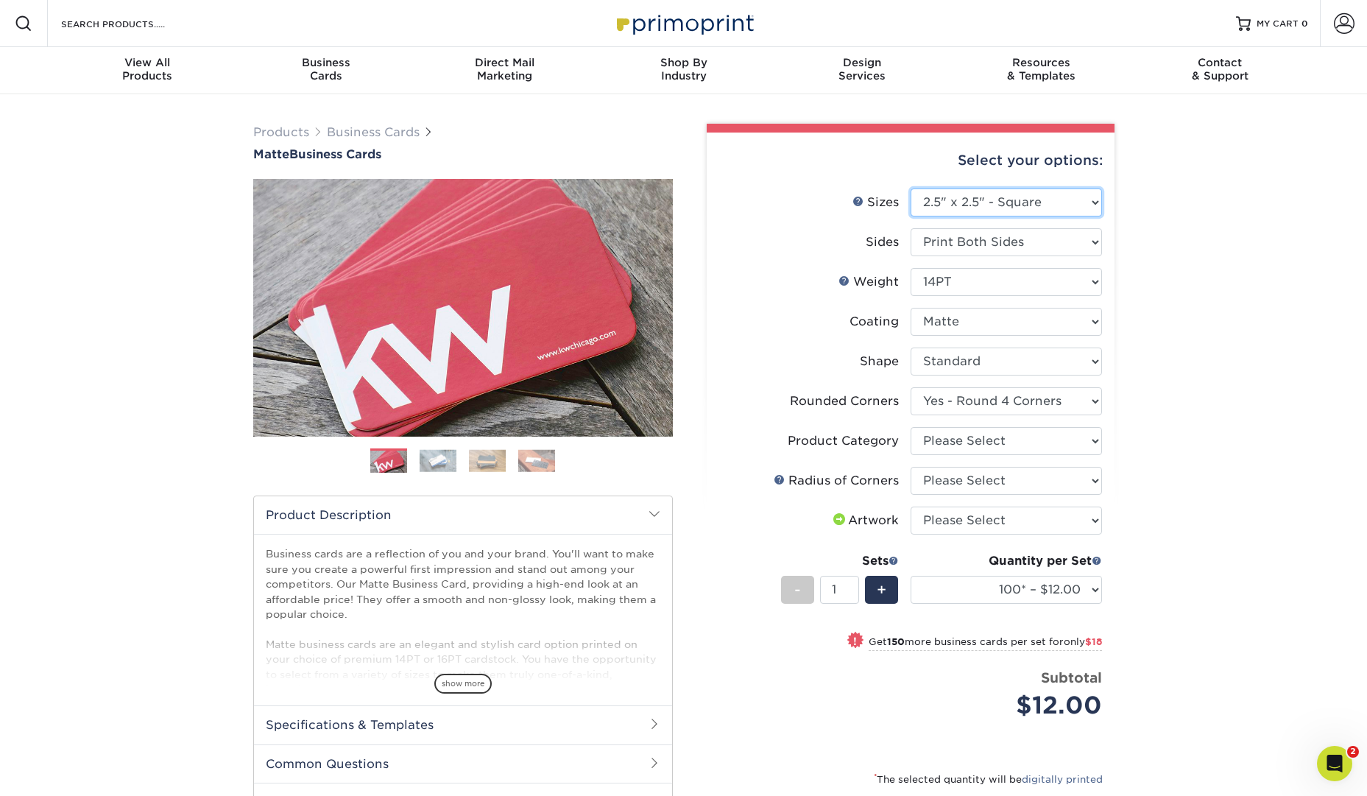
select select "-1"
select select
select select "-1"
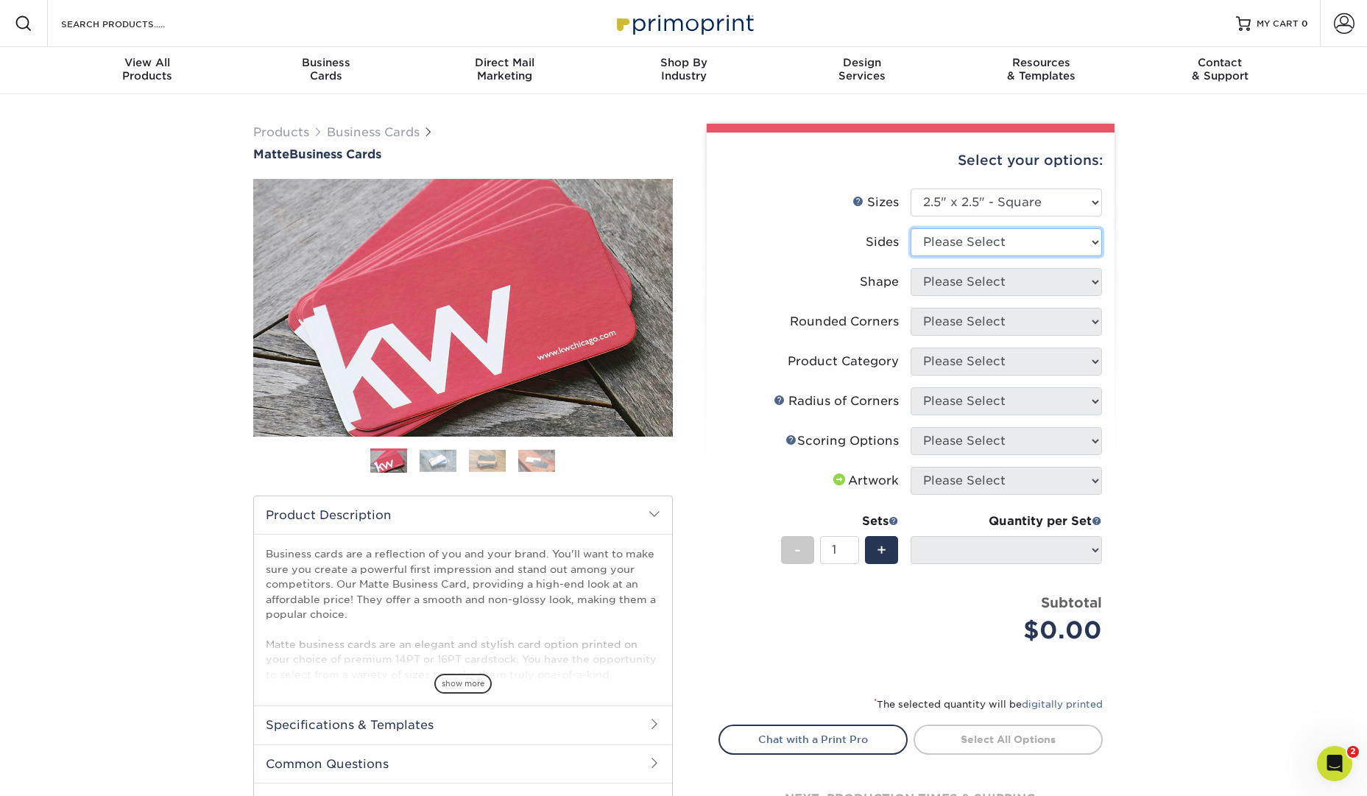
click at [1039, 243] on select "Please Select Print Both Sides Print Front Only" at bounding box center [1005, 242] width 191 height 28
select select "32d3c223-f82c-492b-b915-ba065a00862f"
click at [910, 228] on select "Please Select Print Both Sides Print Front Only" at bounding box center [1005, 242] width 191 height 28
select select
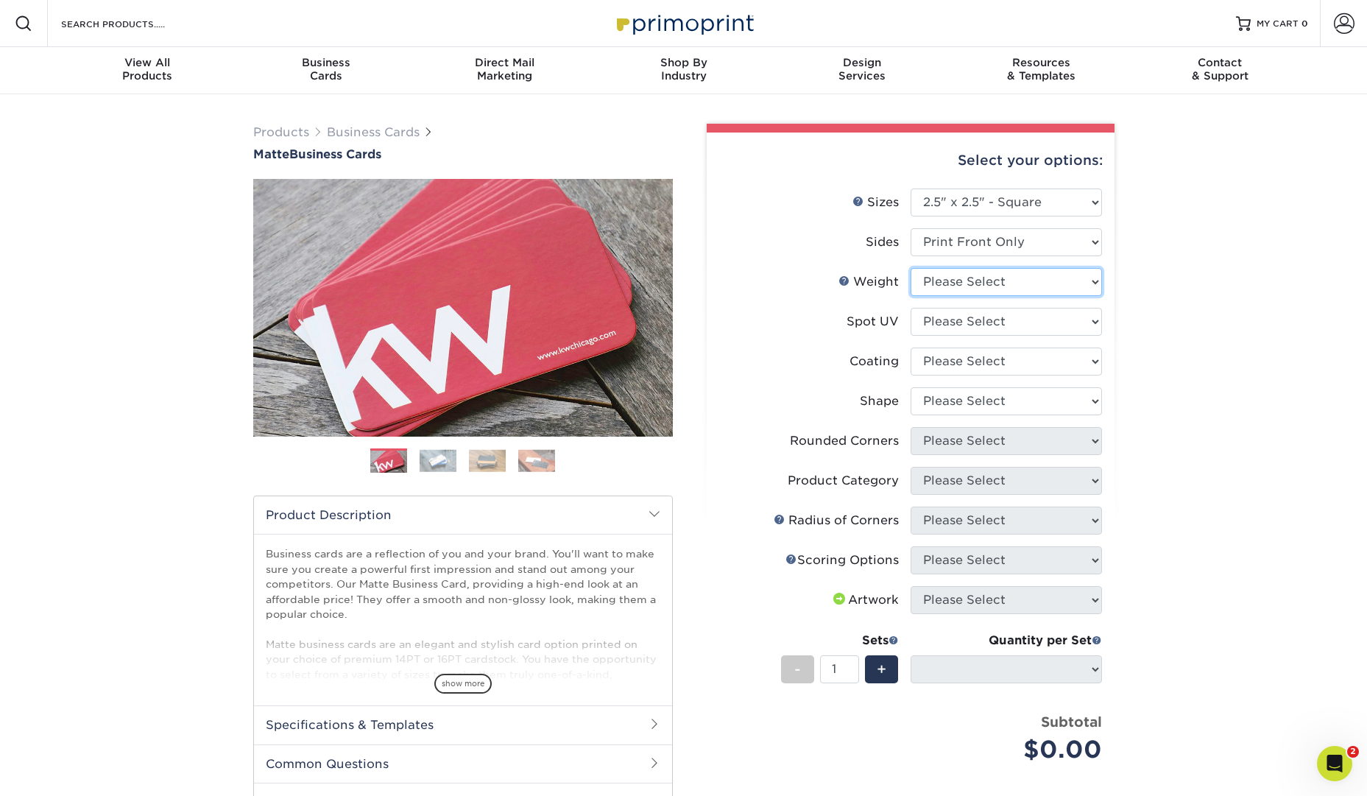
click at [1018, 279] on select "Please Select 16PT 14PT" at bounding box center [1005, 282] width 191 height 28
select select "14PT"
click at [910, 268] on select "Please Select 16PT 14PT" at bounding box center [1005, 282] width 191 height 28
select select
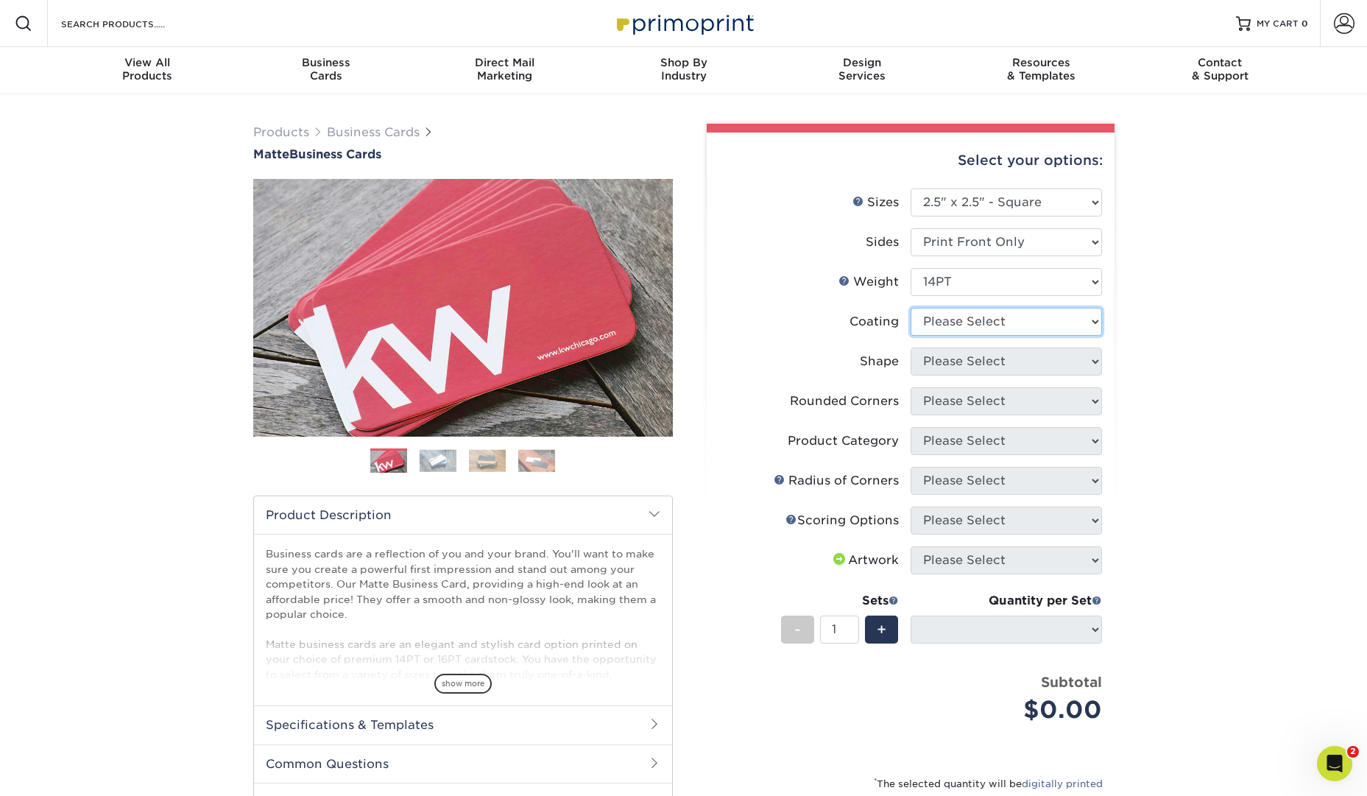
click at [1023, 312] on select at bounding box center [1005, 322] width 191 height 28
select select "121bb7b5-3b4d-429f-bd8d-bbf80e953313"
click at [910, 308] on select at bounding box center [1005, 322] width 191 height 28
select select
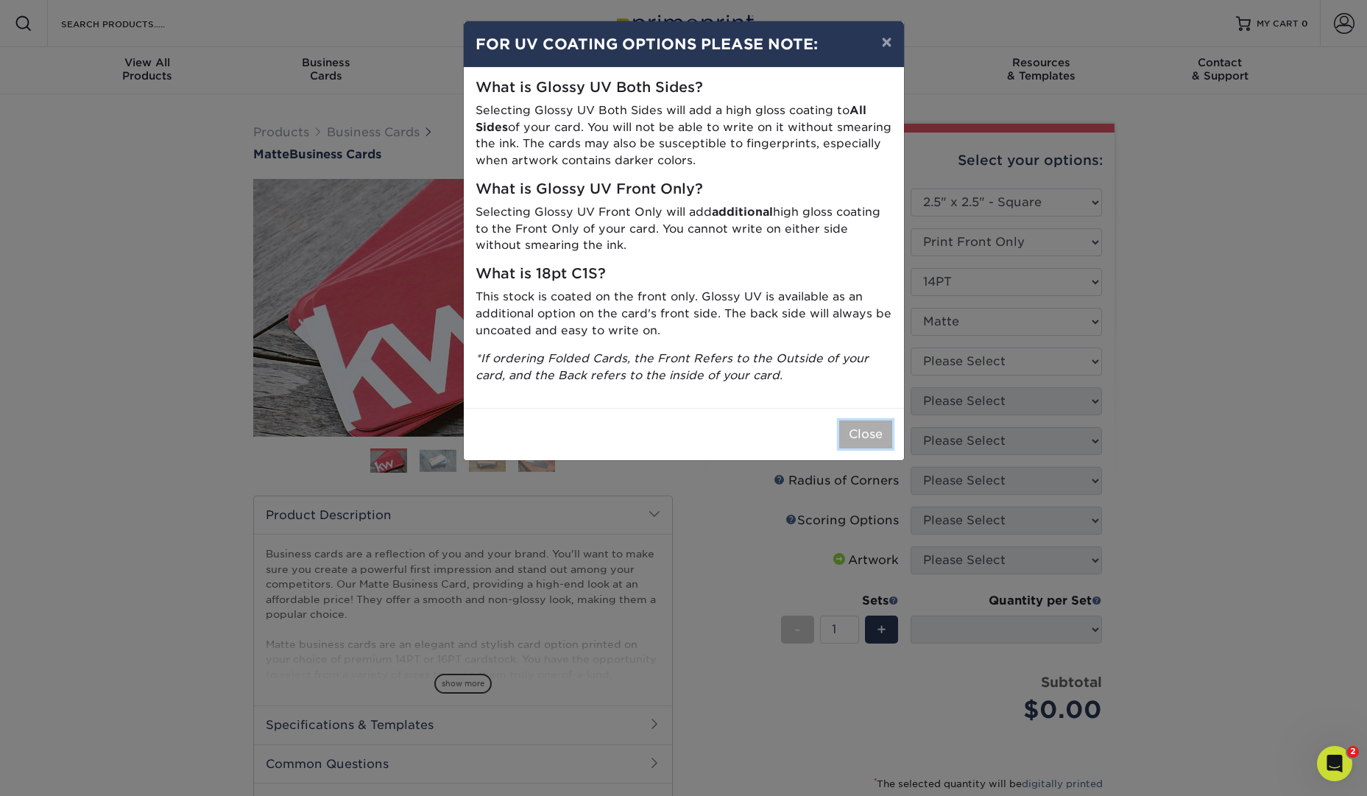
click at [863, 428] on button "Close" at bounding box center [865, 434] width 53 height 28
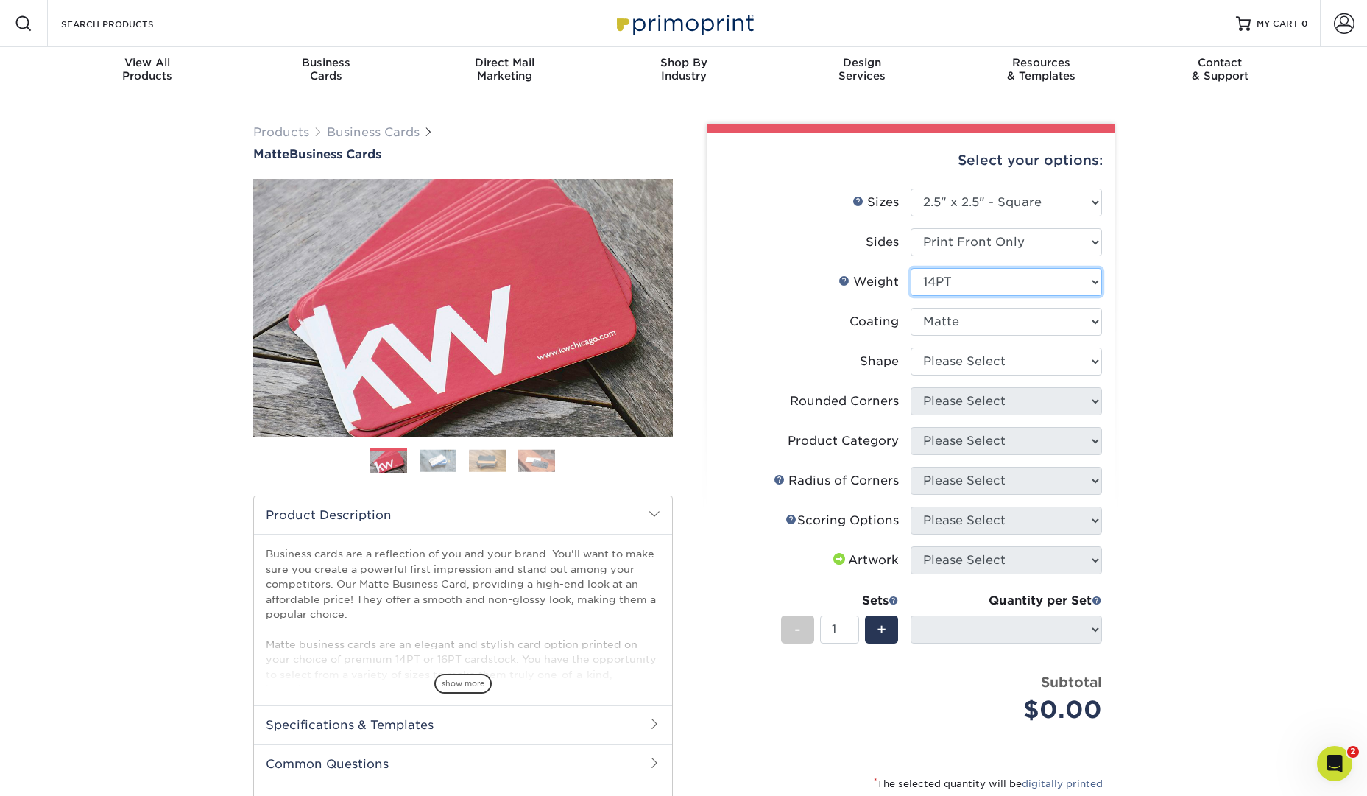
click at [1075, 280] on select "Please Select 16PT 14PT" at bounding box center [1005, 282] width 191 height 28
click at [1075, 363] on select "Please Select Standard" at bounding box center [1005, 361] width 191 height 28
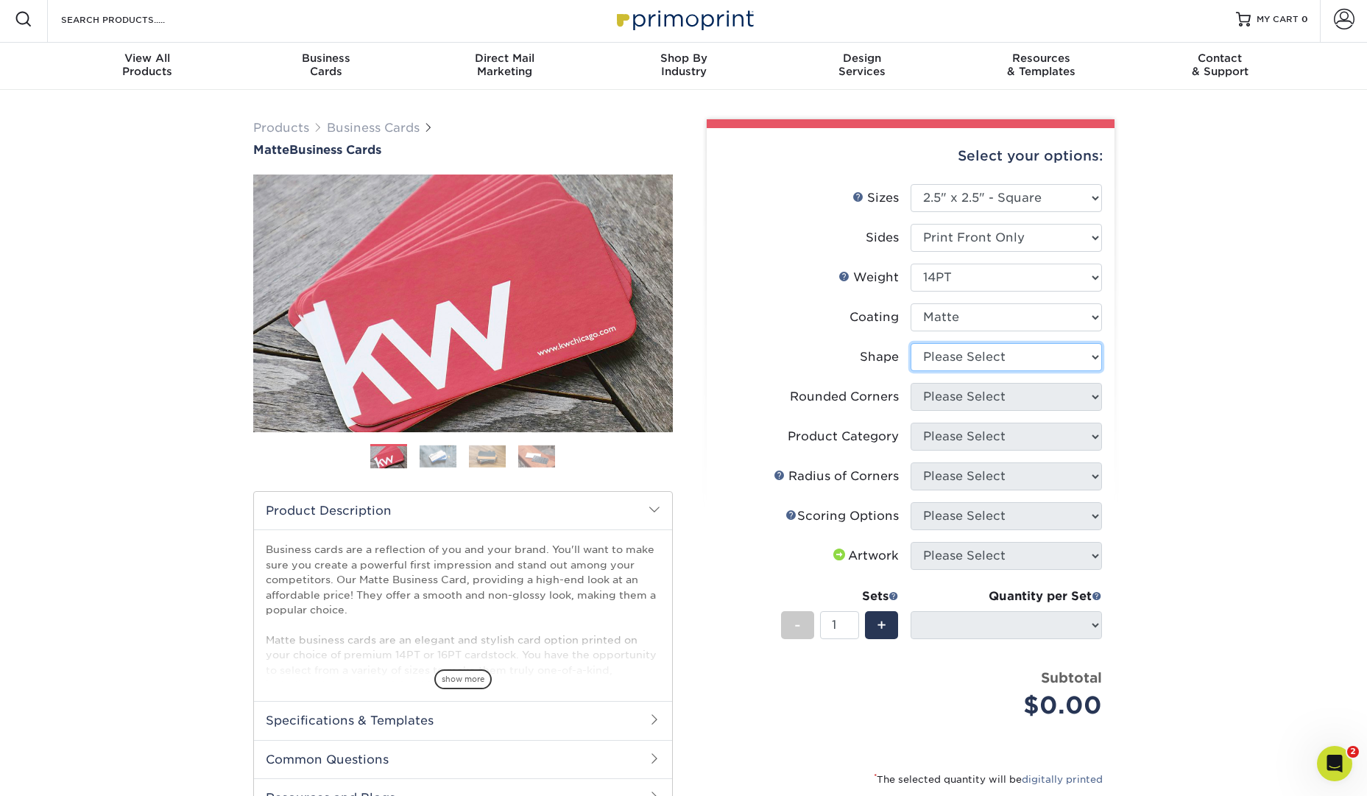
click at [1095, 361] on select "Please Select Standard" at bounding box center [1005, 357] width 191 height 28
select select "standard"
click at [910, 343] on select "Please Select Standard" at bounding box center [1005, 357] width 191 height 28
select select
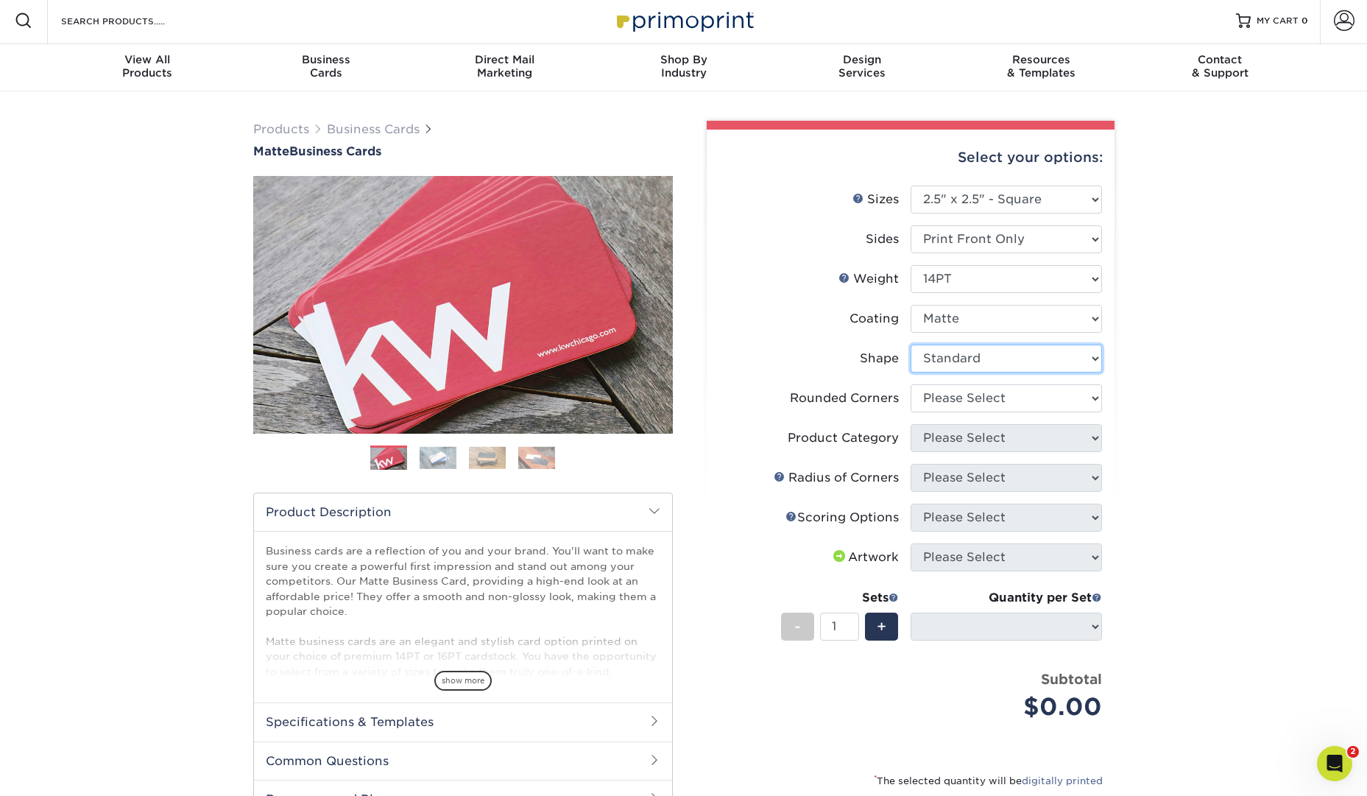
scroll to position [0, 0]
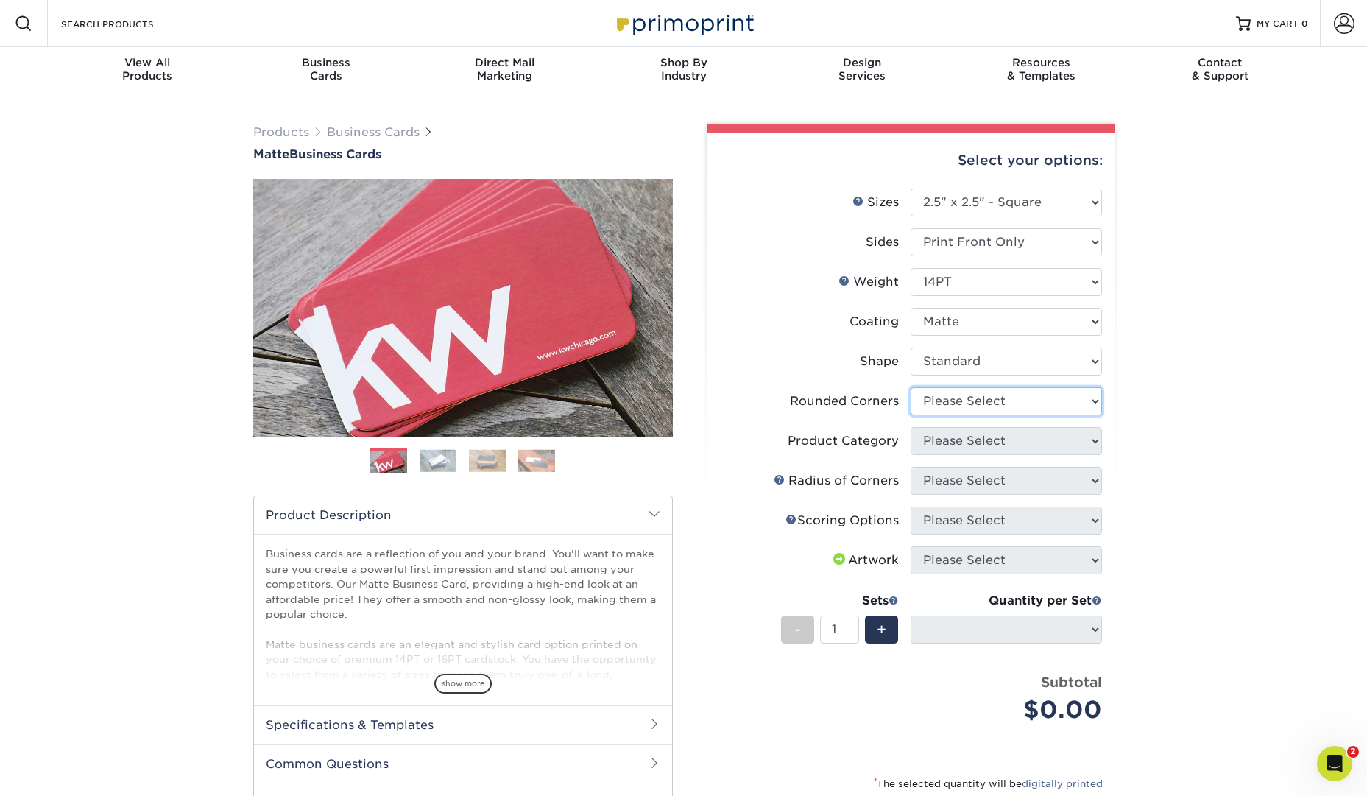
click at [1085, 401] on select "Please Select Yes - Round 2 Corners Yes - Round 4 Corners No" at bounding box center [1005, 401] width 191 height 28
select select "0"
click at [910, 387] on select "Please Select Yes - Round 2 Corners Yes - Round 4 Corners No" at bounding box center [1005, 401] width 191 height 28
select select "-1"
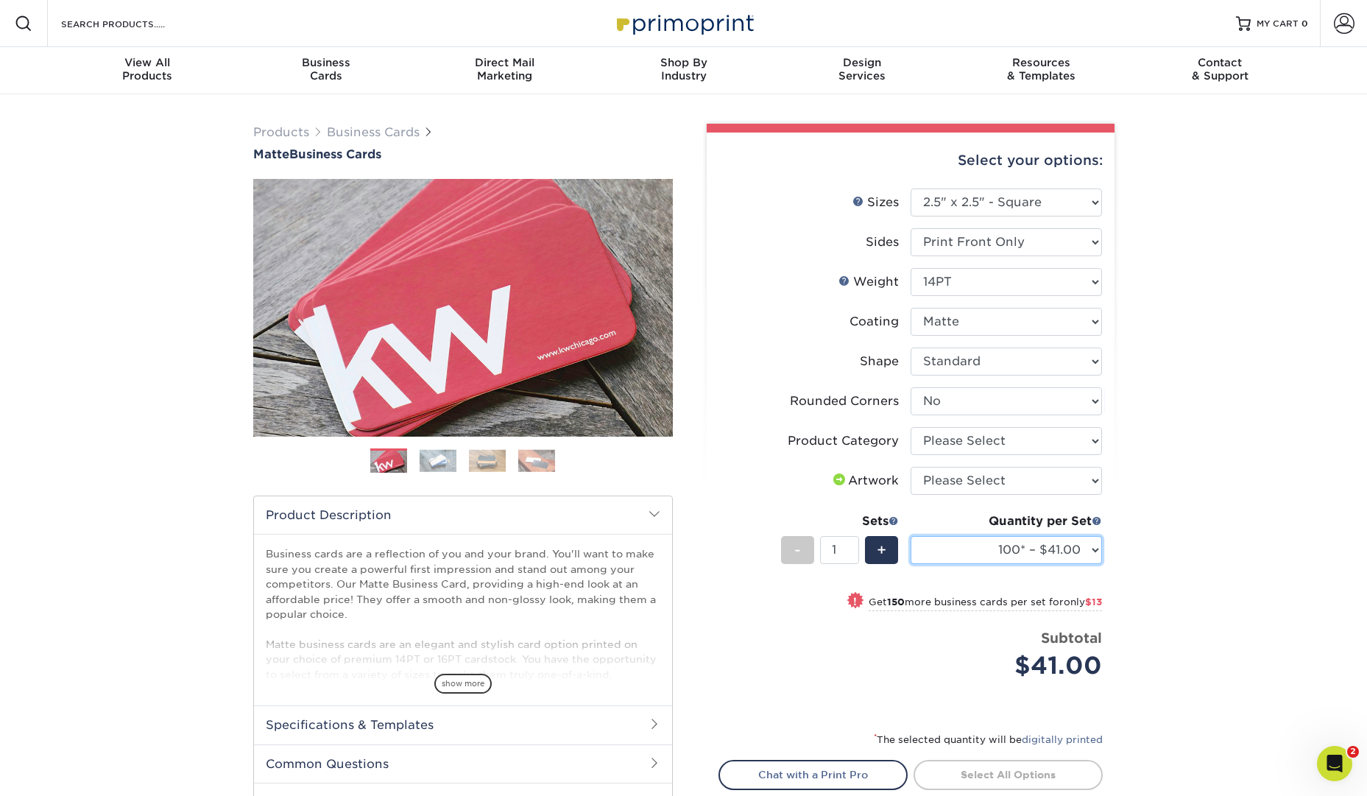
click at [1091, 545] on select "100* – $41.00 250* – $54.00 500 – $65.00 1000 – $80.00 2500 – $156.00 5000 – $2…" at bounding box center [1005, 550] width 191 height 28
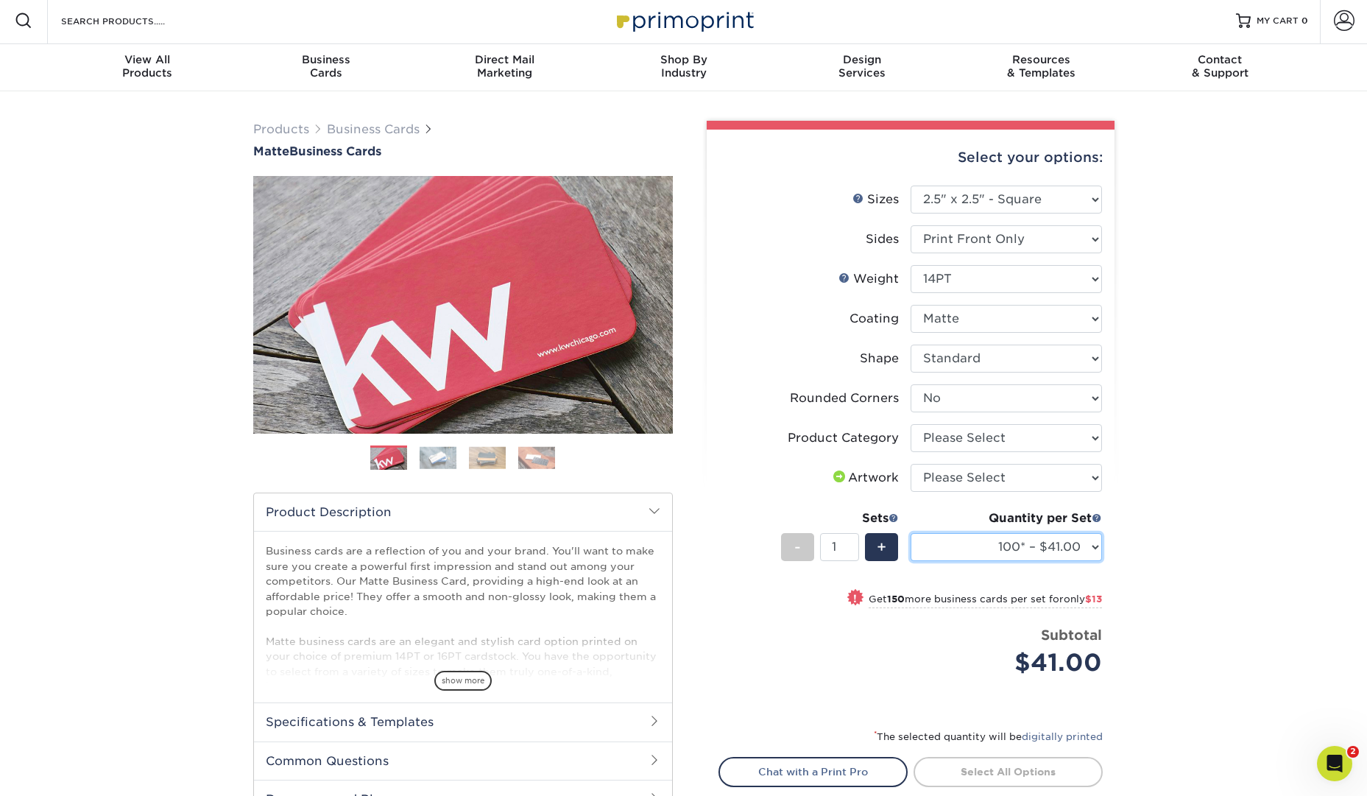
scroll to position [5, 0]
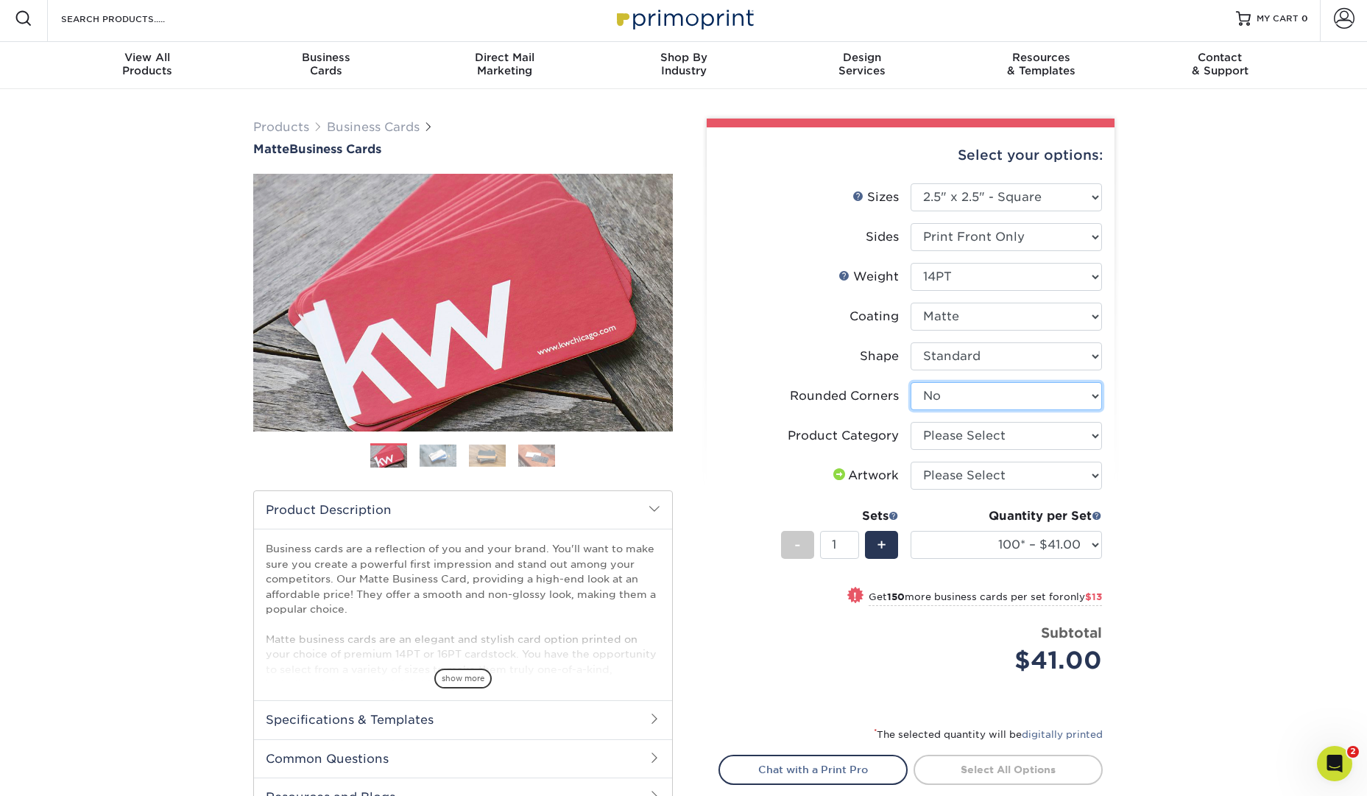
click at [1047, 395] on select "Please Select Yes - Round 2 Corners Yes - Round 4 Corners No" at bounding box center [1005, 396] width 191 height 28
select select "7672df9e-0e0a-464d-8e1f-920c575e4da3"
click at [910, 382] on select "Please Select Yes - Round 2 Corners Yes - Round 4 Corners No" at bounding box center [1005, 396] width 191 height 28
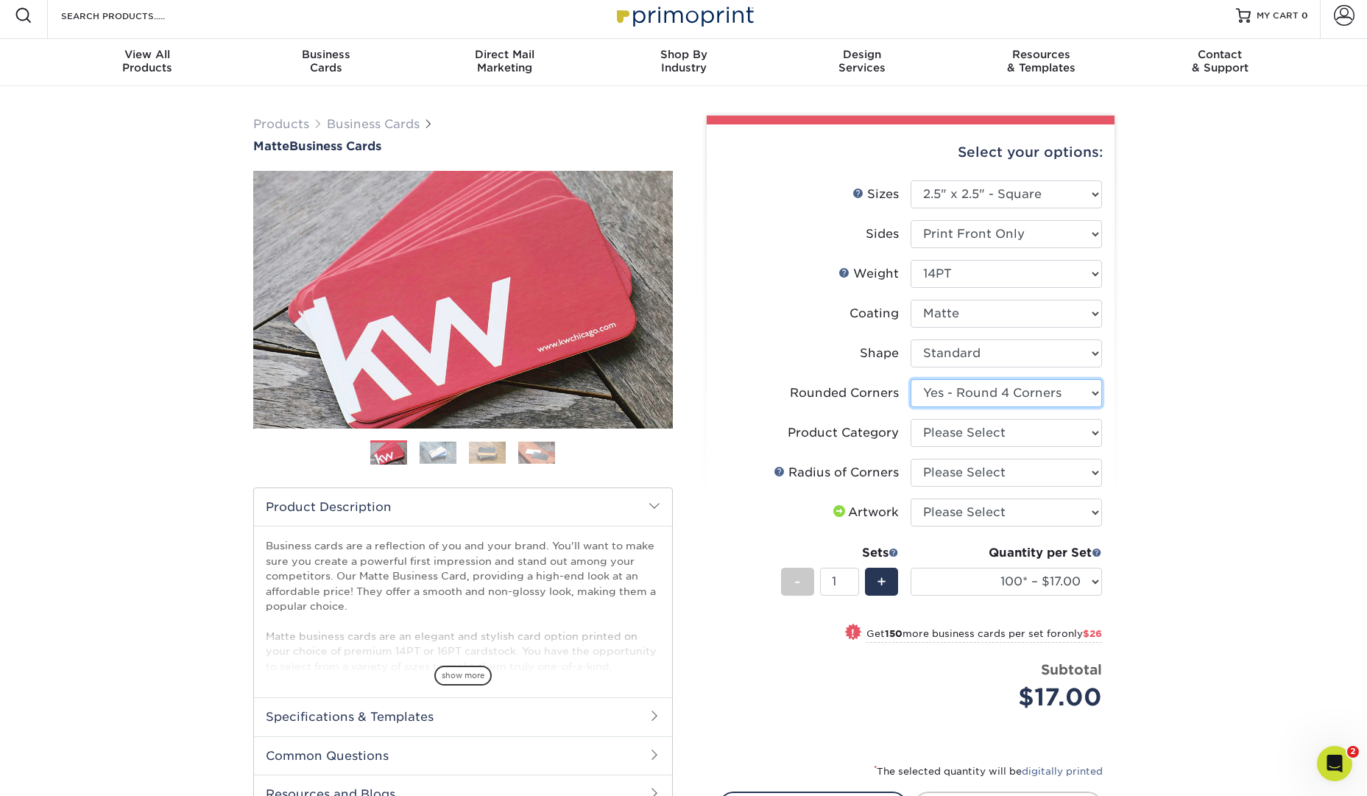
scroll to position [9, 0]
click at [1055, 565] on div "Quantity per Set 100* – $17.00 250* – $43.00 500 – $86.00 1000 – $109.00 2500 –…" at bounding box center [1005, 577] width 191 height 68
click at [1058, 575] on select "100* – $17.00 250* – $43.00 500 – $86.00 1000 – $109.00 2500 – $198.00 5000 – $…" at bounding box center [1005, 581] width 191 height 28
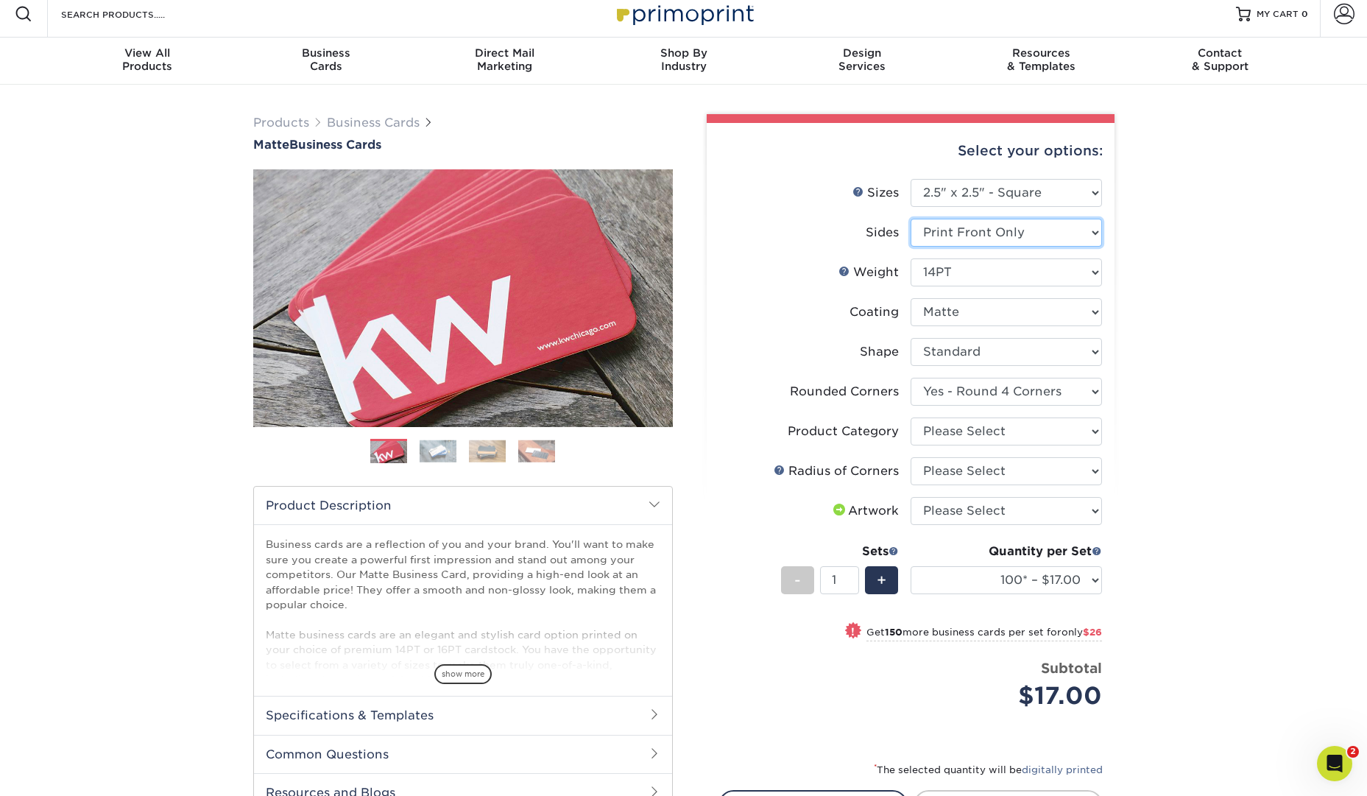
click at [1069, 239] on select "Please Select Print Both Sides Print Front Only" at bounding box center [1005, 233] width 191 height 28
select select "13abbda7-1d64-4f25-8bb2-c179b224825d"
click at [910, 219] on select "Please Select Print Both Sides Print Front Only" at bounding box center [1005, 233] width 191 height 28
select select "-1"
select select
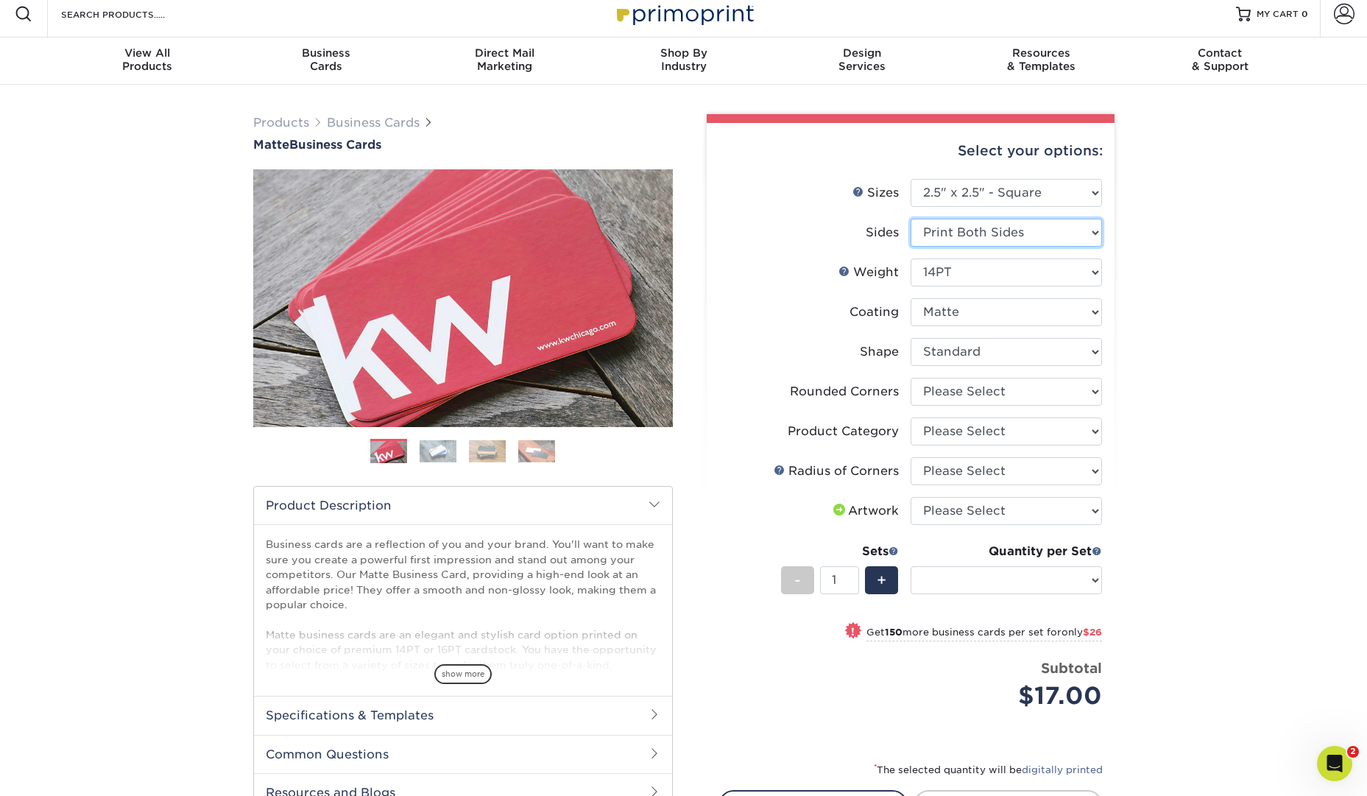
select select "-1"
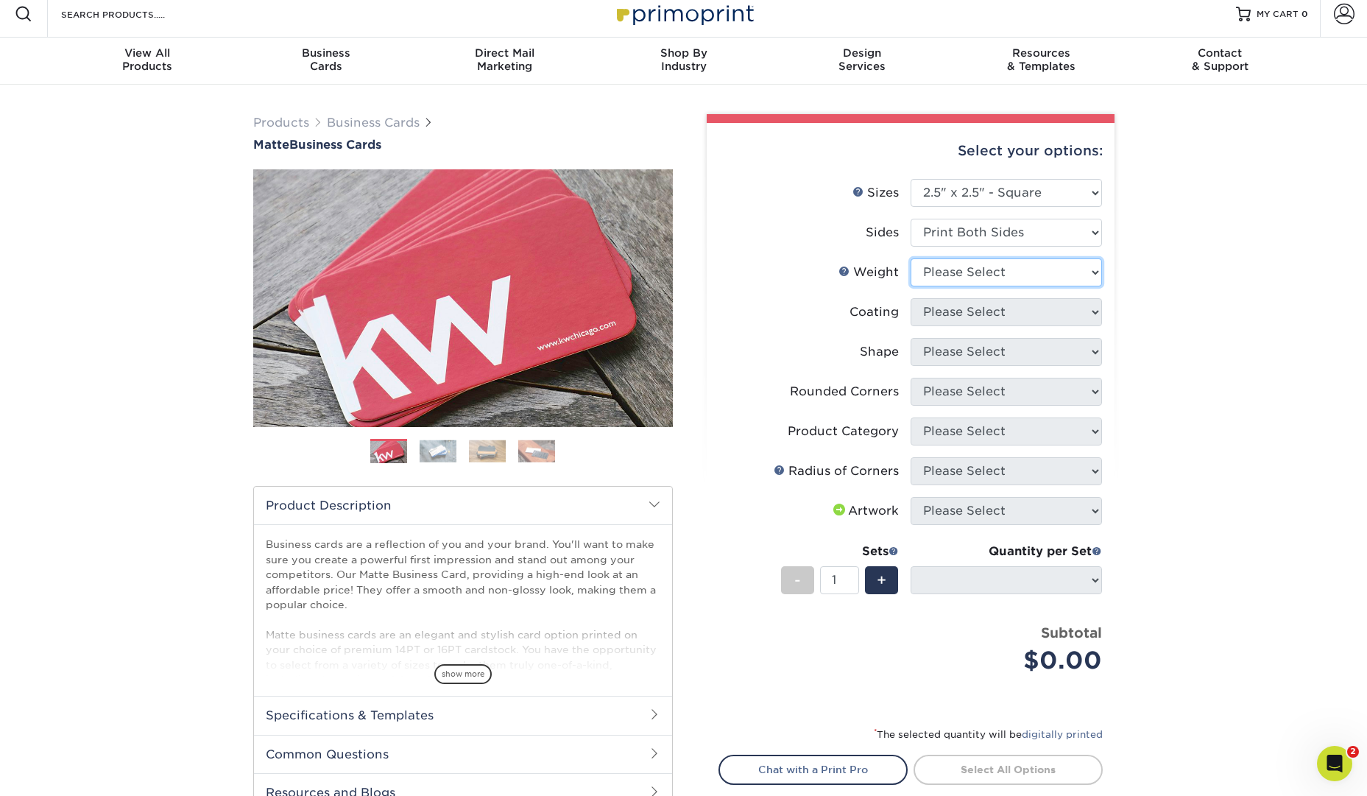
click at [1080, 270] on select "Please Select 16PT 14PT" at bounding box center [1005, 272] width 191 height 28
select select "14PT"
click at [910, 258] on select "Please Select 16PT 14PT" at bounding box center [1005, 272] width 191 height 28
select select
click at [1083, 317] on select at bounding box center [1005, 312] width 191 height 28
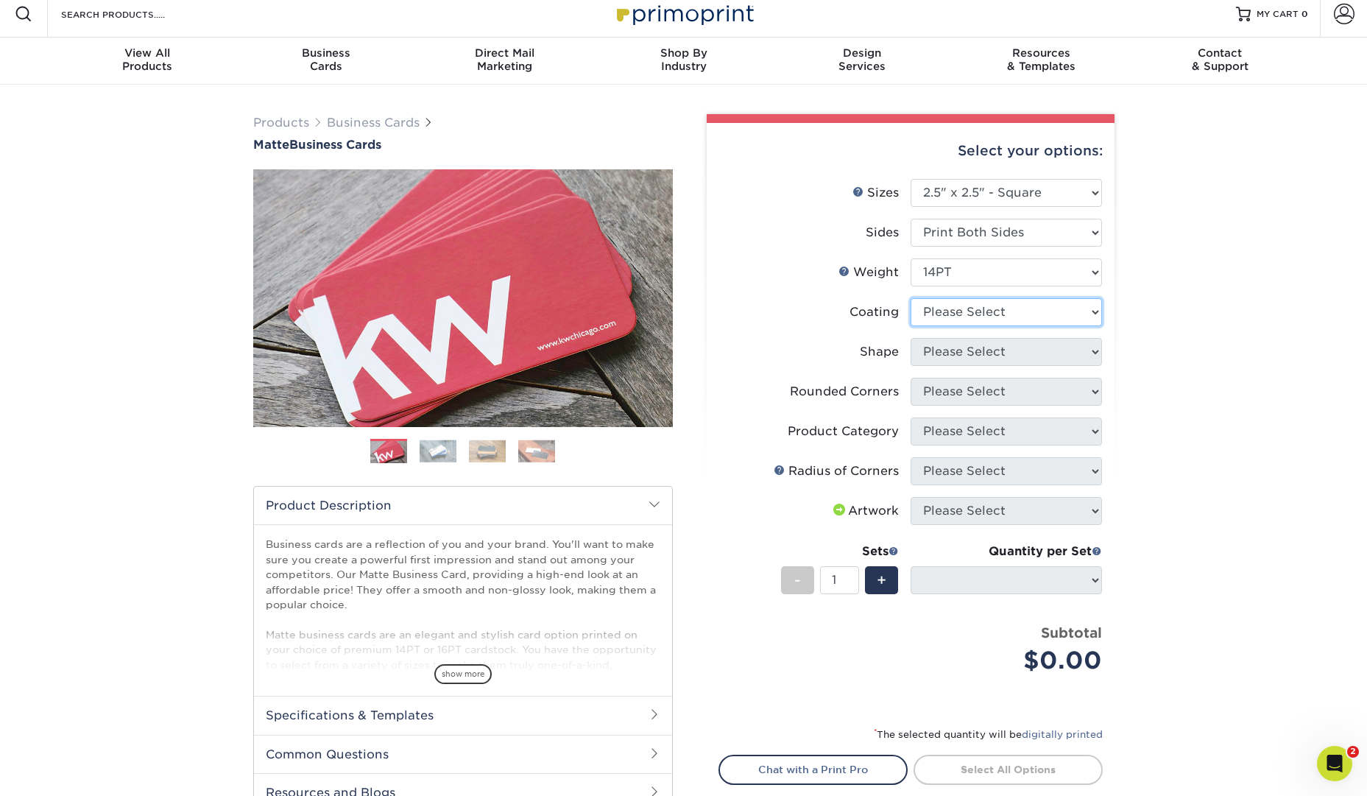
select select "121bb7b5-3b4d-429f-bd8d-bbf80e953313"
click at [910, 298] on select at bounding box center [1005, 312] width 191 height 28
select select
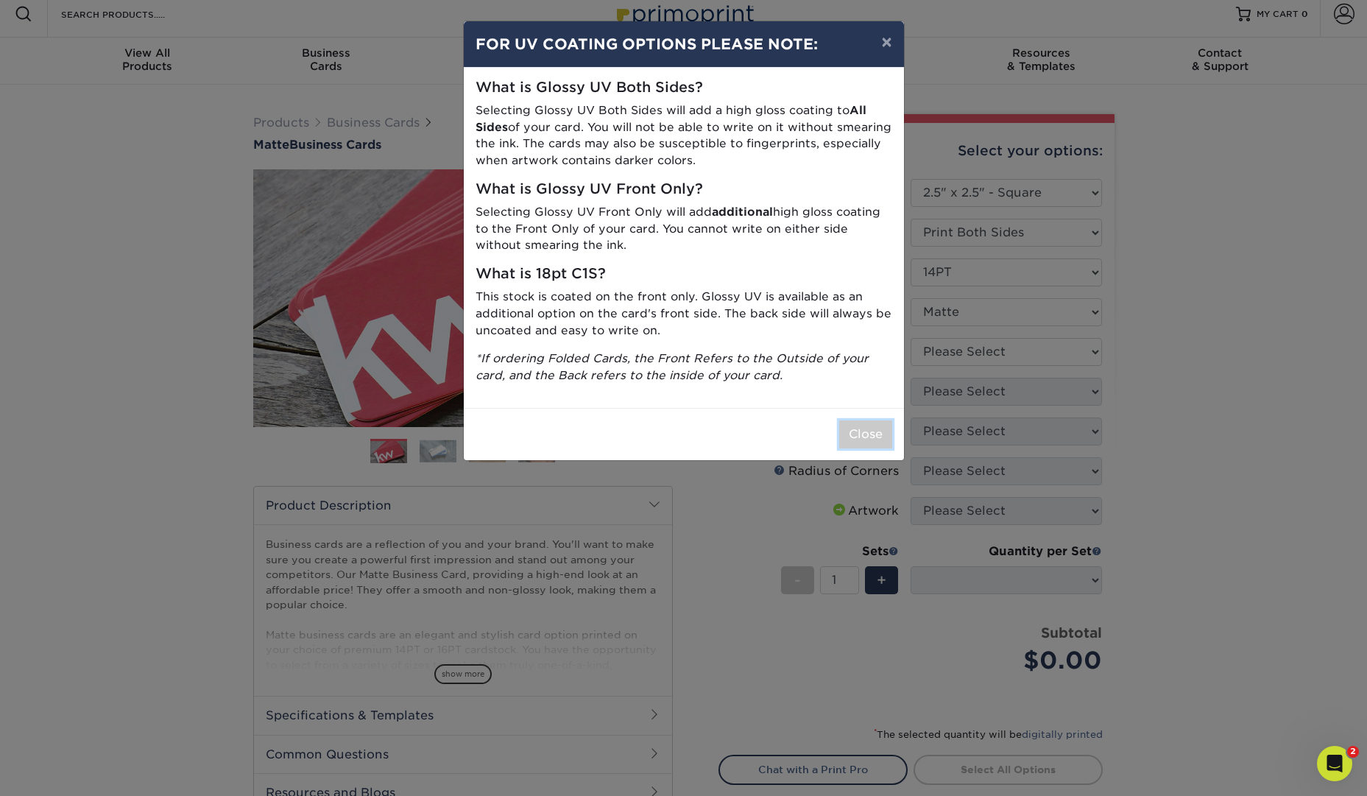
click at [857, 423] on button "Close" at bounding box center [865, 434] width 53 height 28
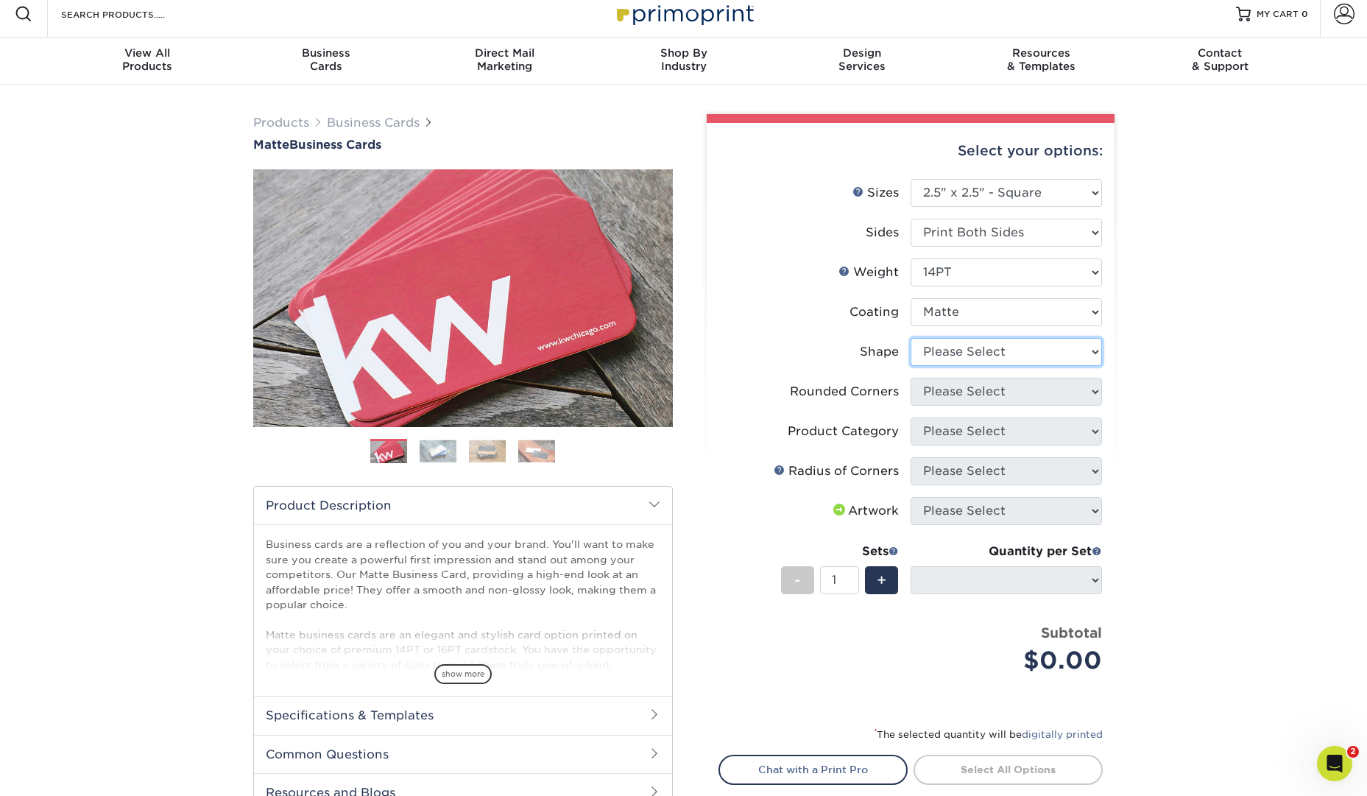
click at [1047, 349] on select "Please Select Standard" at bounding box center [1005, 352] width 191 height 28
select select "standard"
click at [910, 338] on select "Please Select Standard" at bounding box center [1005, 352] width 191 height 28
select select
click at [1065, 385] on select "Please Select Yes - Round 2 Corners Yes - Round 4 Corners No" at bounding box center [1005, 392] width 191 height 28
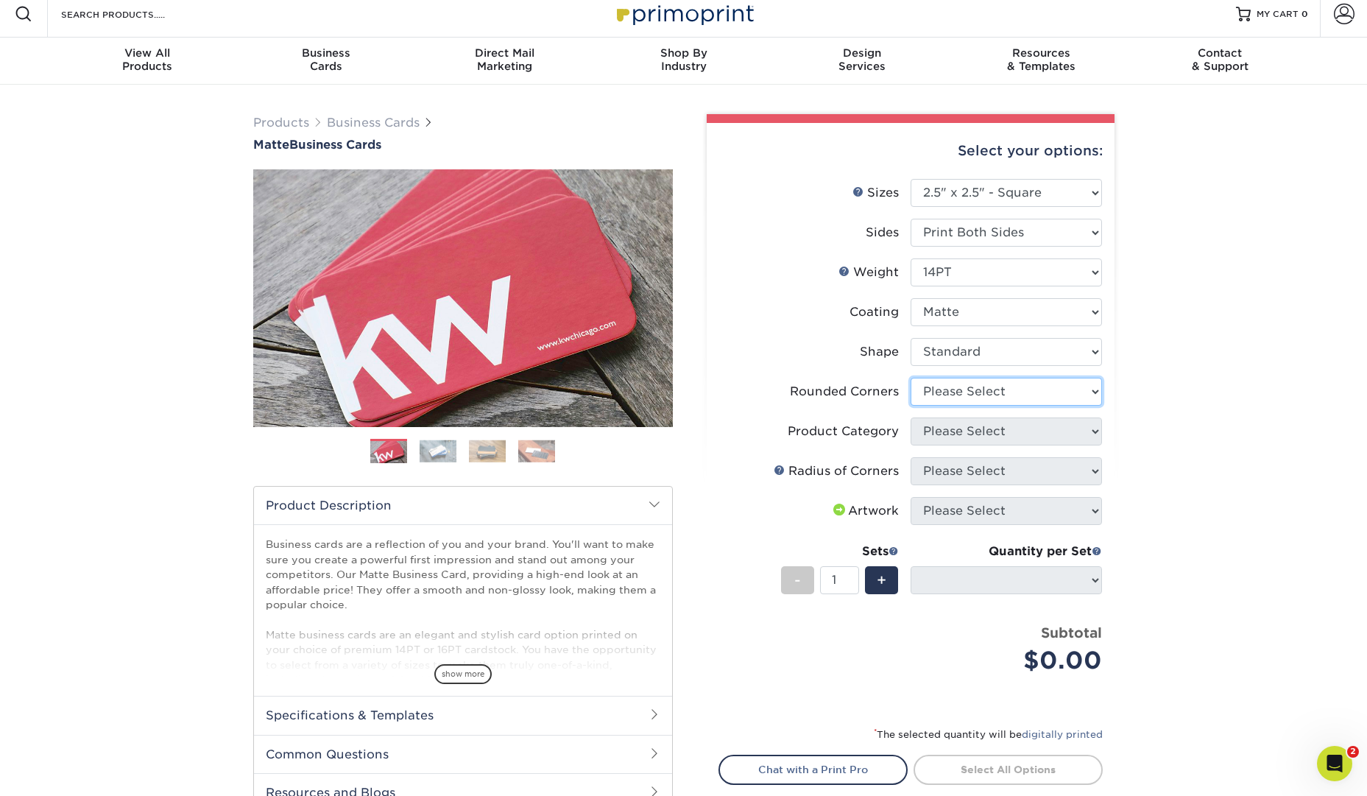
select select "7672df9e-0e0a-464d-8e1f-920c575e4da3"
click at [910, 378] on select "Please Select Yes - Round 2 Corners Yes - Round 4 Corners No" at bounding box center [1005, 392] width 191 height 28
select select "-1"
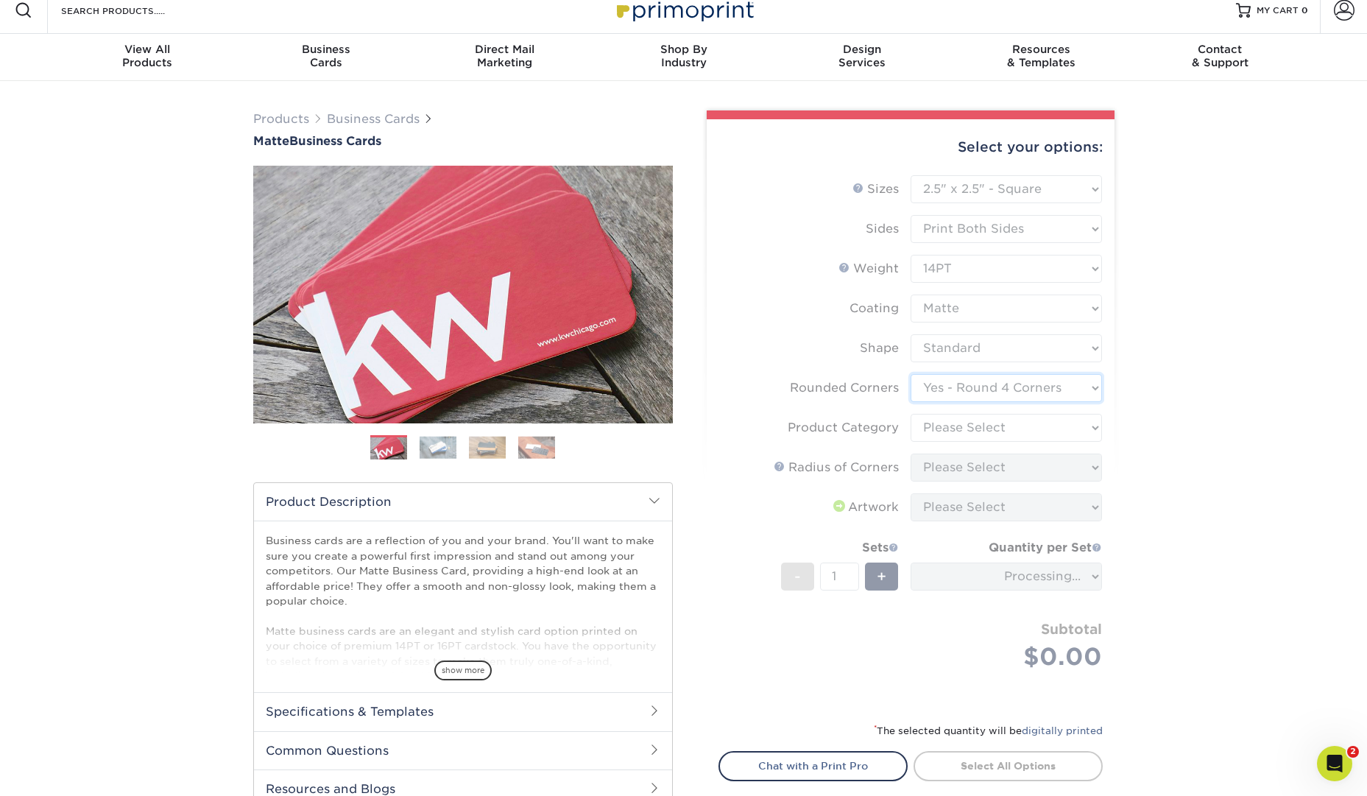
scroll to position [14, 0]
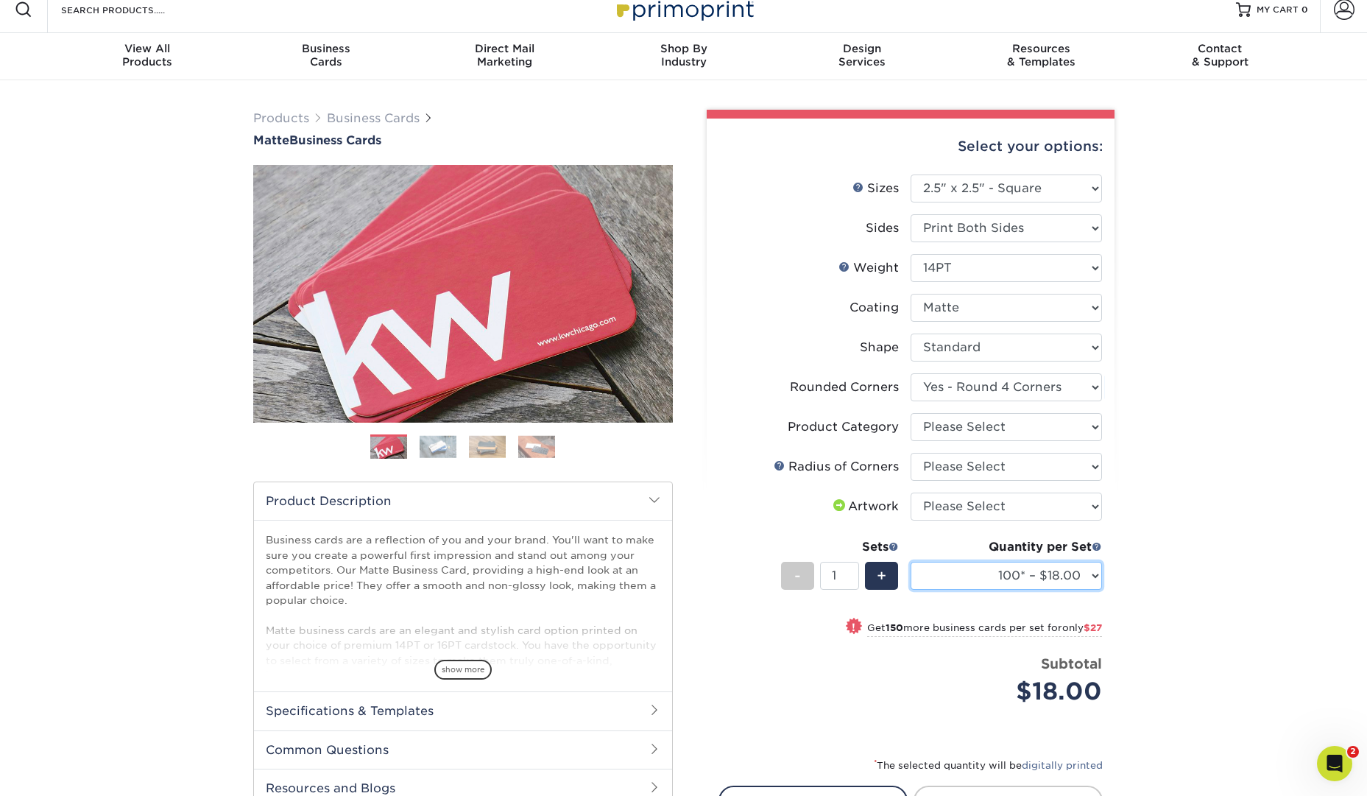
click at [1095, 562] on select "100* – $18.00 250* – $45.00 500 – $89.00 1000 – $113.00 2500 – $201.00 5000 – $…" at bounding box center [1005, 576] width 191 height 28
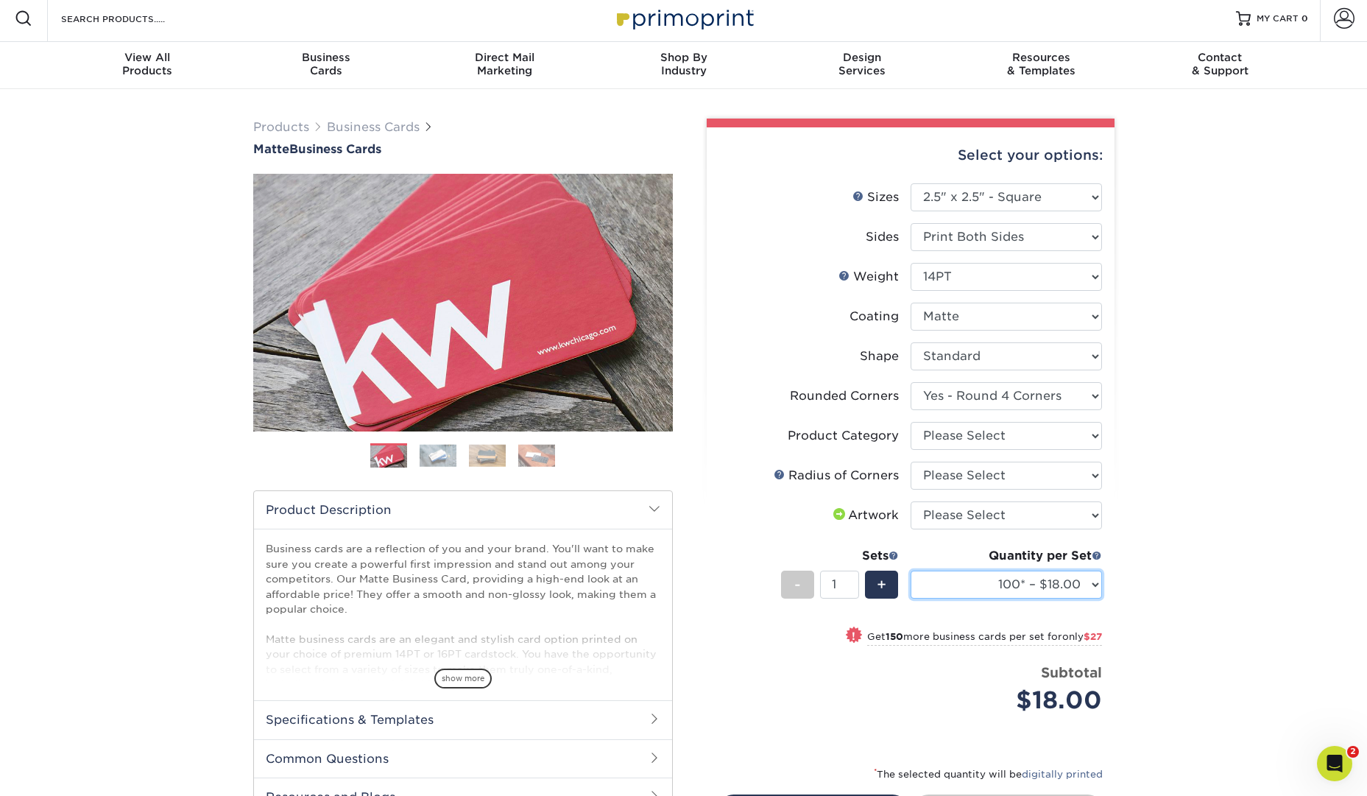
scroll to position [0, 0]
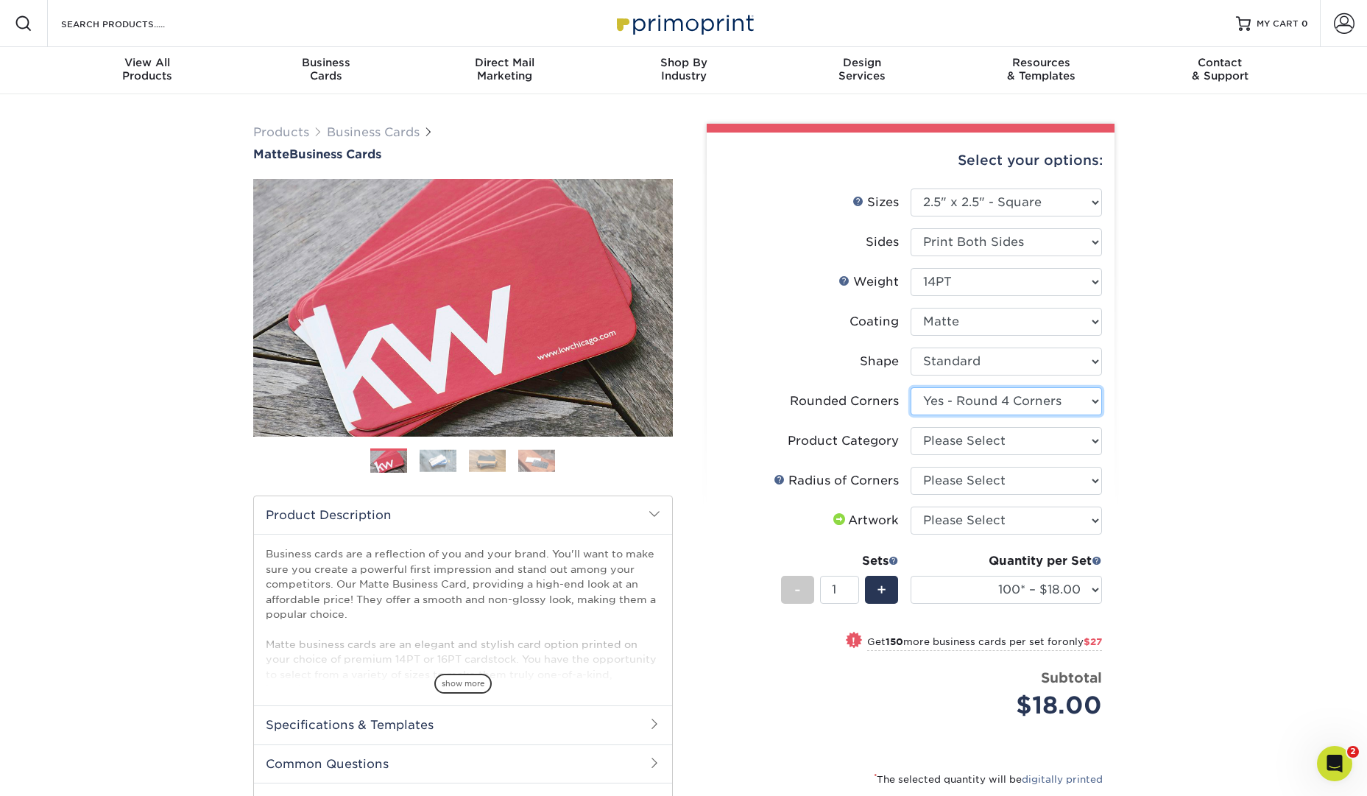
click at [1090, 404] on select "Please Select Yes - Round 2 Corners Yes - Round 4 Corners No" at bounding box center [1005, 401] width 191 height 28
select select "0"
click at [910, 387] on select "Please Select Yes - Round 2 Corners Yes - Round 4 Corners No" at bounding box center [1005, 401] width 191 height 28
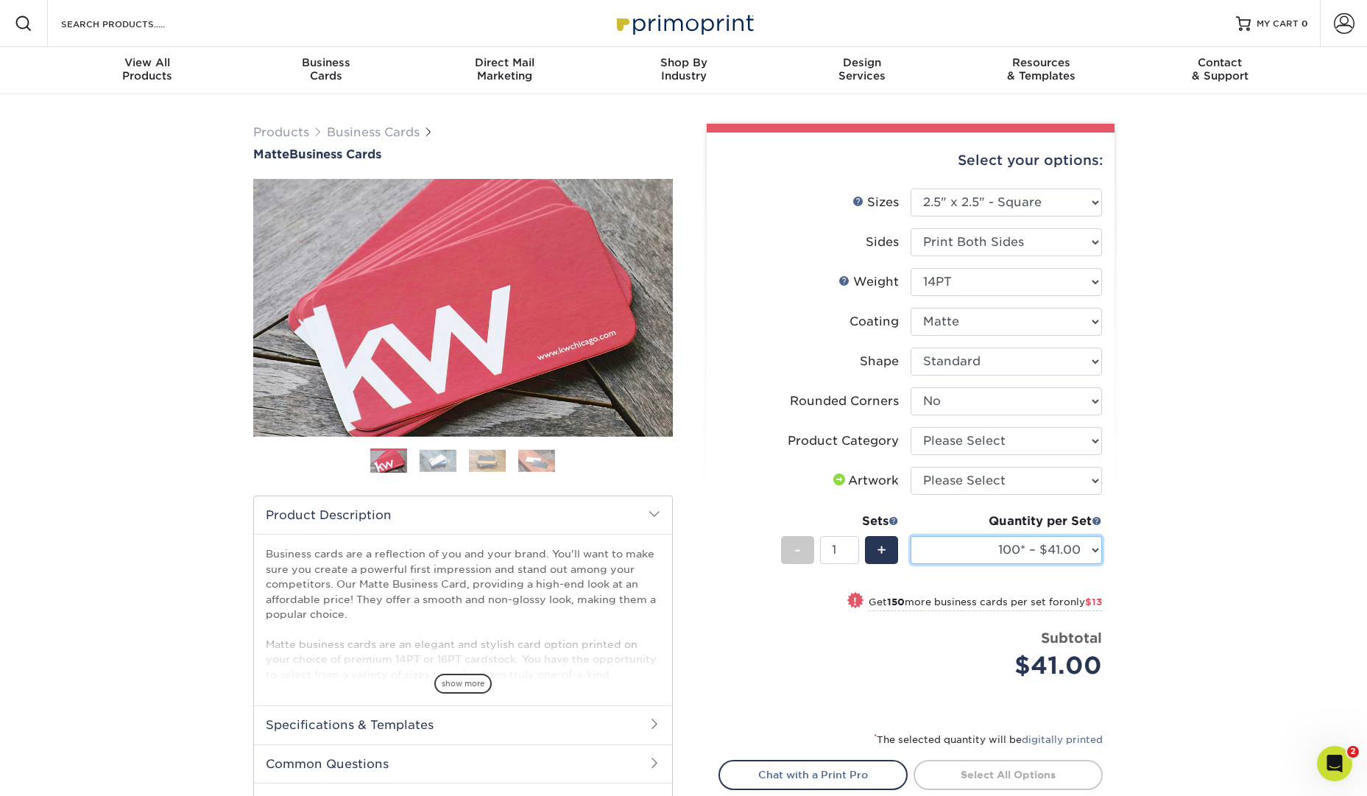
click at [1089, 556] on select "100* – $41.00 250* – $54.00 500 – $65.00 1000 – $80.00 2500 – $160.00 5000 – $2…" at bounding box center [1005, 550] width 191 height 28
